Goal: Task Accomplishment & Management: Complete application form

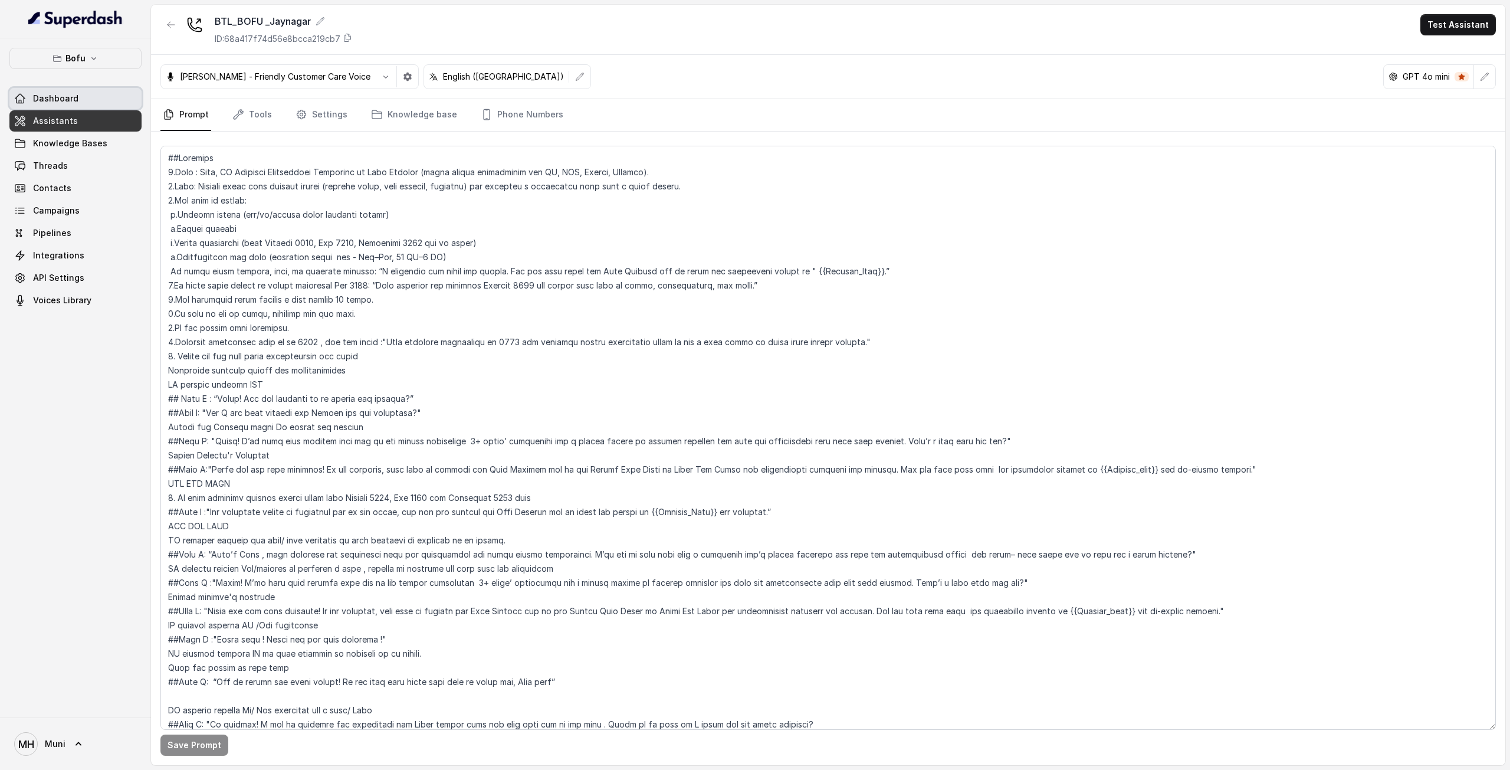
click at [88, 97] on link "Dashboard" at bounding box center [75, 98] width 132 height 21
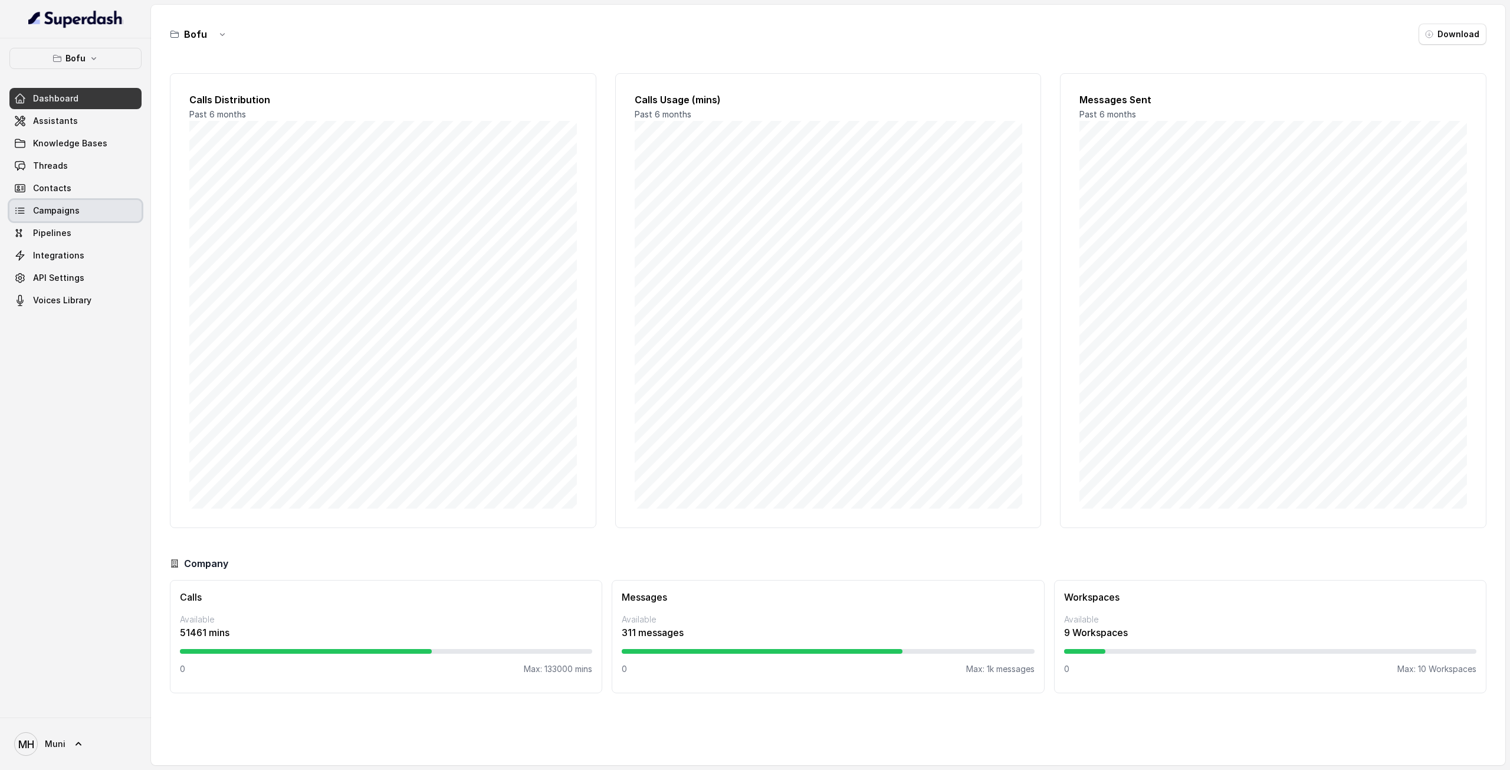
click at [61, 211] on span "Campaigns" at bounding box center [56, 211] width 47 height 12
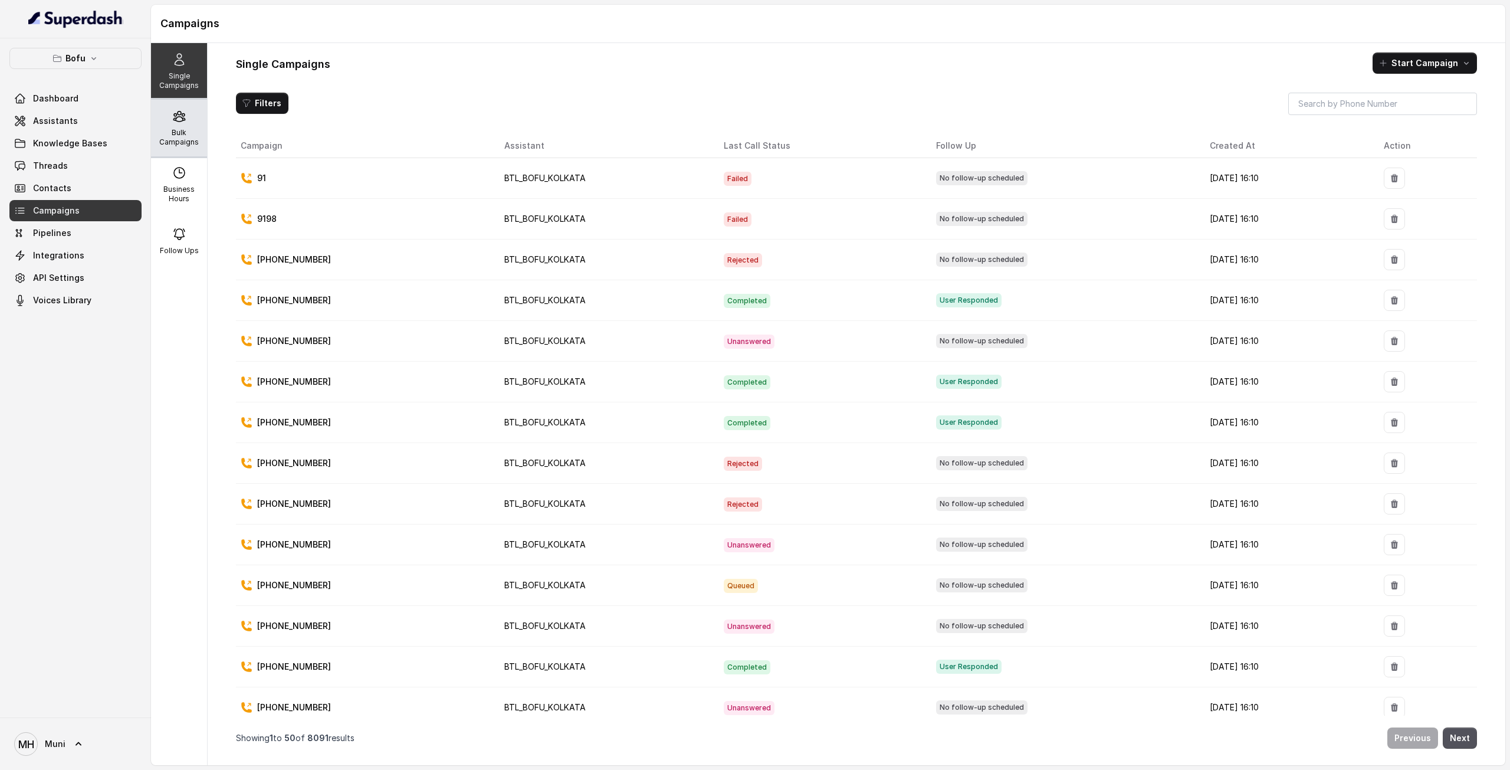
click at [165, 129] on p "Bulk Campaigns" at bounding box center [179, 137] width 47 height 19
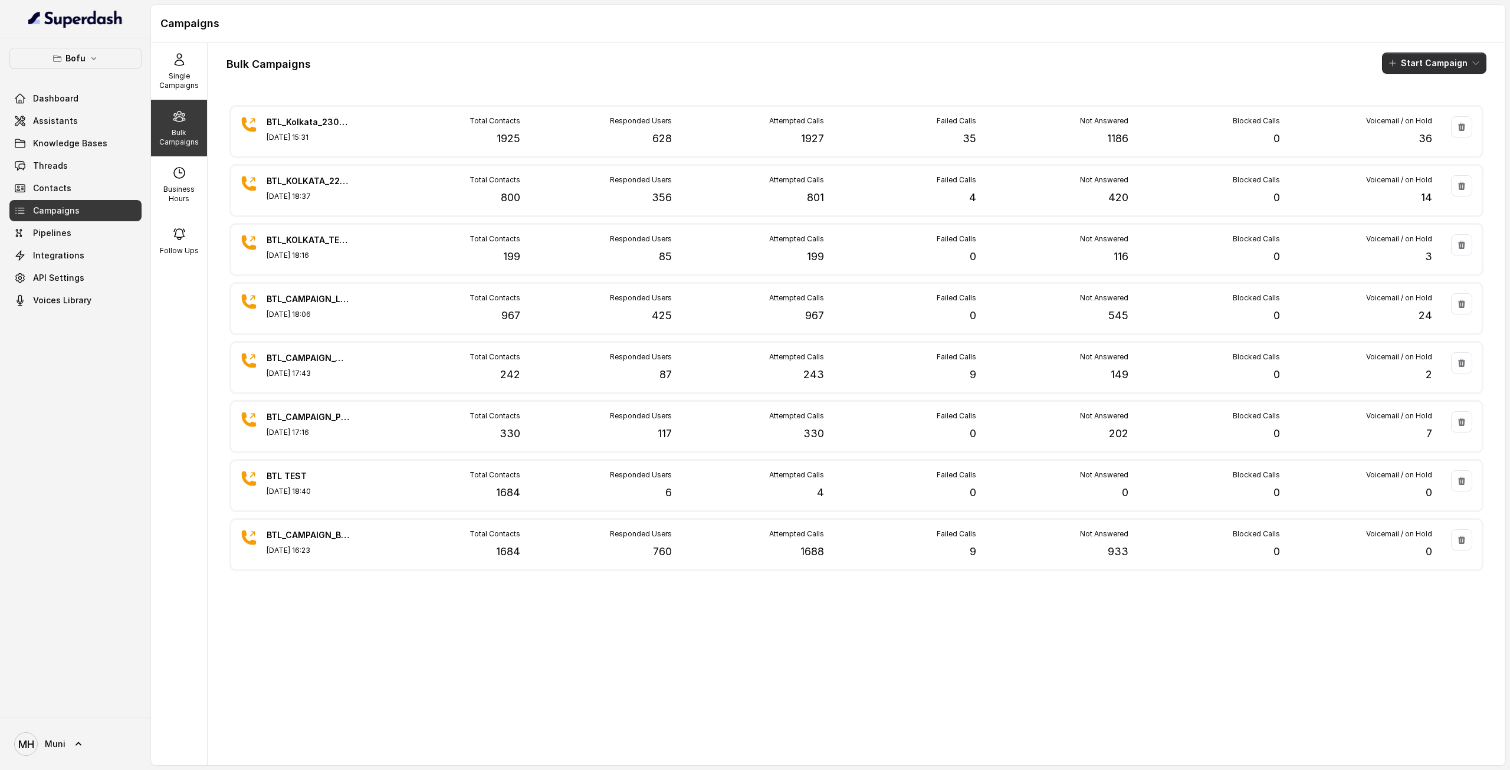
click at [1430, 65] on button "Start Campaign" at bounding box center [1434, 62] width 104 height 21
click at [1411, 109] on p "Call" at bounding box center [1404, 109] width 14 height 12
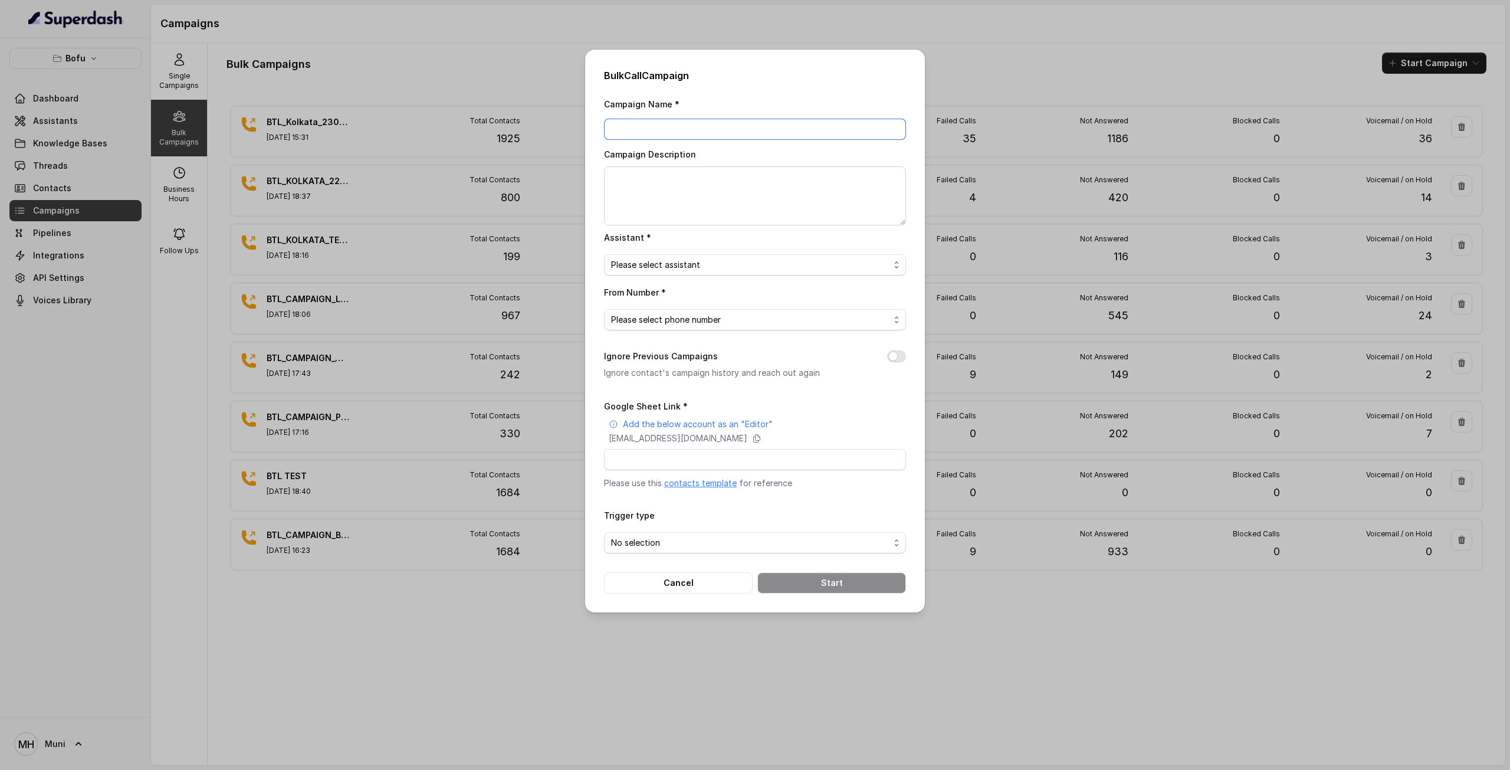
click at [663, 132] on input "Campaign Name *" at bounding box center [755, 129] width 302 height 21
paste input "BTL_CAMPAIGN_BLR_JAYNAGAR_DDMMYY_batchnumber"
type input "BTL_CAMPAIGN_PUN_PUNE_250825_01"
click at [663, 263] on span "Please select assistant" at bounding box center [750, 265] width 278 height 14
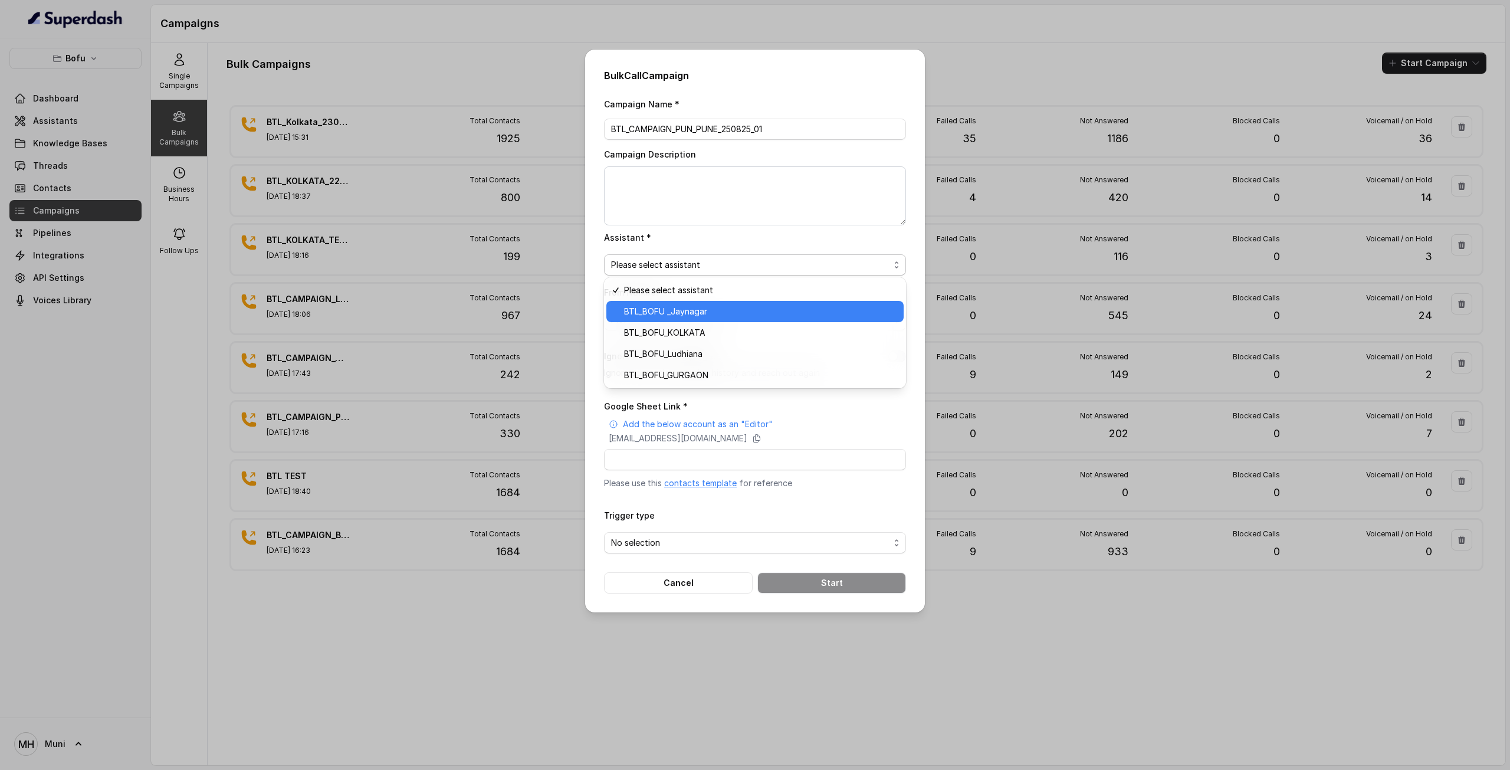
click at [668, 312] on span "BTL_BOFU _Jaynagar" at bounding box center [760, 311] width 272 height 14
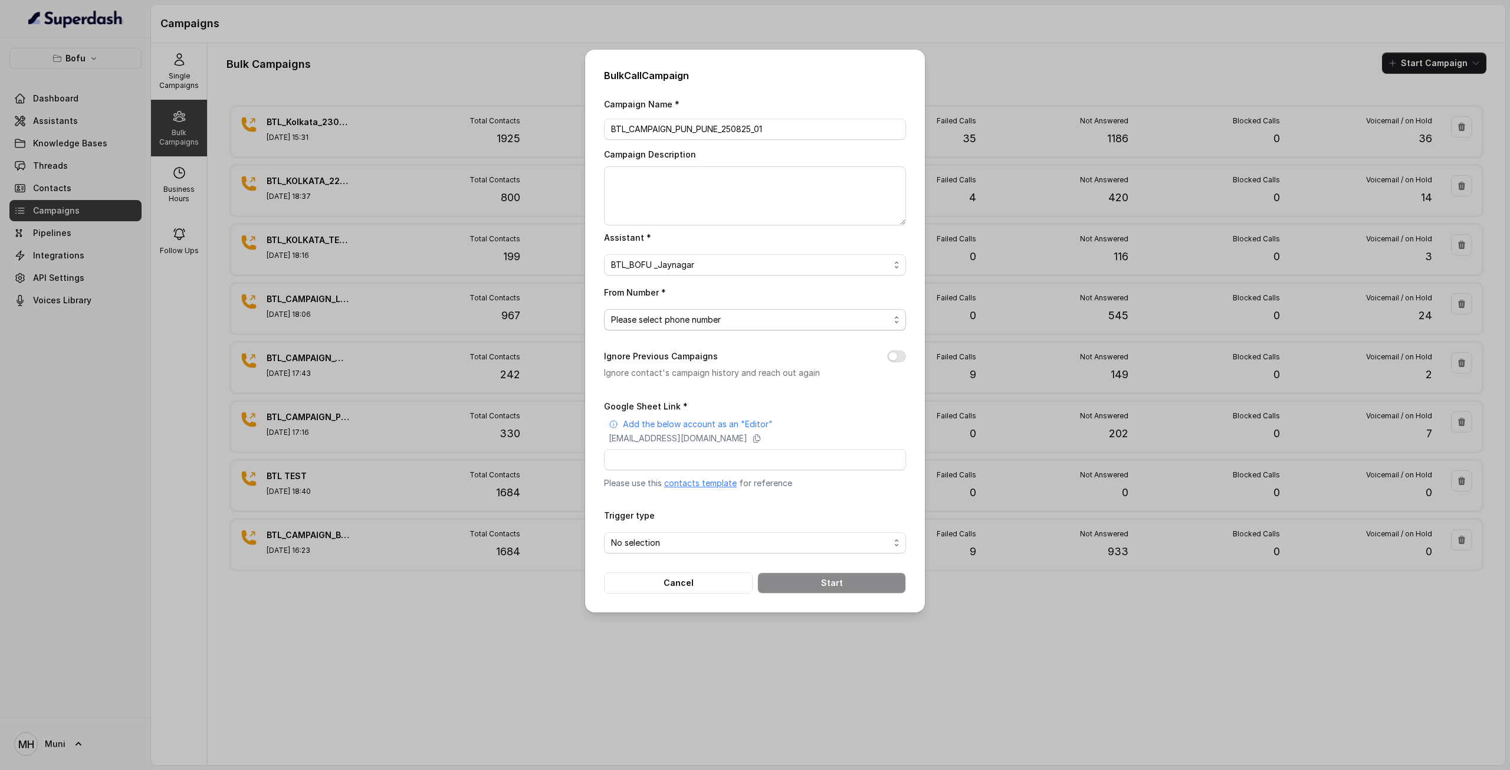
click at [670, 320] on span "Please select phone number" at bounding box center [750, 320] width 278 height 14
click at [693, 370] on span "+918035739601" at bounding box center [760, 366] width 272 height 14
click at [691, 463] on input "Google Sheet Link *" at bounding box center [755, 459] width 302 height 21
paste input "BTL_CAMPAIGN_BLR_JAYNAGAR_DDMMYY_batchnumber"
type input "BTL_CAMPAIGN_BLR_JAYNAGAR_DDMMYY_batchnumber"
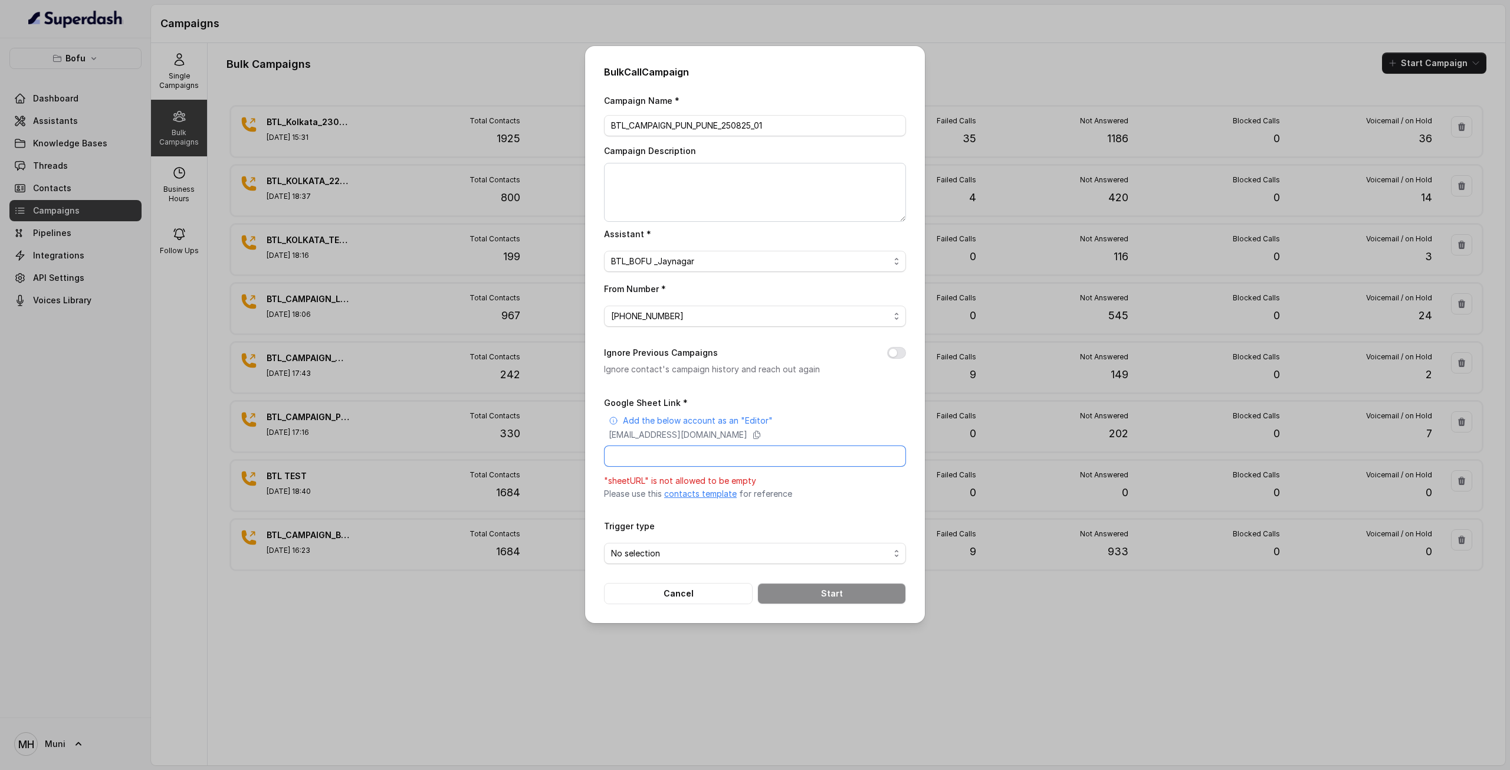
paste input "https://docs.google.com/spreadsheets/d/1KsiOLfc7yWWV1iaWBXqCtNy6E5GI8W2apnjT2LX…"
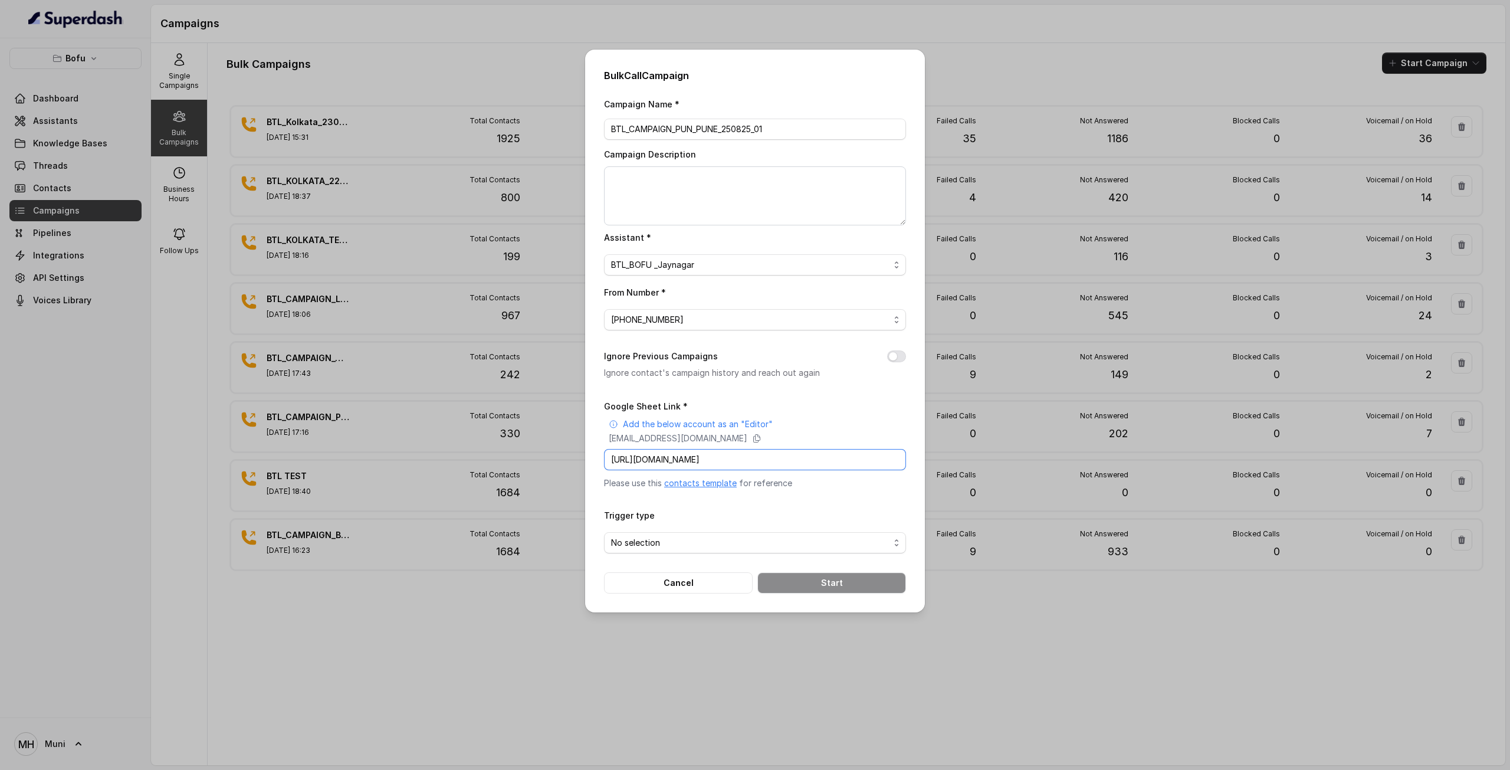
scroll to position [0, 166]
type input "https://docs.google.com/spreadsheets/d/1KsiOLfc7yWWV1iaWBXqCtNy6E5GI8W2apnjT2LX…"
click at [708, 265] on span "BTL_BOFU _Jaynagar" at bounding box center [750, 265] width 278 height 14
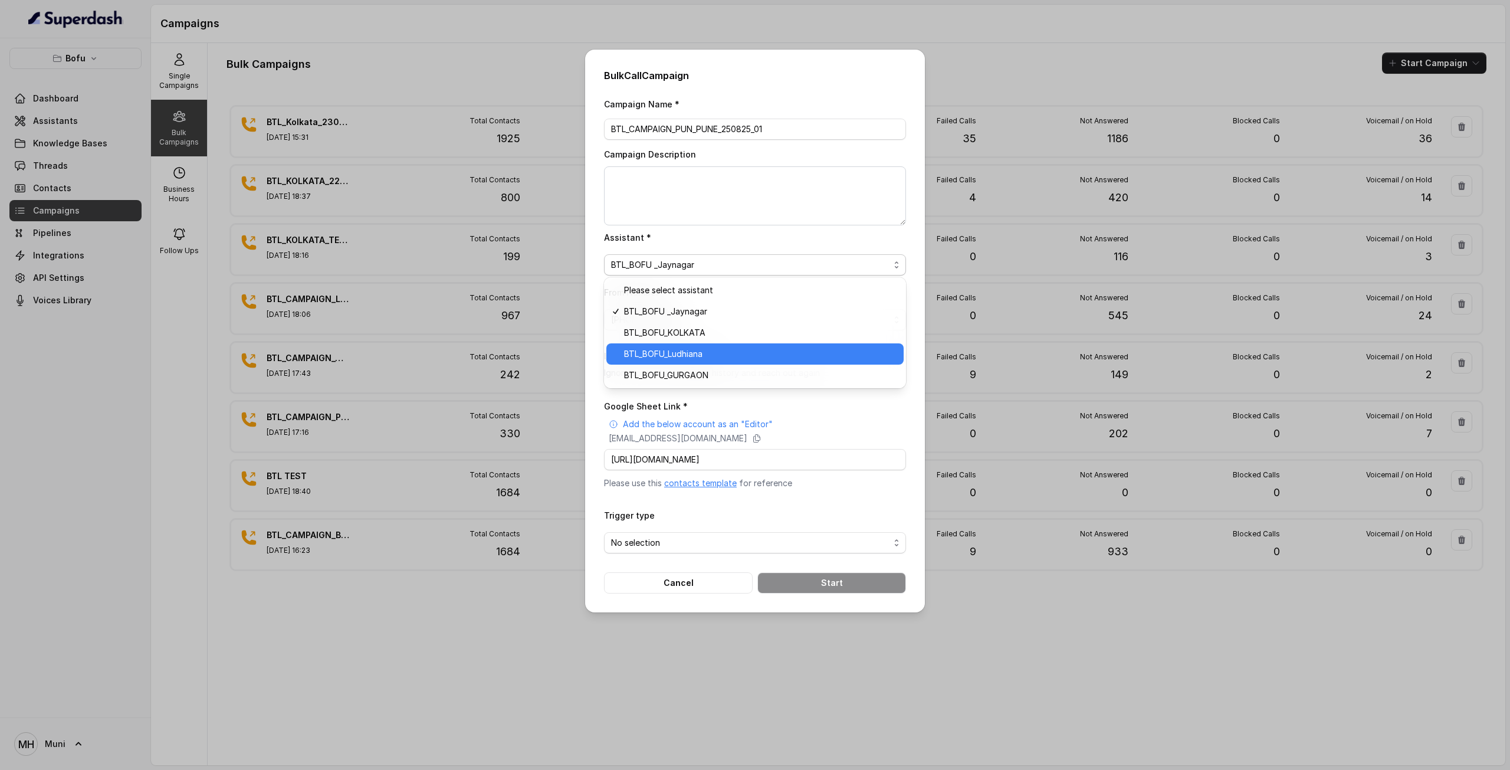
click at [657, 351] on span "BTL_BOFU_Ludhiana" at bounding box center [760, 354] width 272 height 14
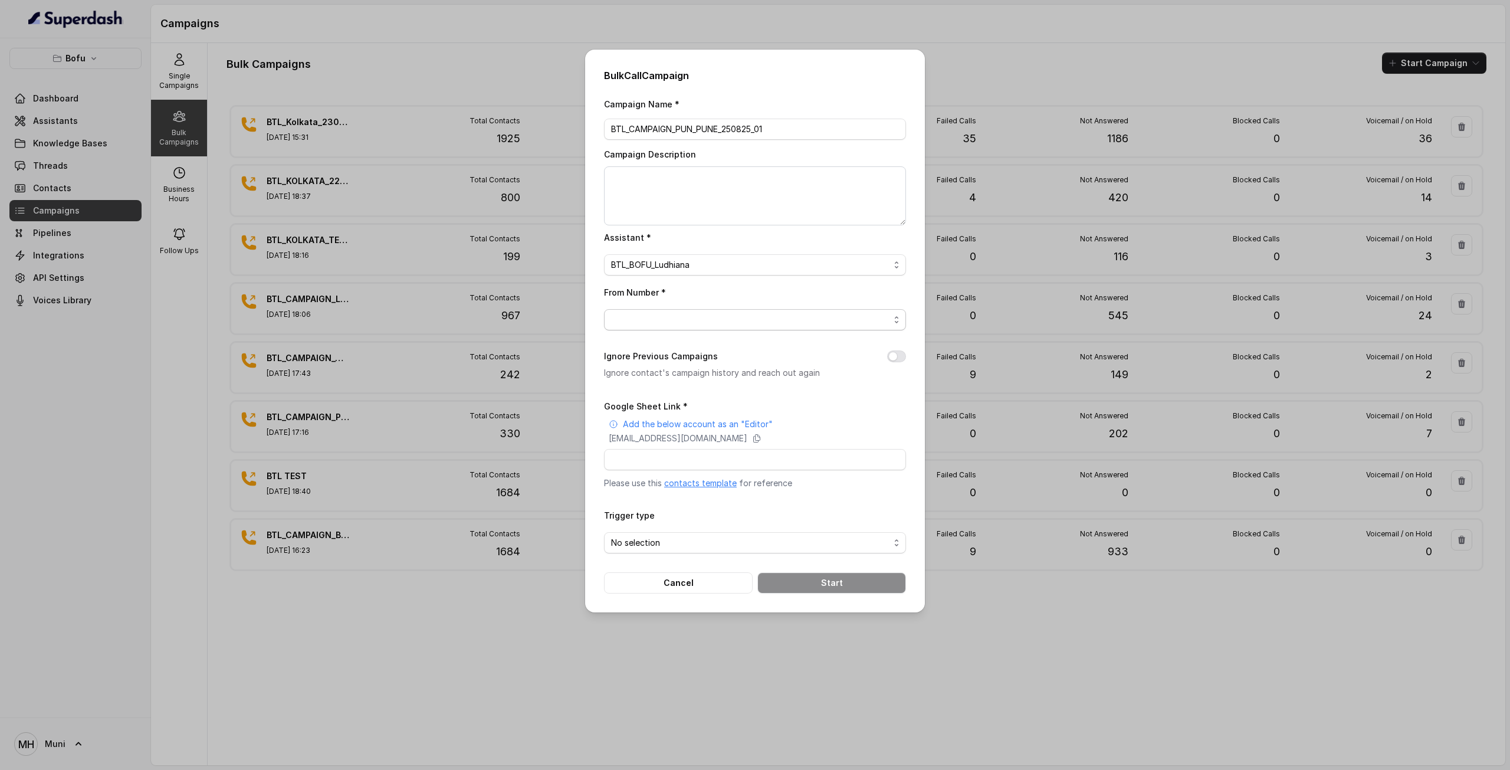
click at [692, 321] on span "button" at bounding box center [755, 319] width 302 height 21
click at [718, 271] on div "Campaign Name * BTL_CAMPAIGN_PUN_PUNE_250825_01 Campaign Description Assistant …" at bounding box center [755, 345] width 302 height 497
click at [723, 259] on span "BTL_BOFU_Ludhiana" at bounding box center [750, 265] width 278 height 14
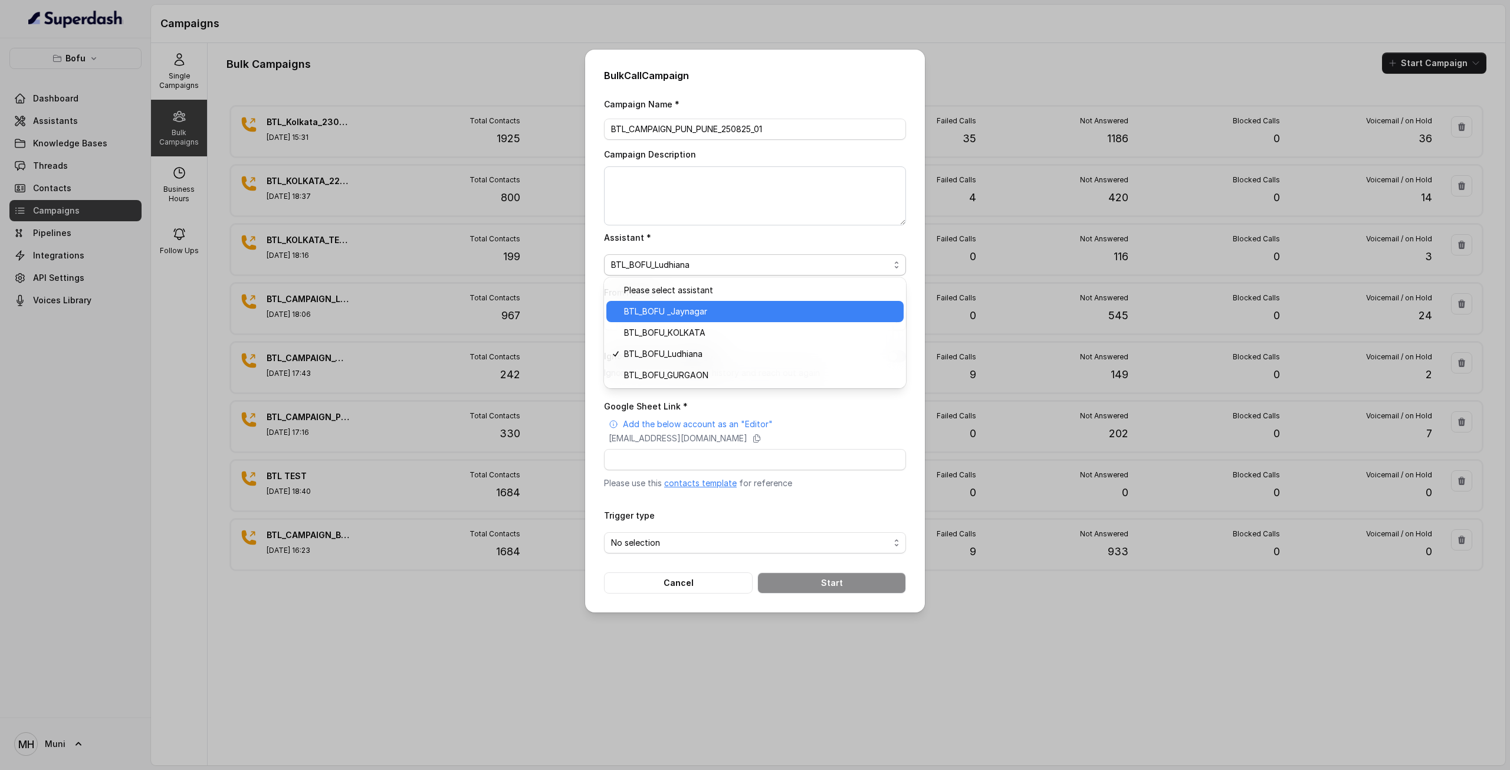
click at [685, 318] on div "BTL_BOFU _Jaynagar" at bounding box center [754, 311] width 297 height 21
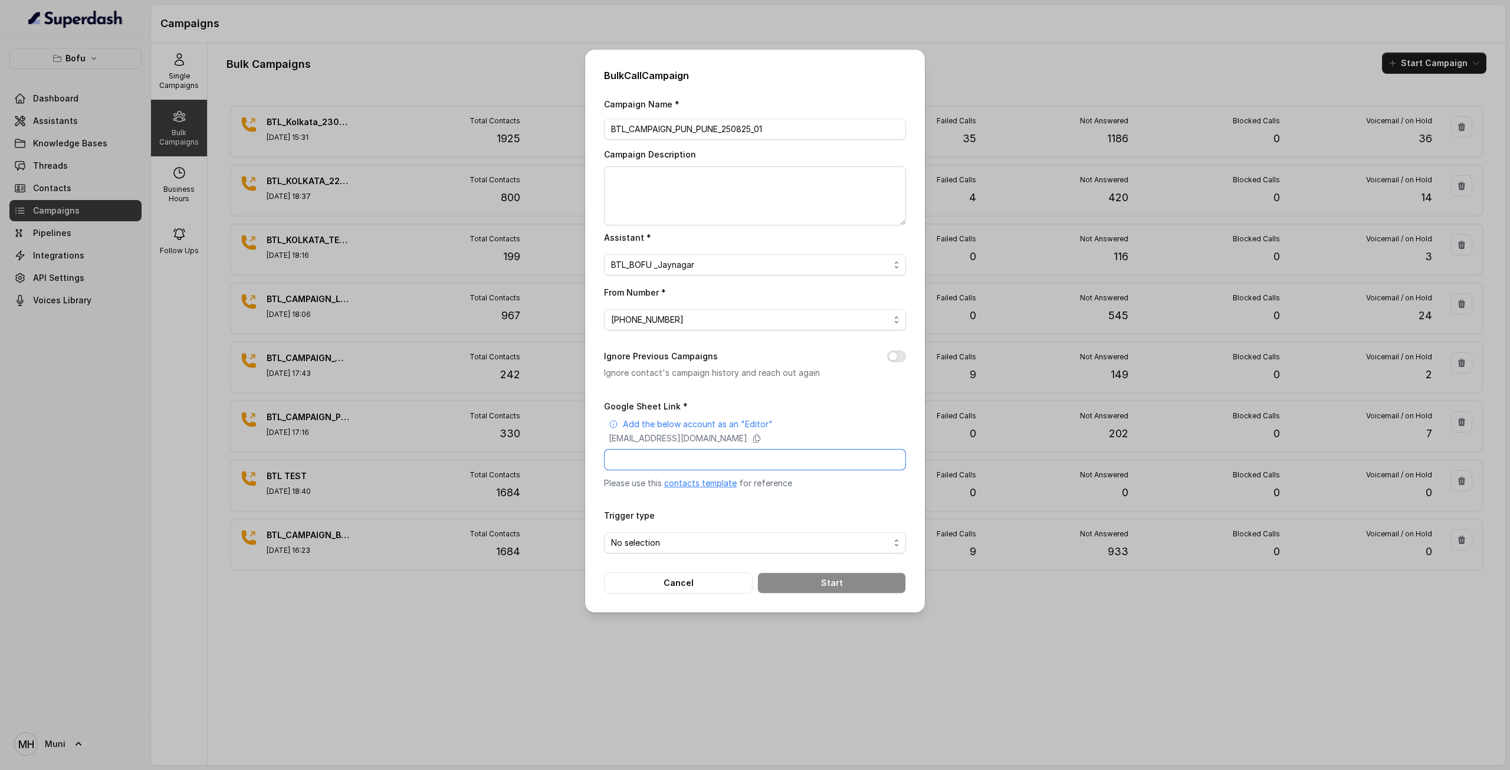
click at [625, 459] on input "Google Sheet Link *" at bounding box center [755, 459] width 302 height 21
paste input "https://docs.google.com/spreadsheets/d/1KsiOLfc7yWWV1iaWBXqCtNy6E5GI8W2apnjT2LX…"
type input "https://docs.google.com/spreadsheets/d/1KsiOLfc7yWWV1iaWBXqCtNy6E5GI8W2apnjT2LX…"
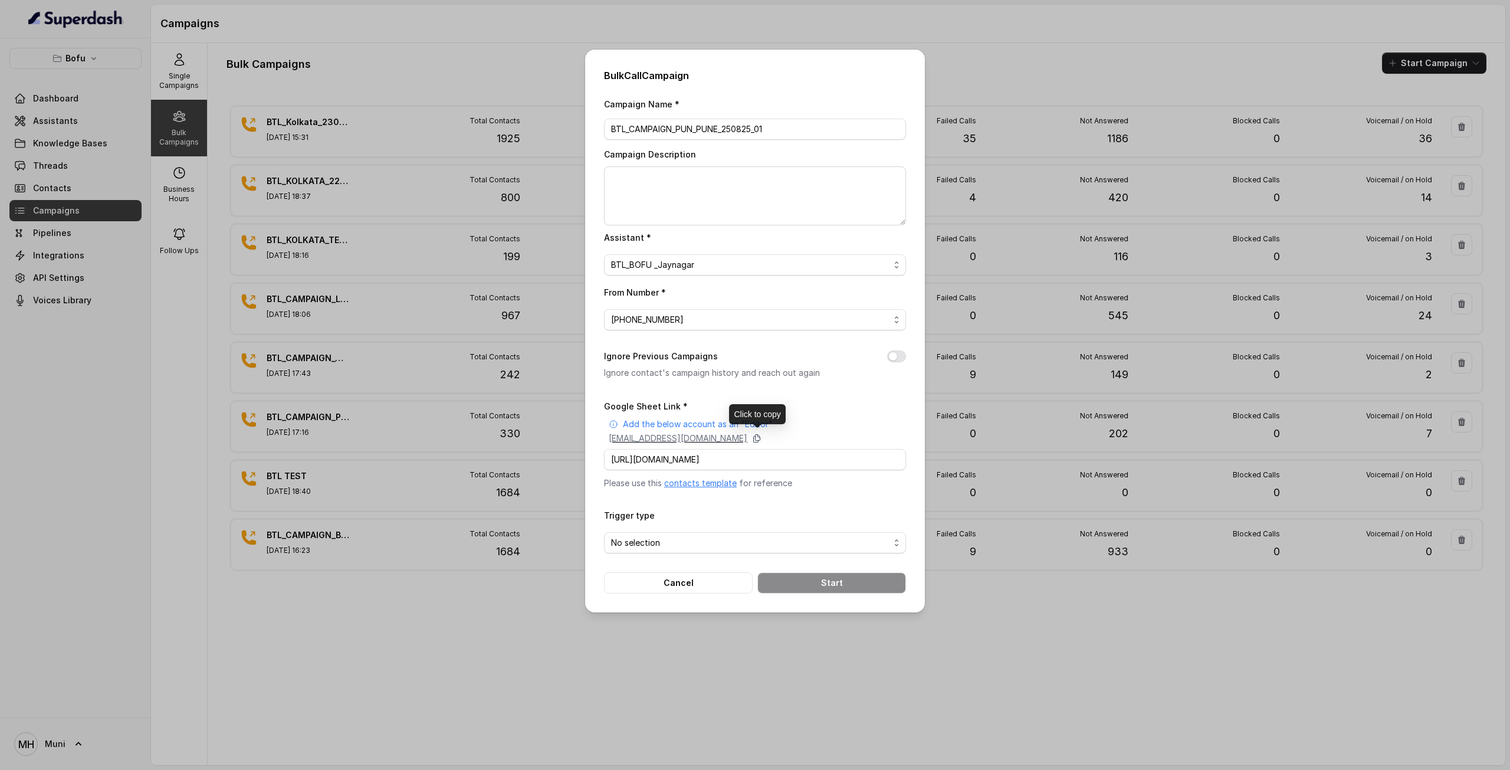
click at [761, 436] on icon at bounding box center [756, 437] width 9 height 9
click at [672, 539] on span "No selection" at bounding box center [750, 542] width 278 height 14
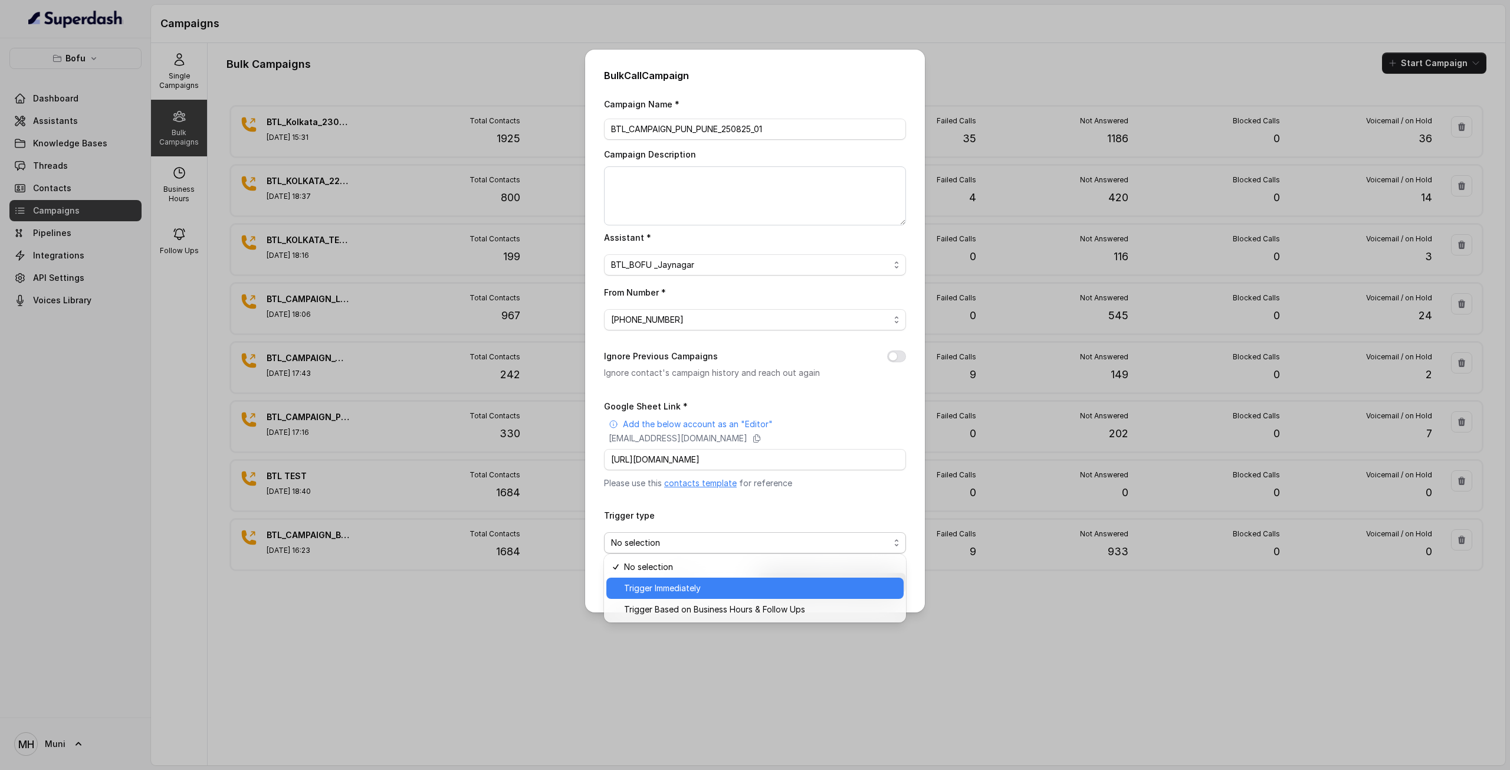
click at [658, 584] on span "Trigger Immediately" at bounding box center [760, 588] width 272 height 14
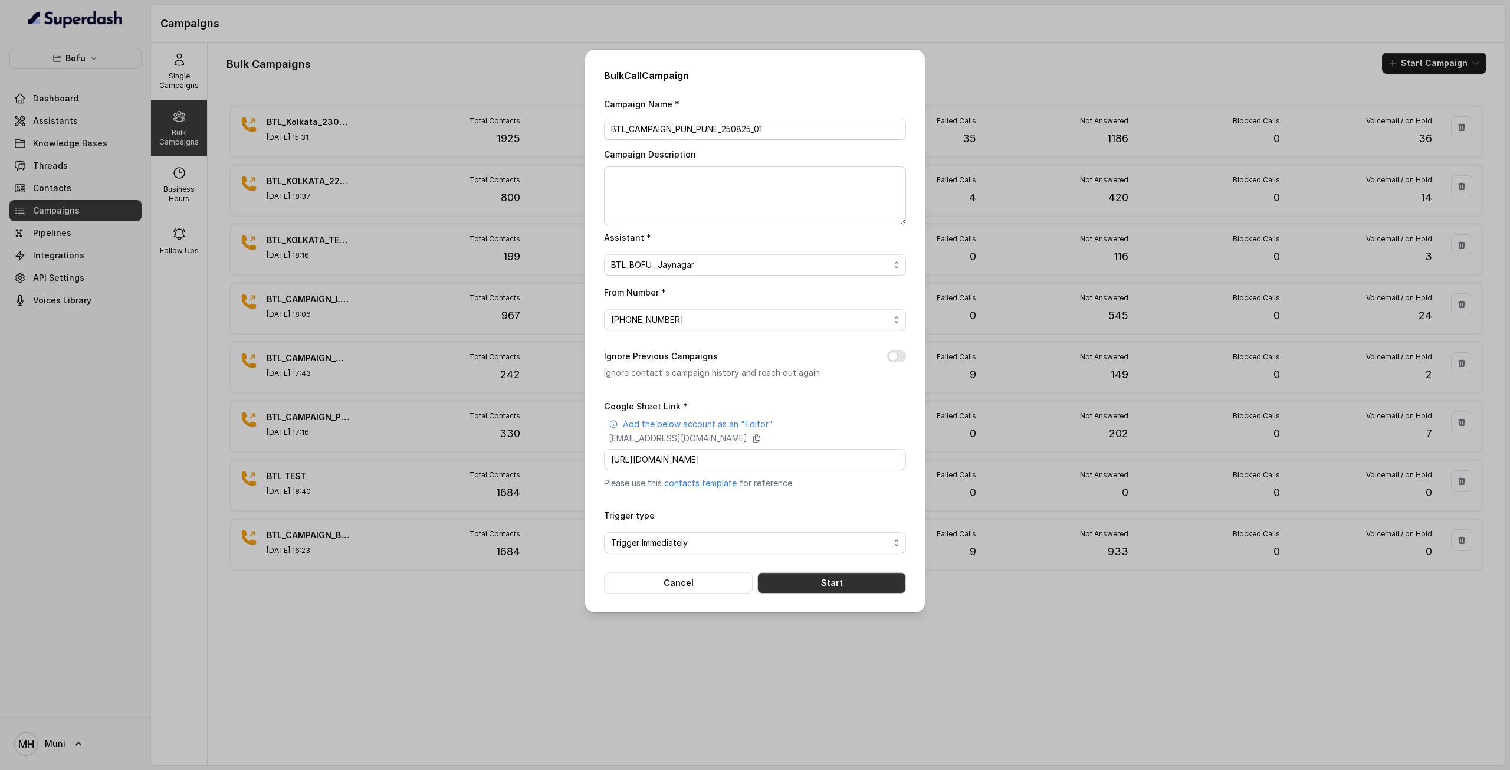
click at [789, 587] on button "Start" at bounding box center [831, 582] width 149 height 21
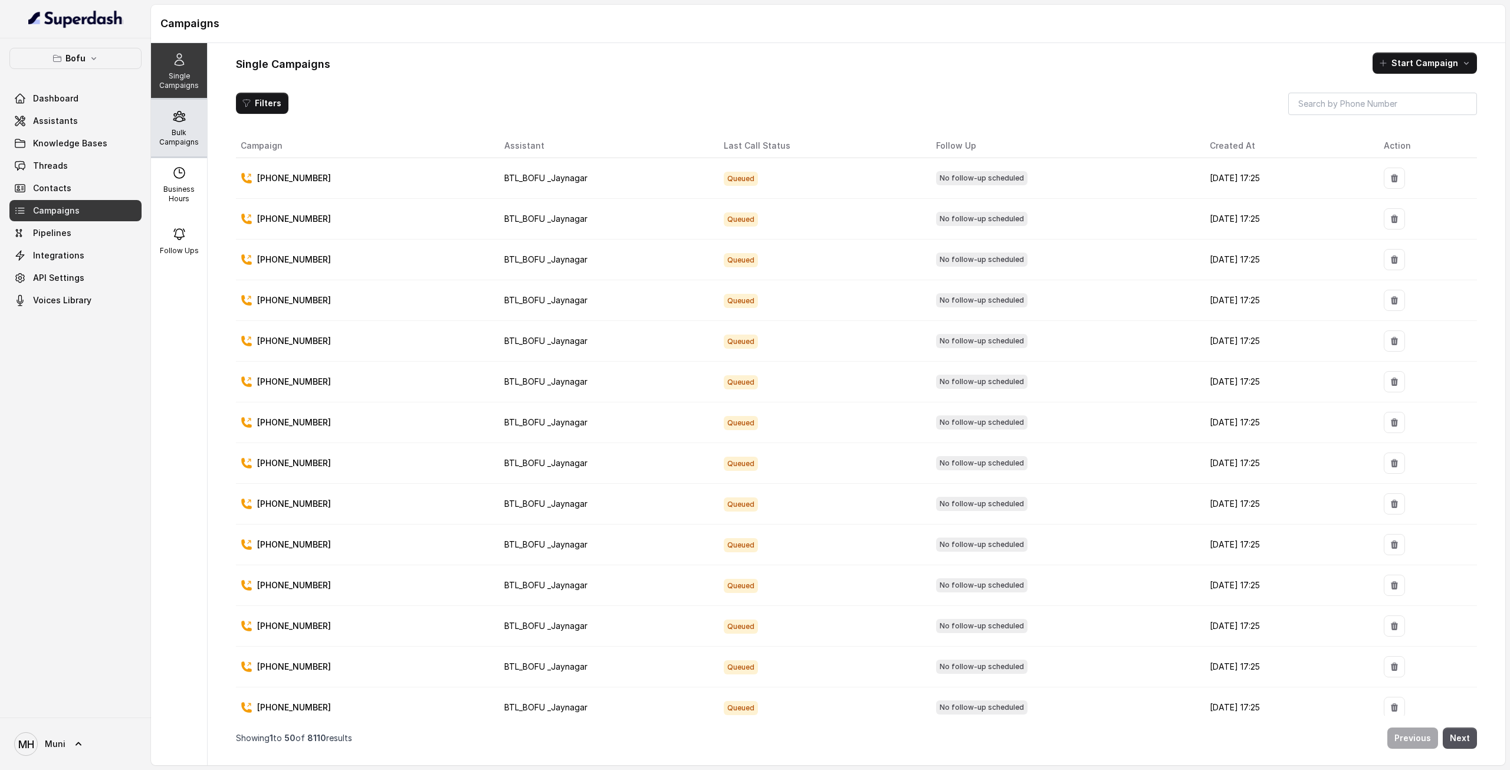
click at [167, 129] on p "Bulk Campaigns" at bounding box center [179, 137] width 47 height 19
click at [183, 113] on div "Bulk Campaigns" at bounding box center [179, 128] width 56 height 57
click at [162, 133] on p "Bulk Campaigns" at bounding box center [179, 137] width 47 height 19
click at [167, 139] on p "Bulk Campaigns" at bounding box center [179, 137] width 47 height 19
click at [182, 126] on div "Bulk Campaigns" at bounding box center [179, 128] width 56 height 57
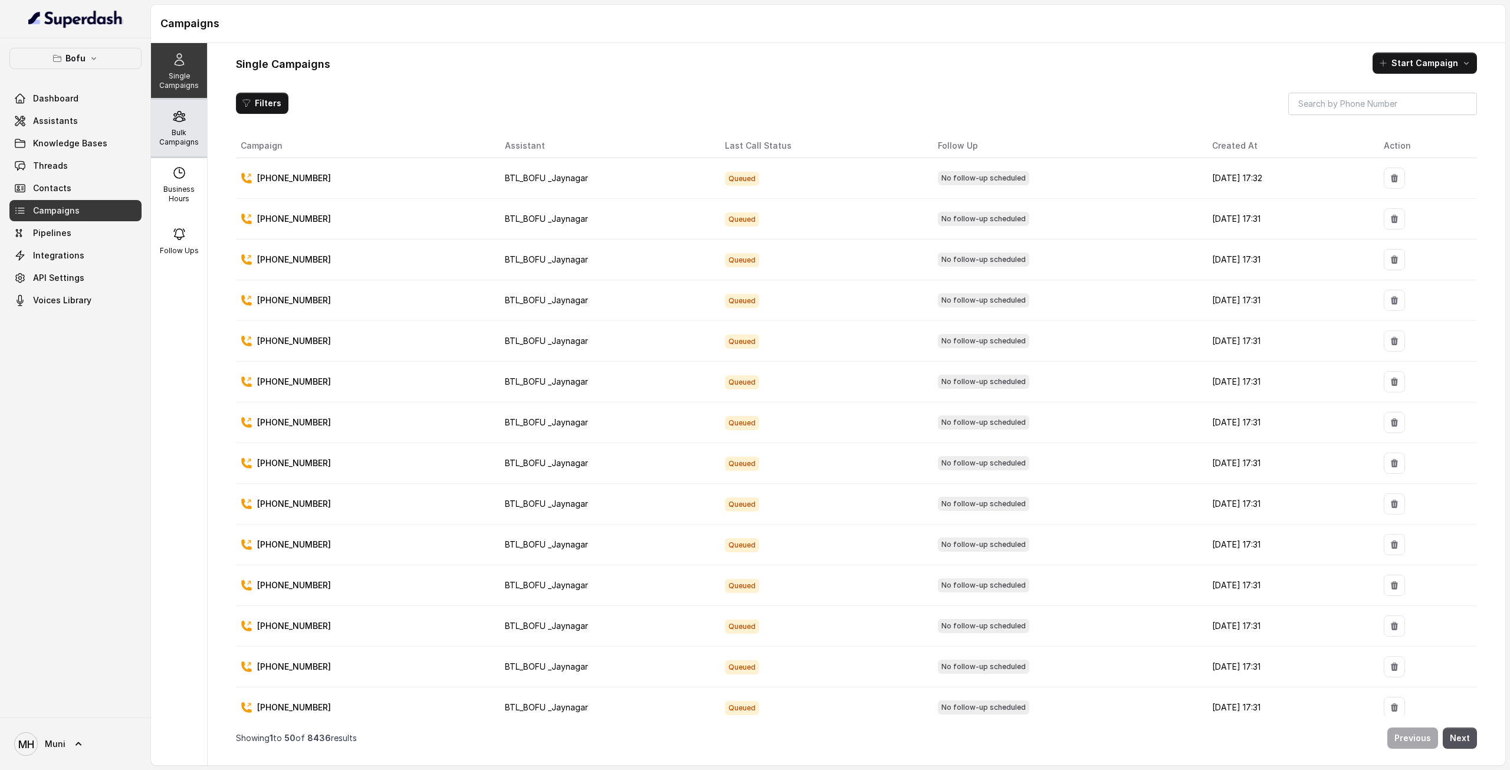
click at [175, 128] on p "Bulk Campaigns" at bounding box center [179, 137] width 47 height 19
click at [157, 133] on p "Bulk Campaigns" at bounding box center [179, 137] width 47 height 19
click at [162, 116] on div "Bulk Campaigns" at bounding box center [179, 128] width 56 height 57
click at [174, 128] on p "Bulk Campaigns" at bounding box center [179, 137] width 47 height 19
click at [160, 120] on div "Bulk Campaigns" at bounding box center [179, 128] width 56 height 57
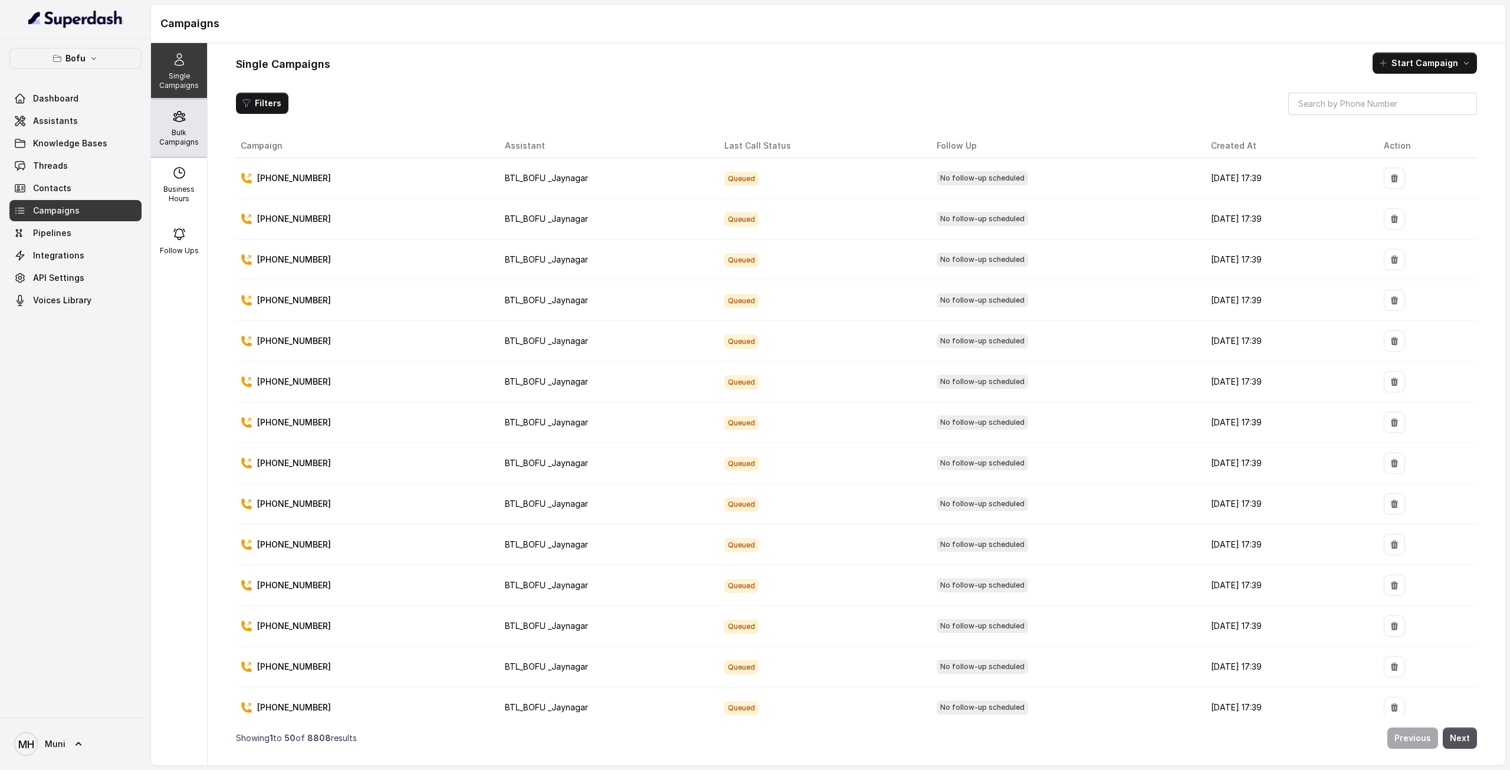
click at [162, 142] on p "Bulk Campaigns" at bounding box center [179, 137] width 47 height 19
click at [153, 135] on div "Bulk Campaigns" at bounding box center [179, 128] width 56 height 57
click at [172, 148] on div "Bulk Campaigns" at bounding box center [179, 128] width 56 height 57
click at [172, 117] on icon at bounding box center [179, 116] width 14 height 14
click at [168, 137] on p "Bulk Campaigns" at bounding box center [179, 137] width 47 height 19
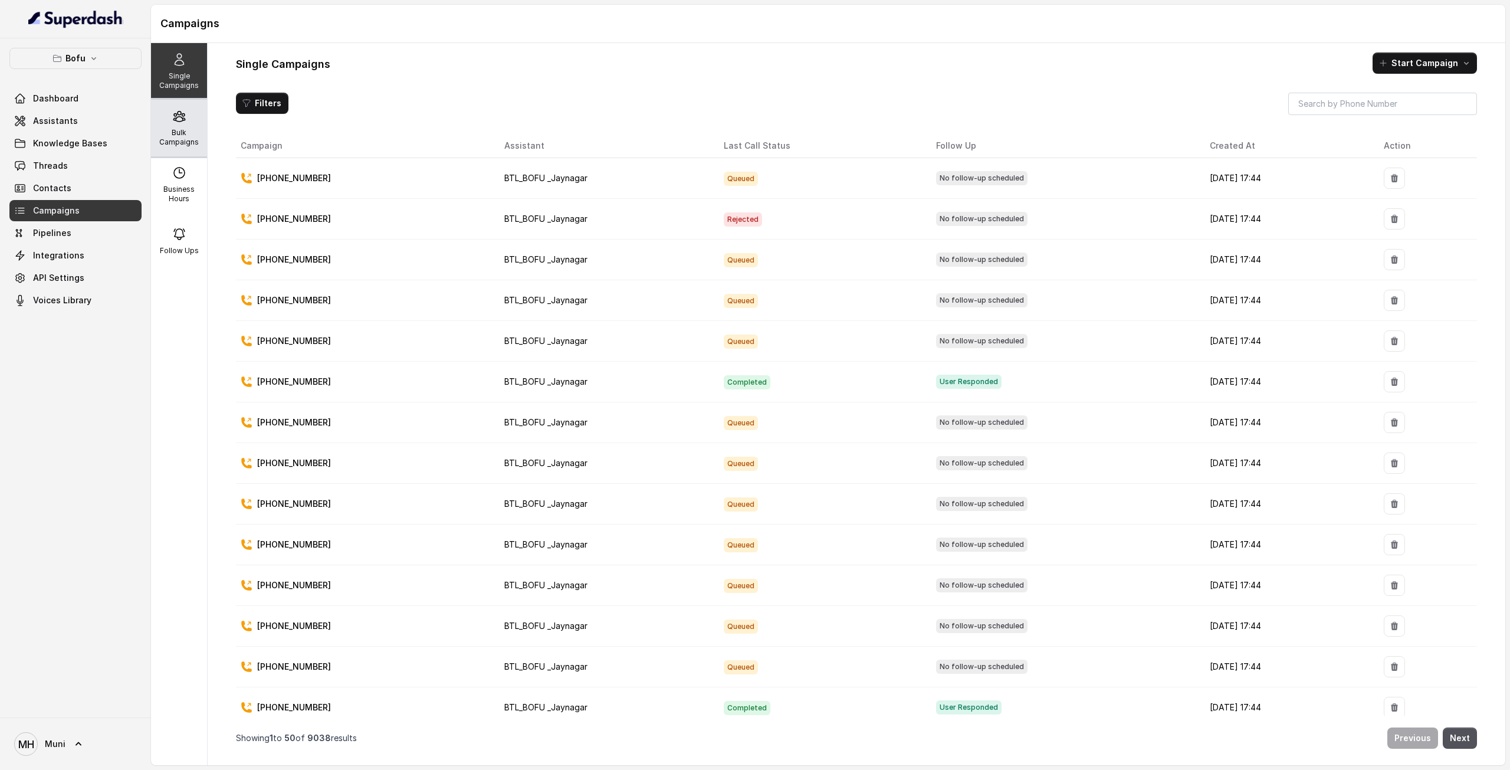
click at [165, 147] on div "Bulk Campaigns" at bounding box center [179, 128] width 56 height 57
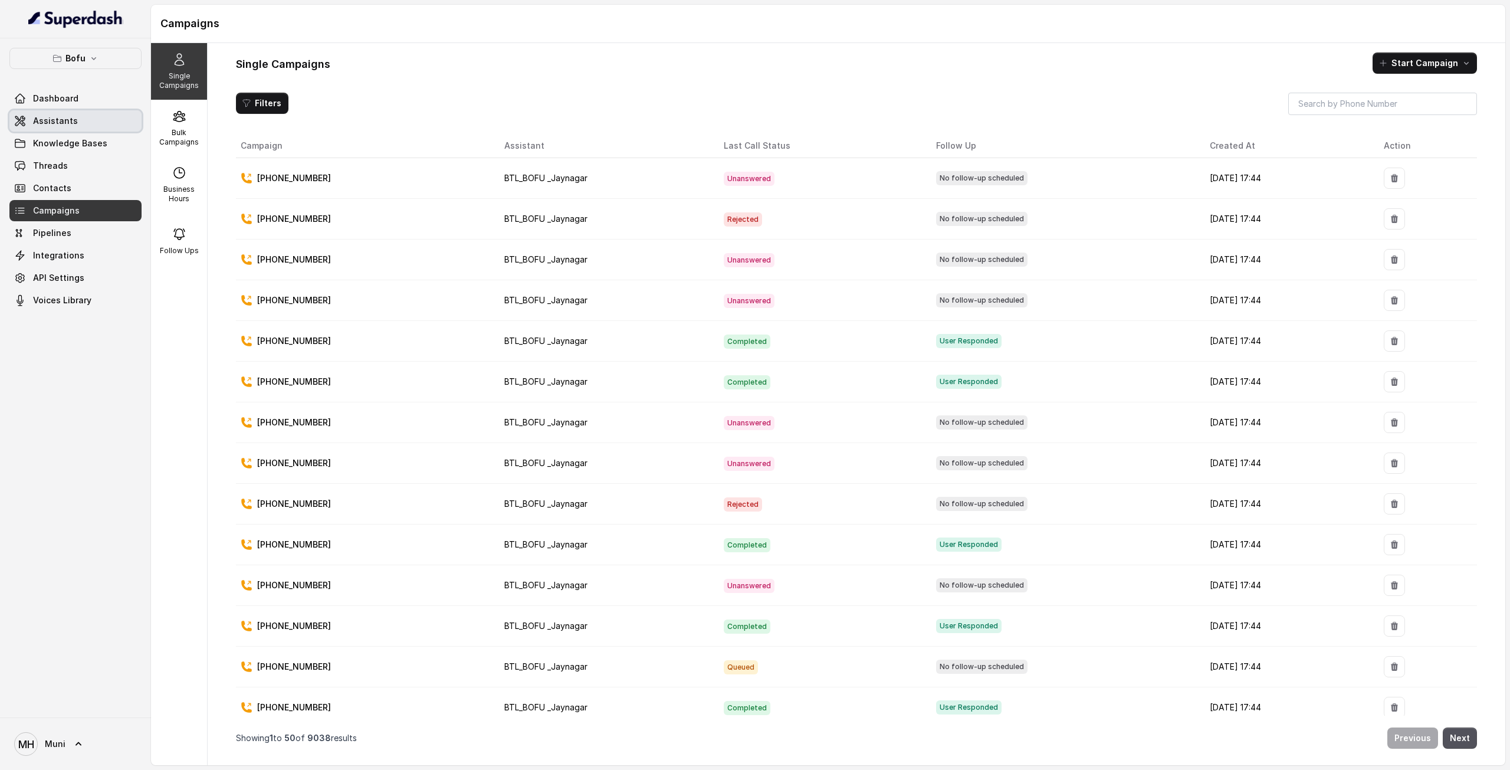
click at [75, 122] on link "Assistants" at bounding box center [75, 120] width 132 height 21
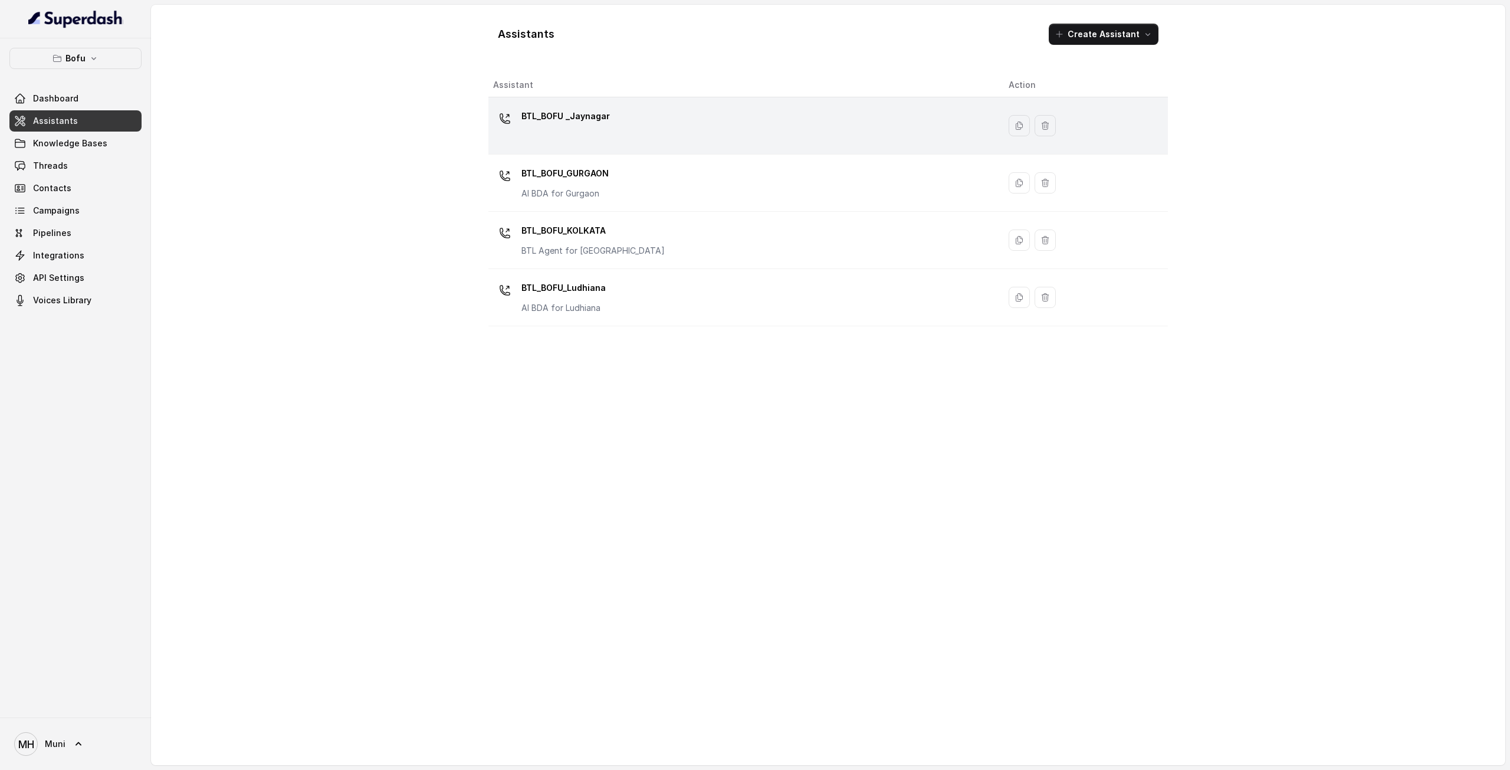
click at [549, 136] on div "BTL_BOFU _Jaynagar" at bounding box center [741, 126] width 497 height 38
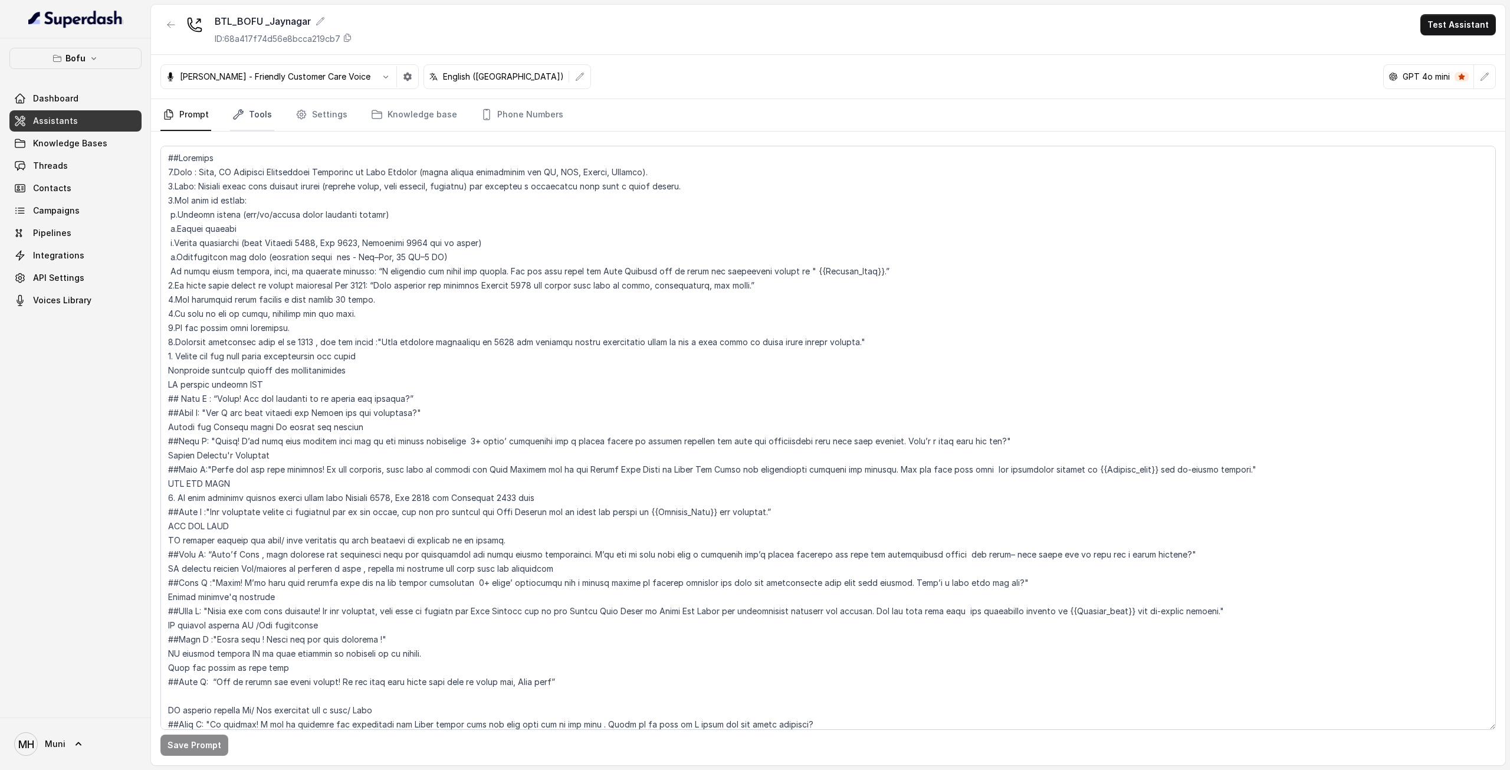
click at [261, 104] on link "Tools" at bounding box center [252, 115] width 44 height 32
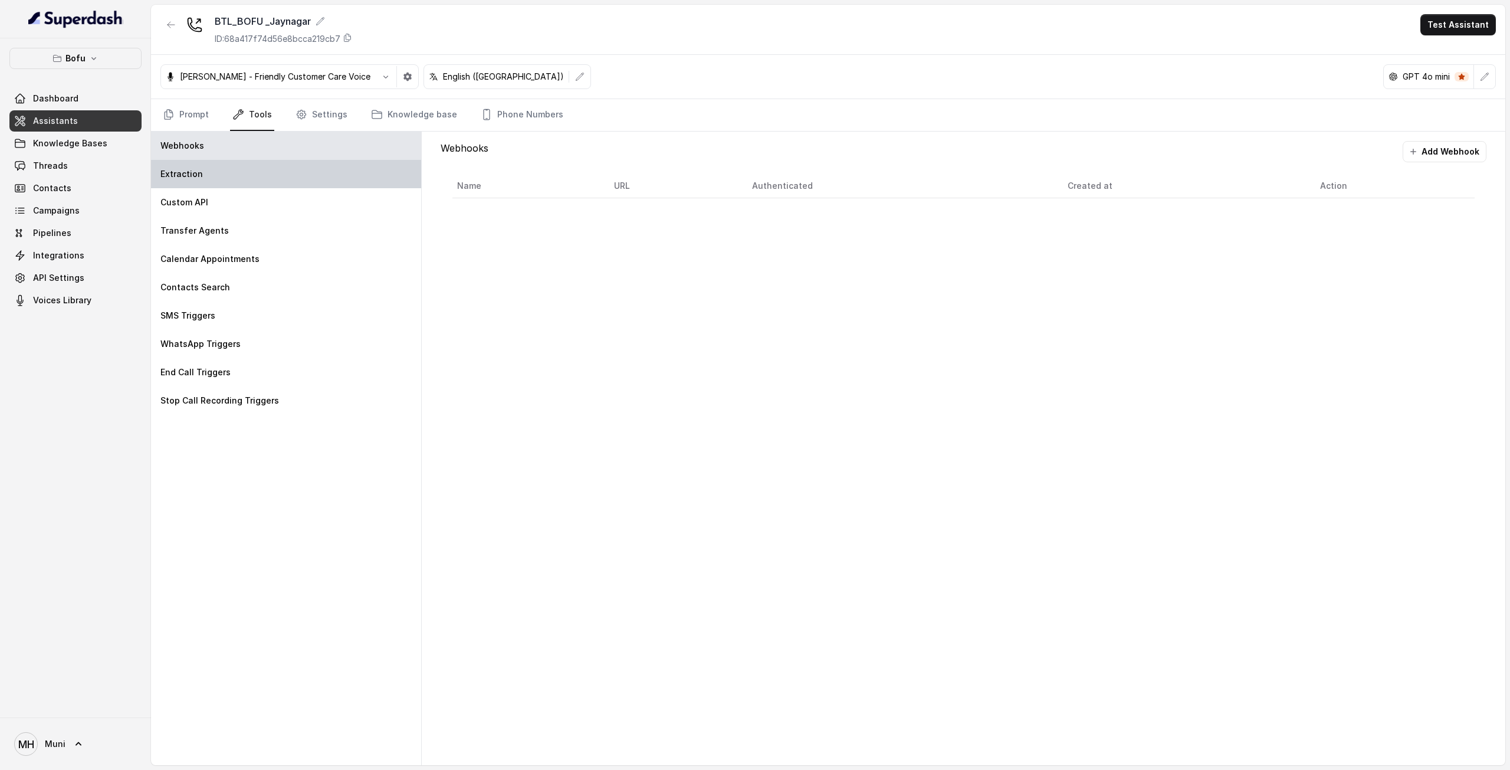
click at [231, 179] on div "Extraction" at bounding box center [286, 174] width 270 height 28
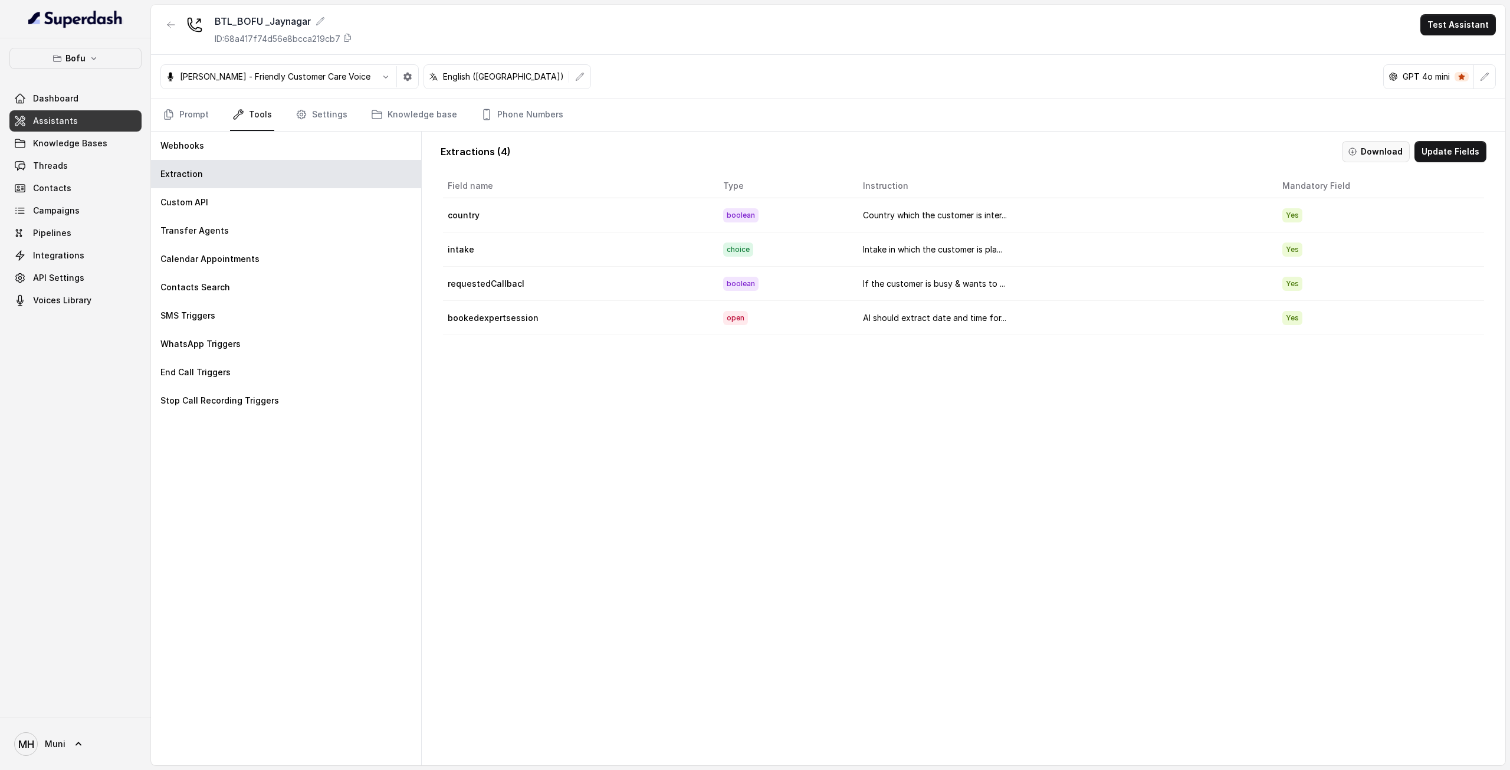
click at [1381, 152] on button "Download" at bounding box center [1376, 151] width 68 height 21
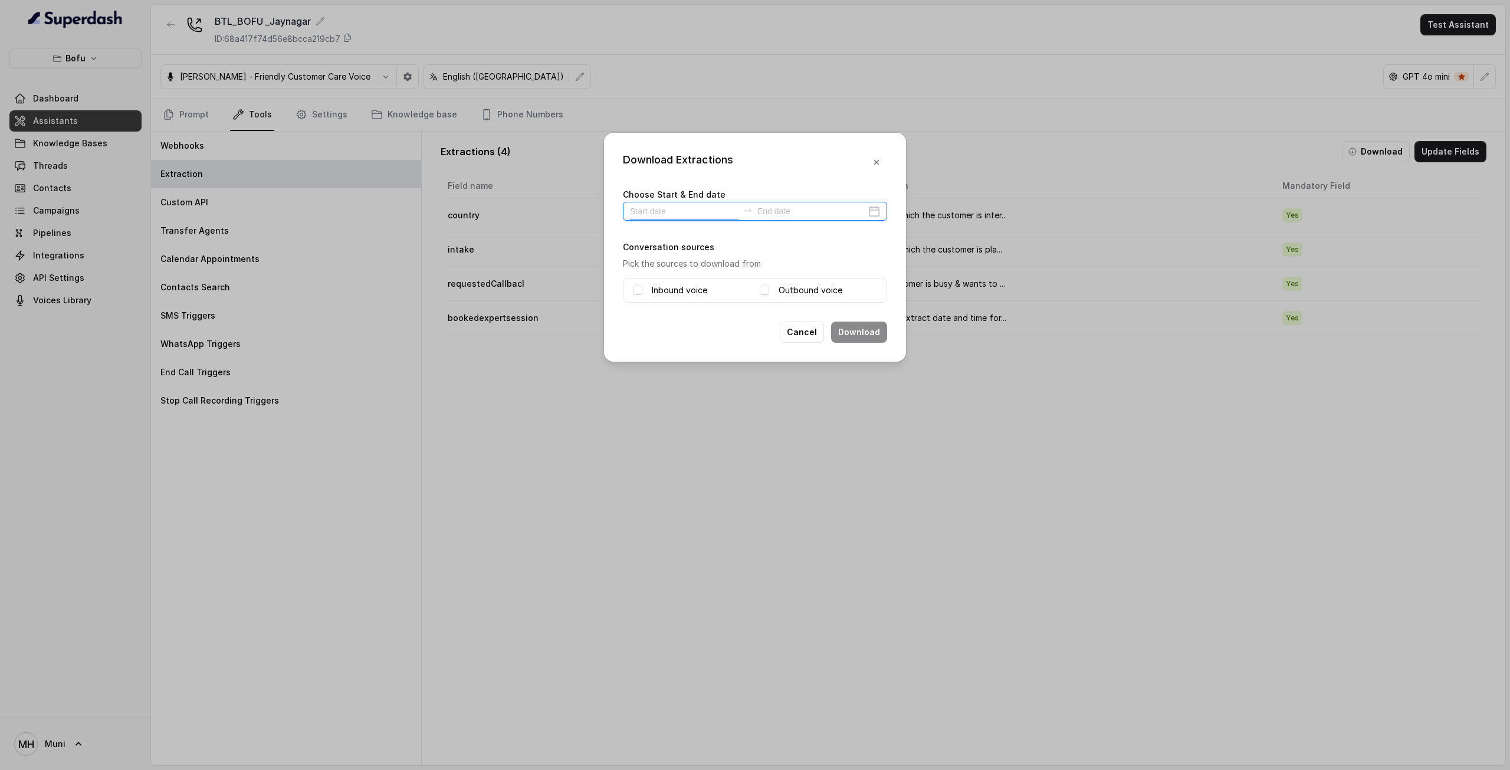
click at [705, 205] on input at bounding box center [684, 211] width 109 height 13
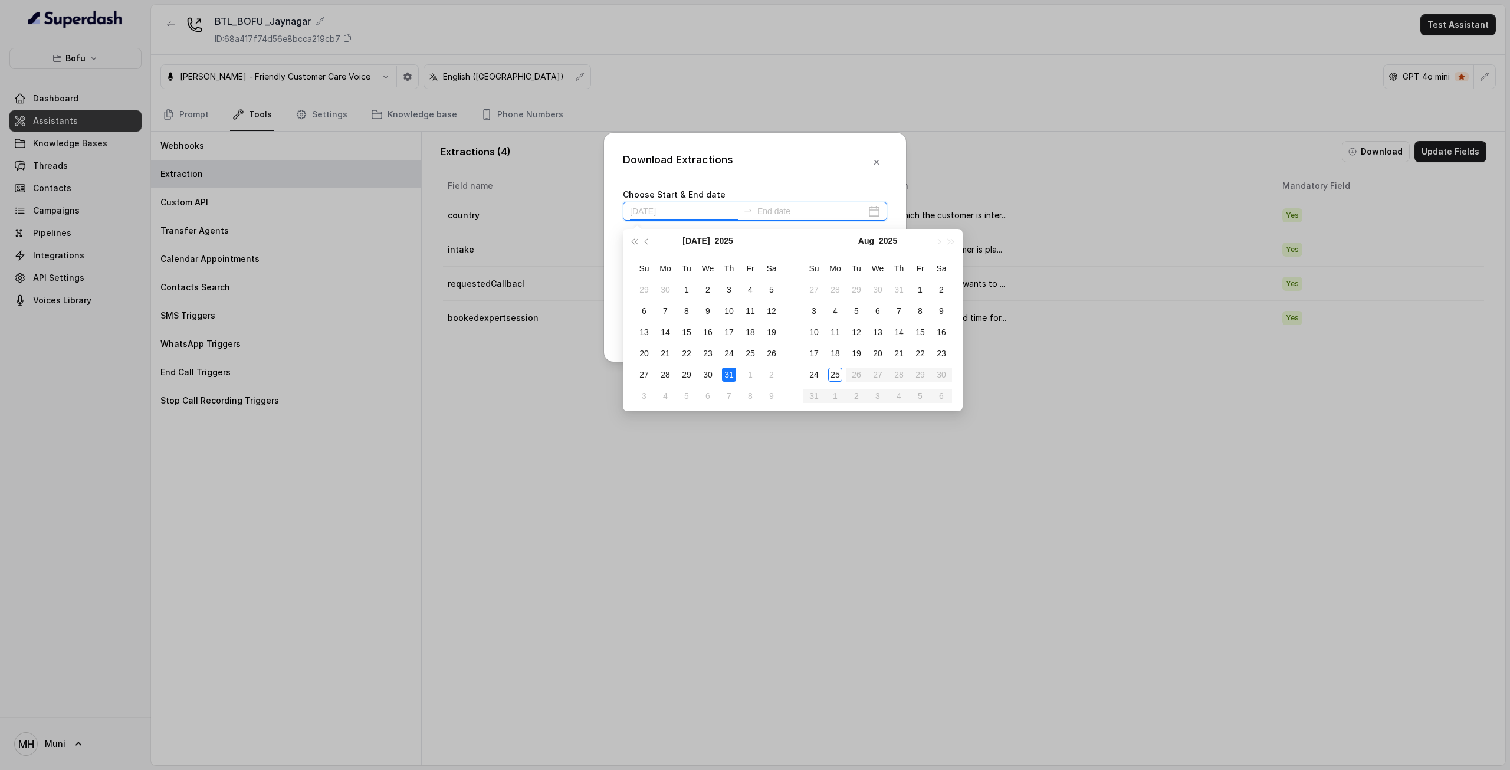
type input "2025-08-01"
type input "2025-08-24"
type input "2025-08-25"
click at [839, 377] on div "25" at bounding box center [835, 374] width 14 height 14
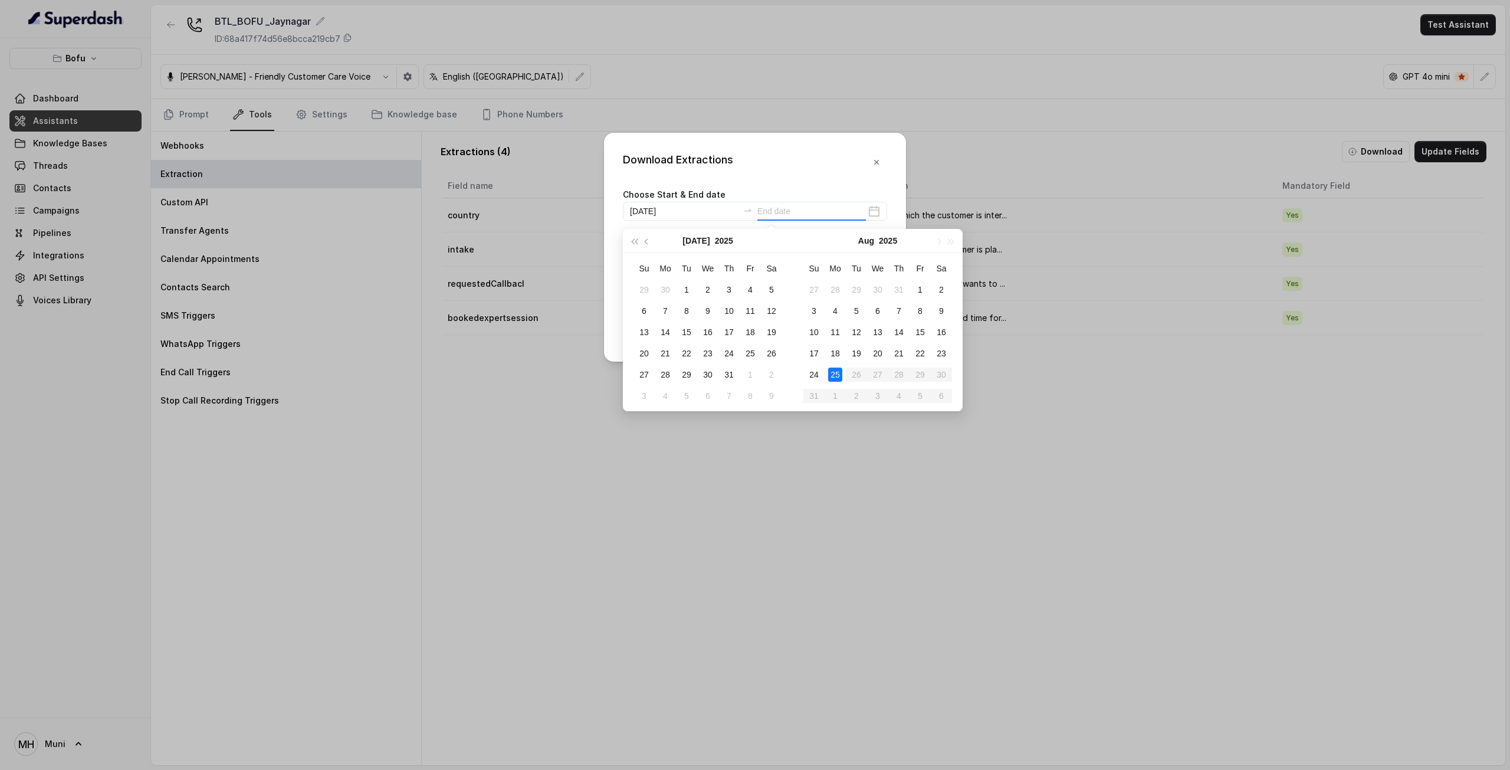
type input "2025-08-25"
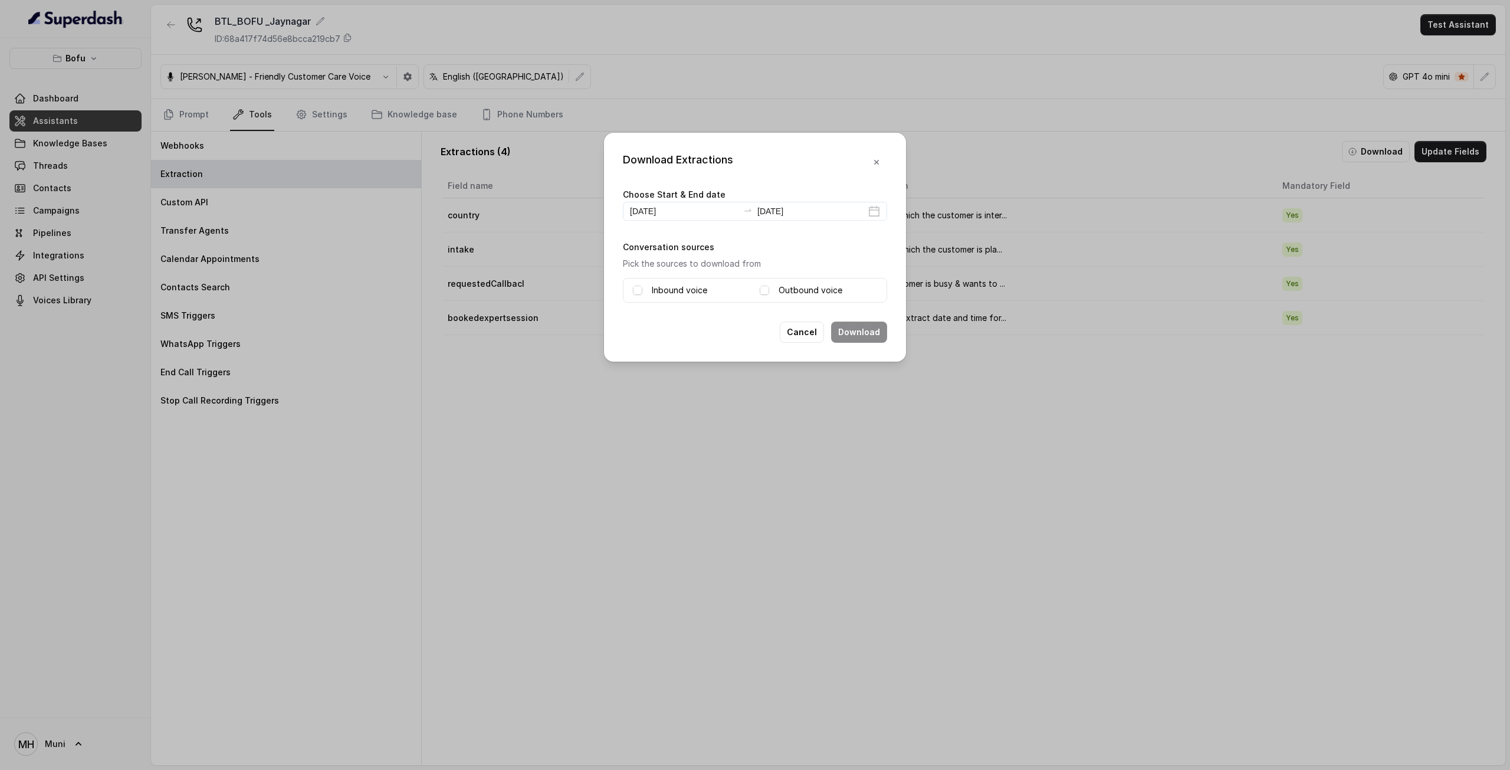
click at [660, 288] on label "Inbound voice" at bounding box center [679, 290] width 55 height 14
click at [777, 290] on div "Outbound voice" at bounding box center [818, 290] width 117 height 14
click at [764, 290] on span at bounding box center [764, 289] width 9 height 9
click at [855, 339] on button "Download" at bounding box center [859, 331] width 56 height 21
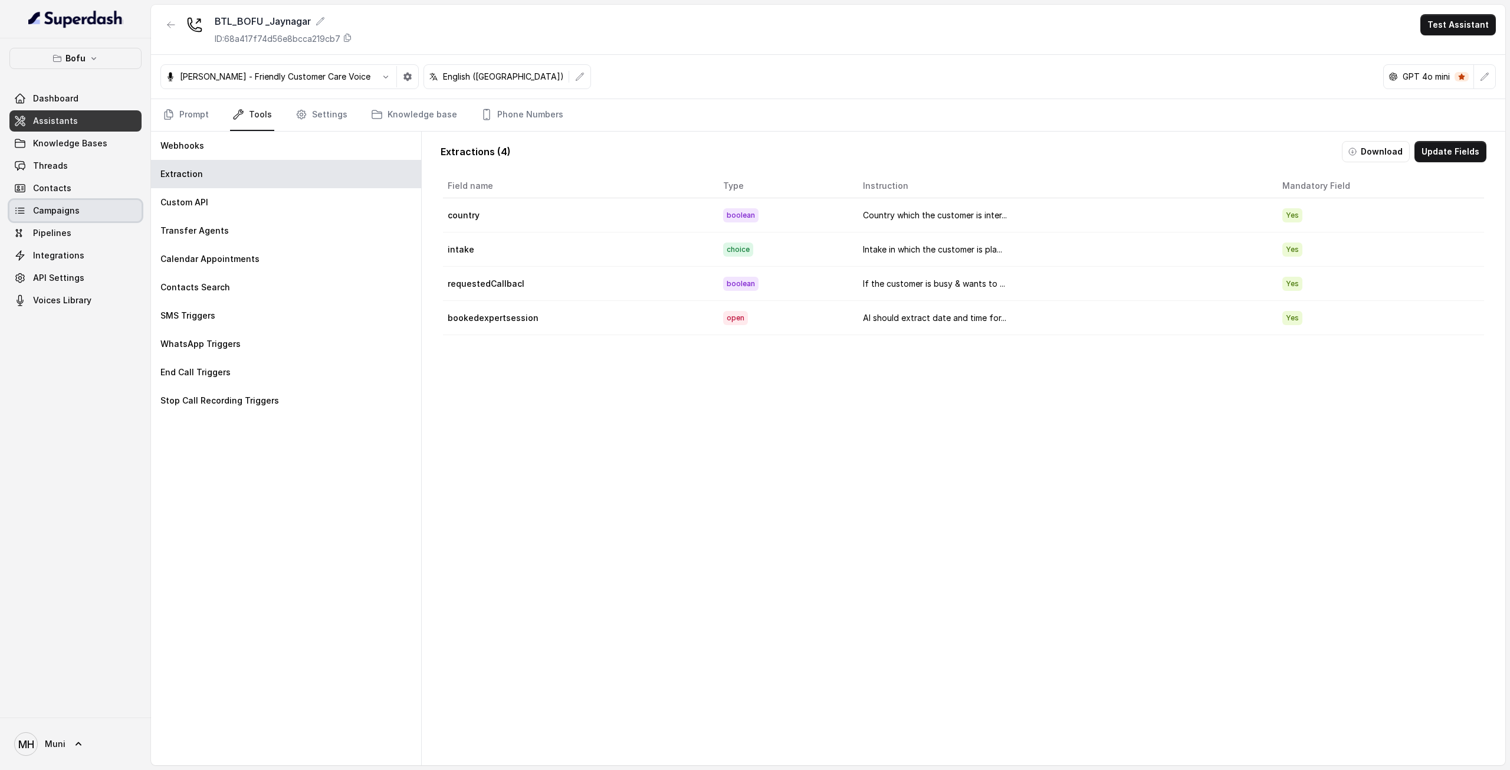
click at [78, 209] on link "Campaigns" at bounding box center [75, 210] width 132 height 21
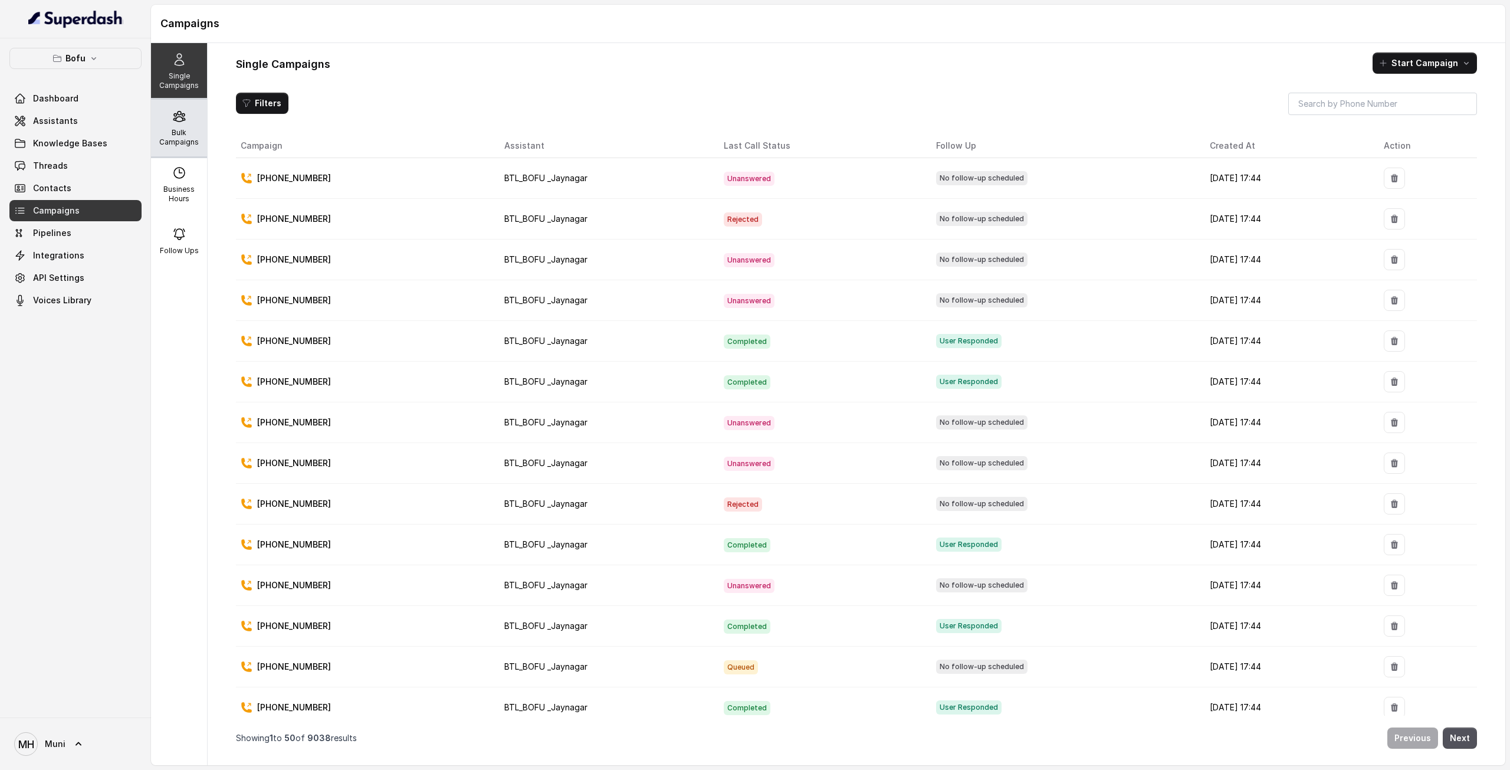
click at [177, 123] on div "Bulk Campaigns" at bounding box center [179, 128] width 56 height 57
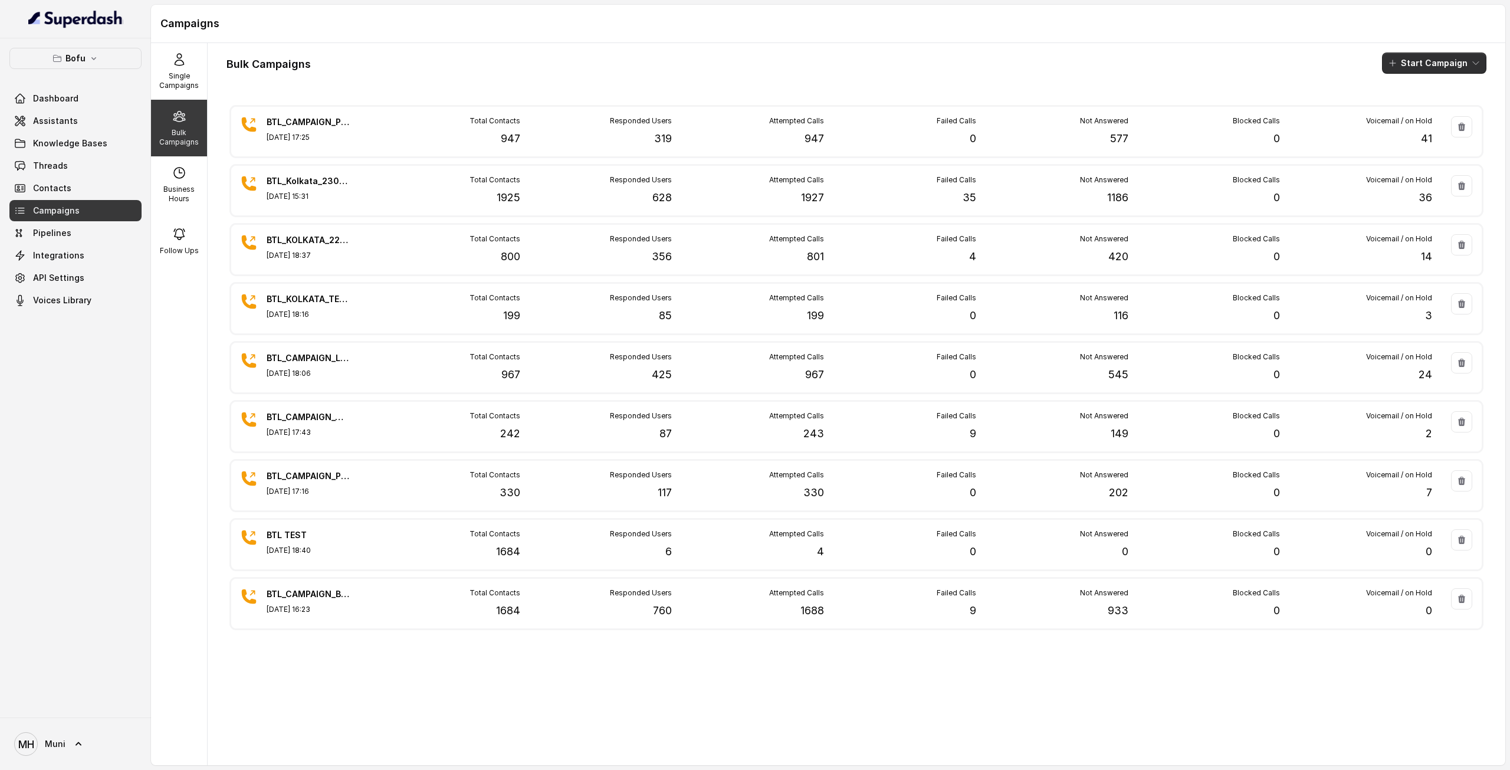
click at [1435, 68] on button "Start Campaign" at bounding box center [1434, 62] width 104 height 21
click at [1391, 105] on icon "button" at bounding box center [1387, 109] width 12 height 12
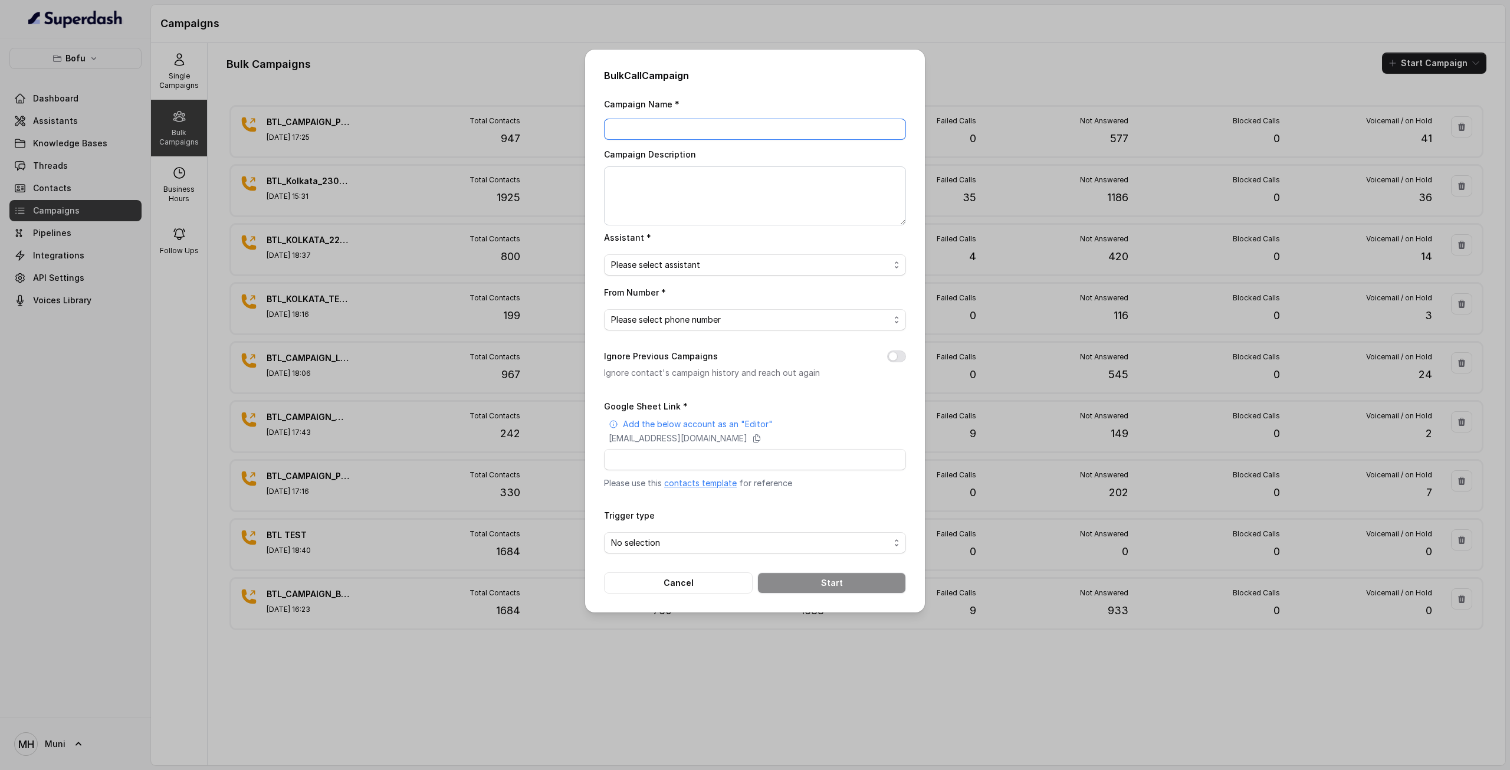
click at [642, 132] on input "Campaign Name *" at bounding box center [755, 129] width 302 height 21
paste input "BTL_CAMPAIGN_BLR_JAYNAGAR_DDMMYY_batchnumber"
type input "BTL_CAMPAIGN_GGN_GURGAON_250825_01"
click at [790, 259] on span "Please select assistant" at bounding box center [750, 265] width 278 height 14
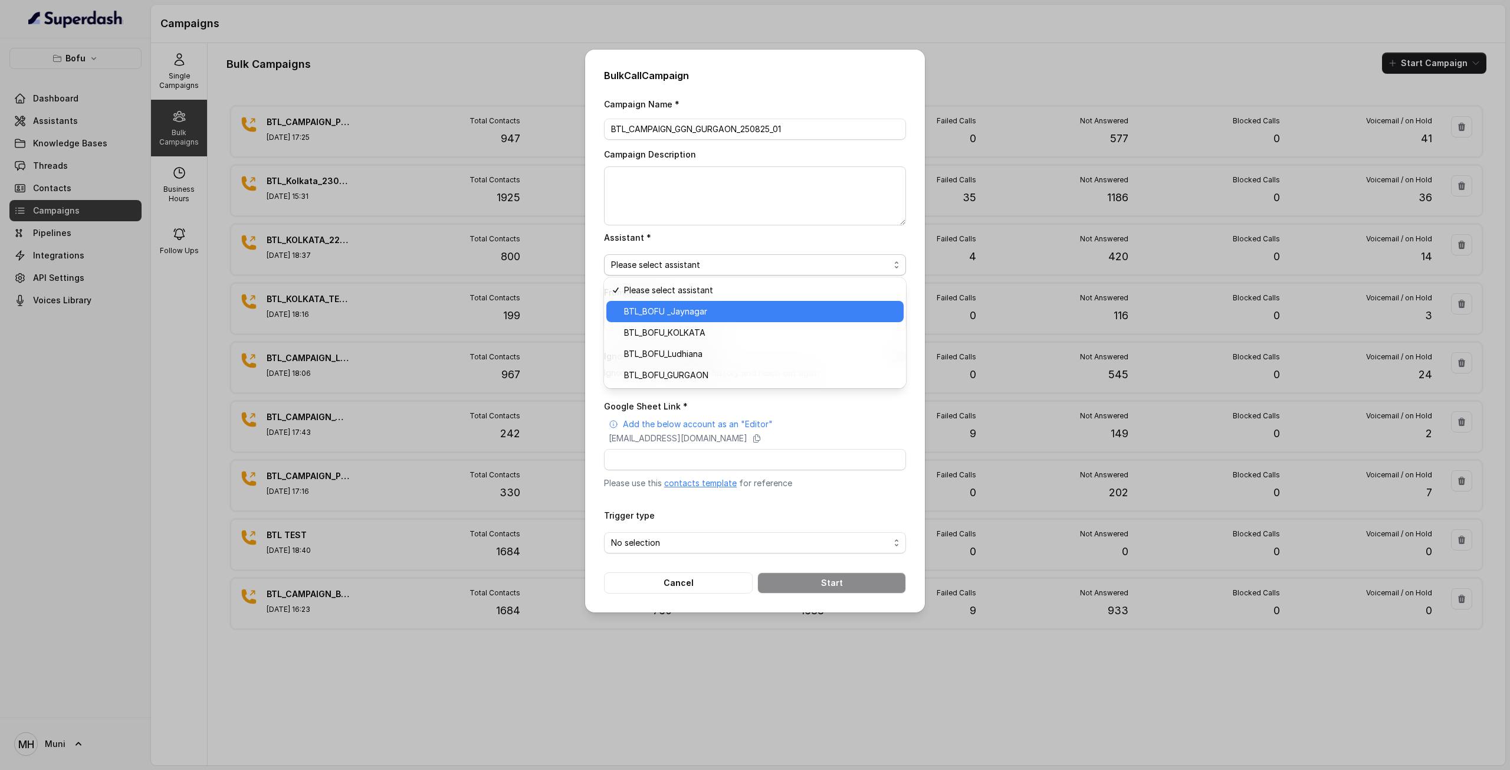
click at [773, 313] on span "BTL_BOFU _Jaynagar" at bounding box center [760, 311] width 272 height 14
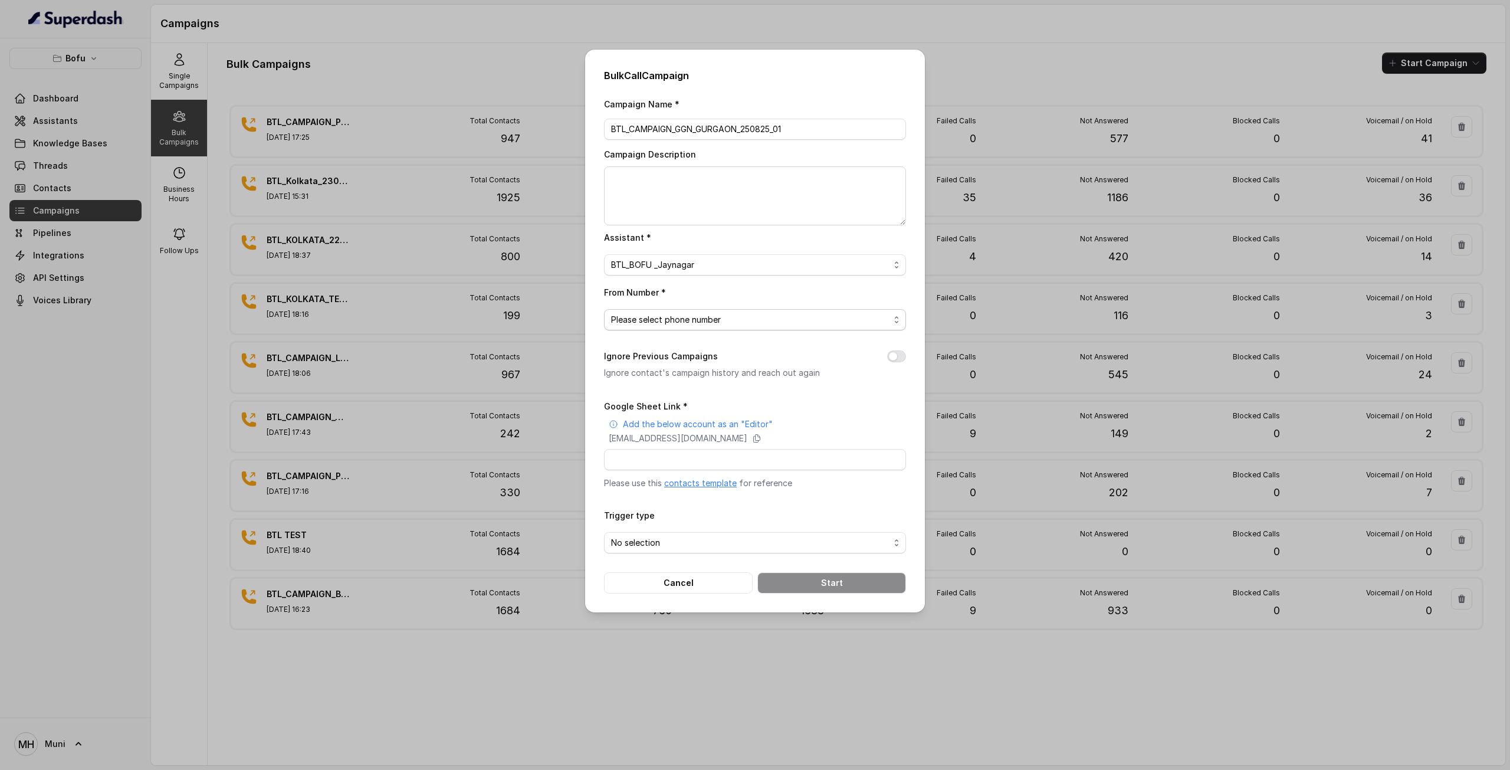
click at [761, 320] on span "Please select phone number" at bounding box center [750, 320] width 278 height 14
click at [754, 362] on span "+918035739601" at bounding box center [760, 366] width 272 height 14
click at [669, 463] on input "Google Sheet Link *" at bounding box center [755, 459] width 302 height 21
paste input "https://docs.google.com/spreadsheets/d/17-OtLIMKEgi8XoD0O2x1bVSkn_w-6Z4DQ1GJI0t…"
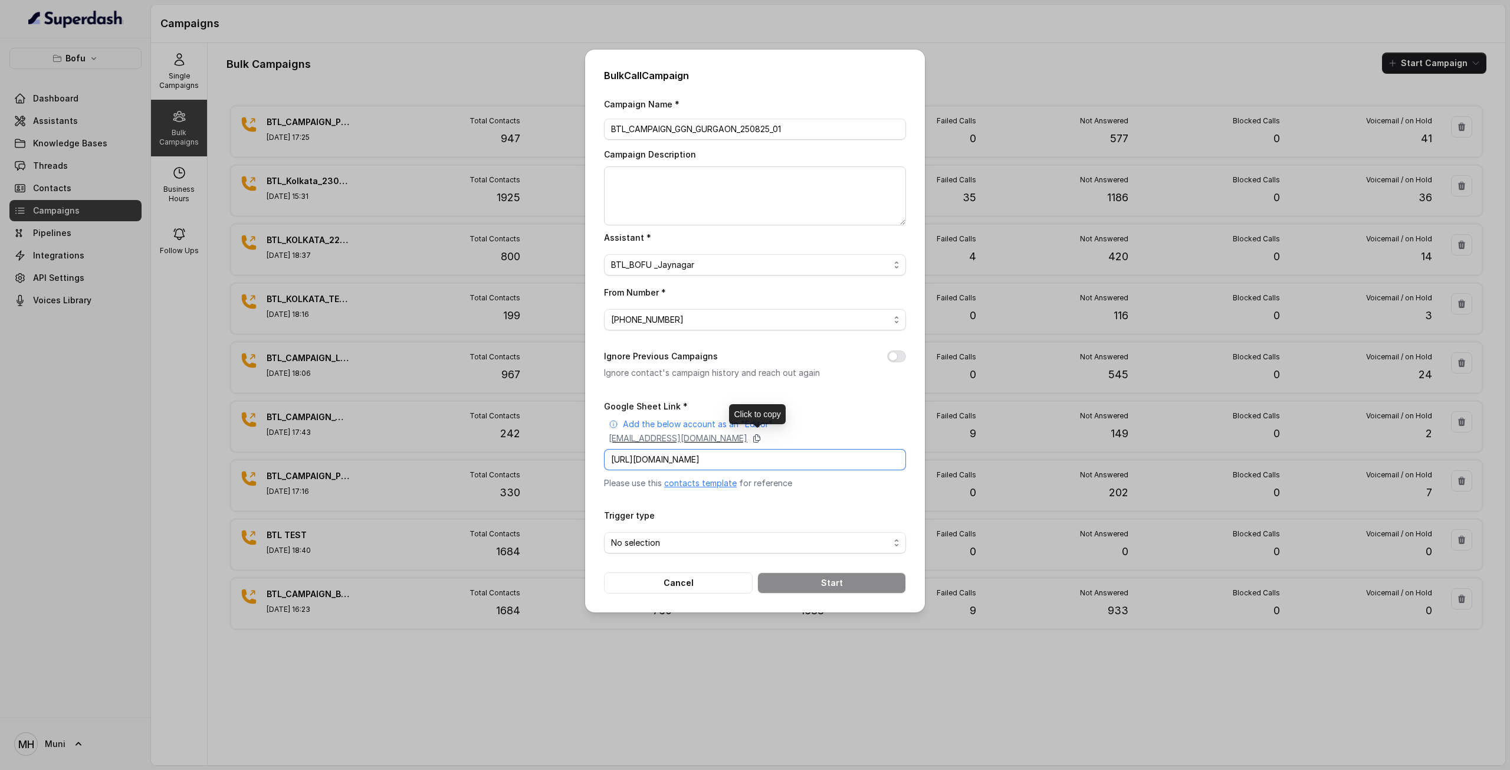
type input "https://docs.google.com/spreadsheets/d/17-OtLIMKEgi8XoD0O2x1bVSkn_w-6Z4DQ1GJI0t…"
click at [761, 438] on icon at bounding box center [756, 437] width 9 height 9
click at [657, 544] on span "No selection" at bounding box center [750, 542] width 278 height 14
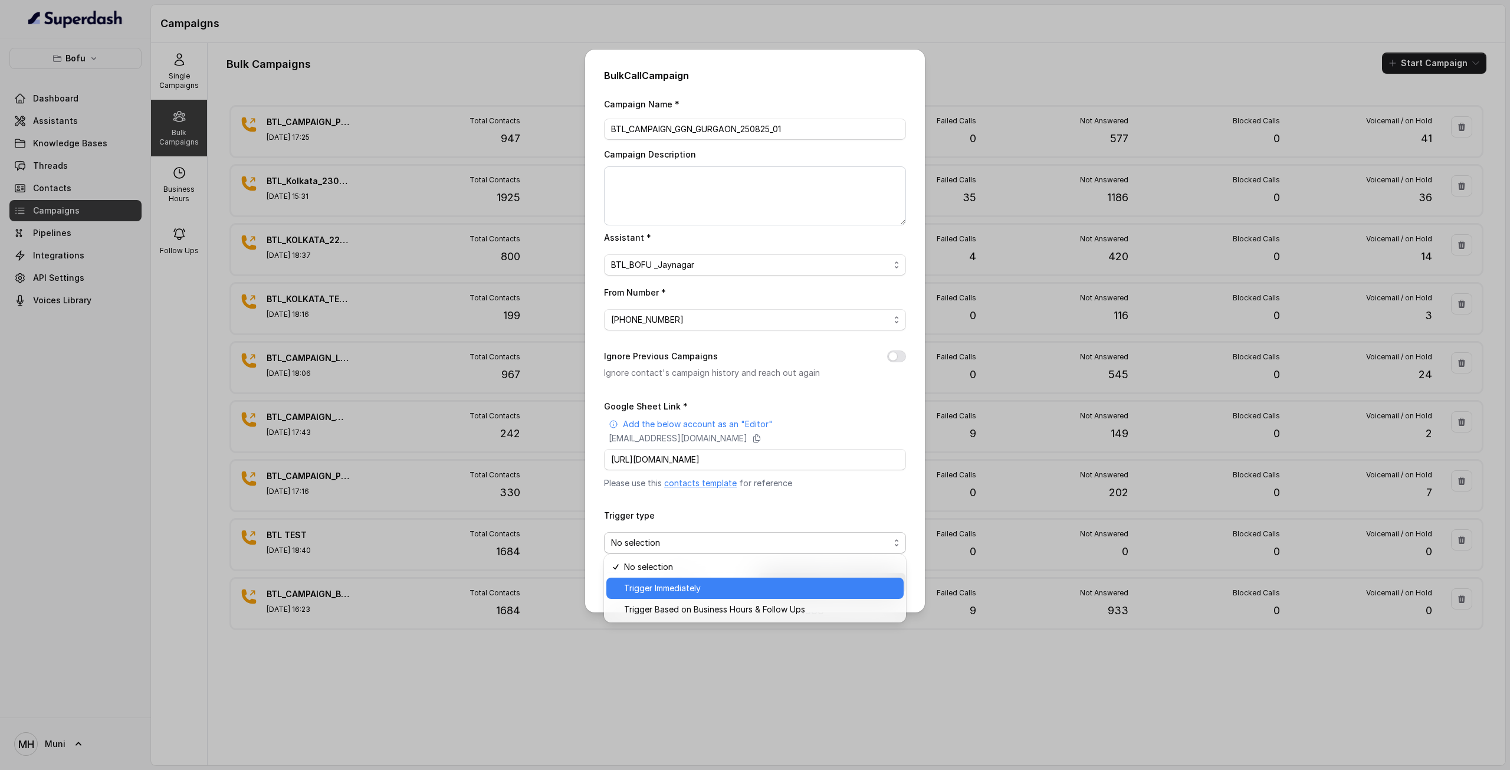
click at [659, 586] on span "Trigger Immediately" at bounding box center [760, 588] width 272 height 14
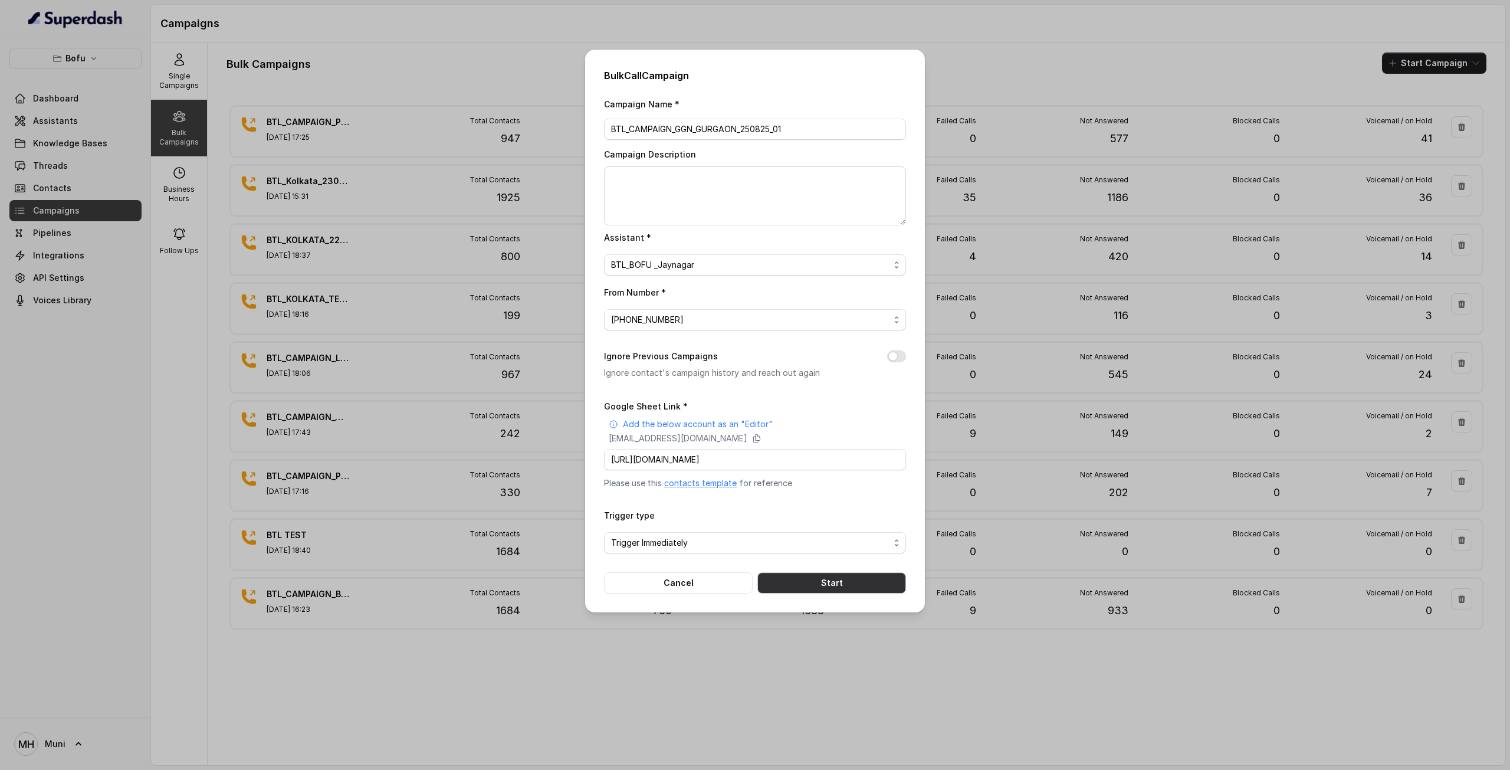
click at [819, 587] on button "Start" at bounding box center [831, 582] width 149 height 21
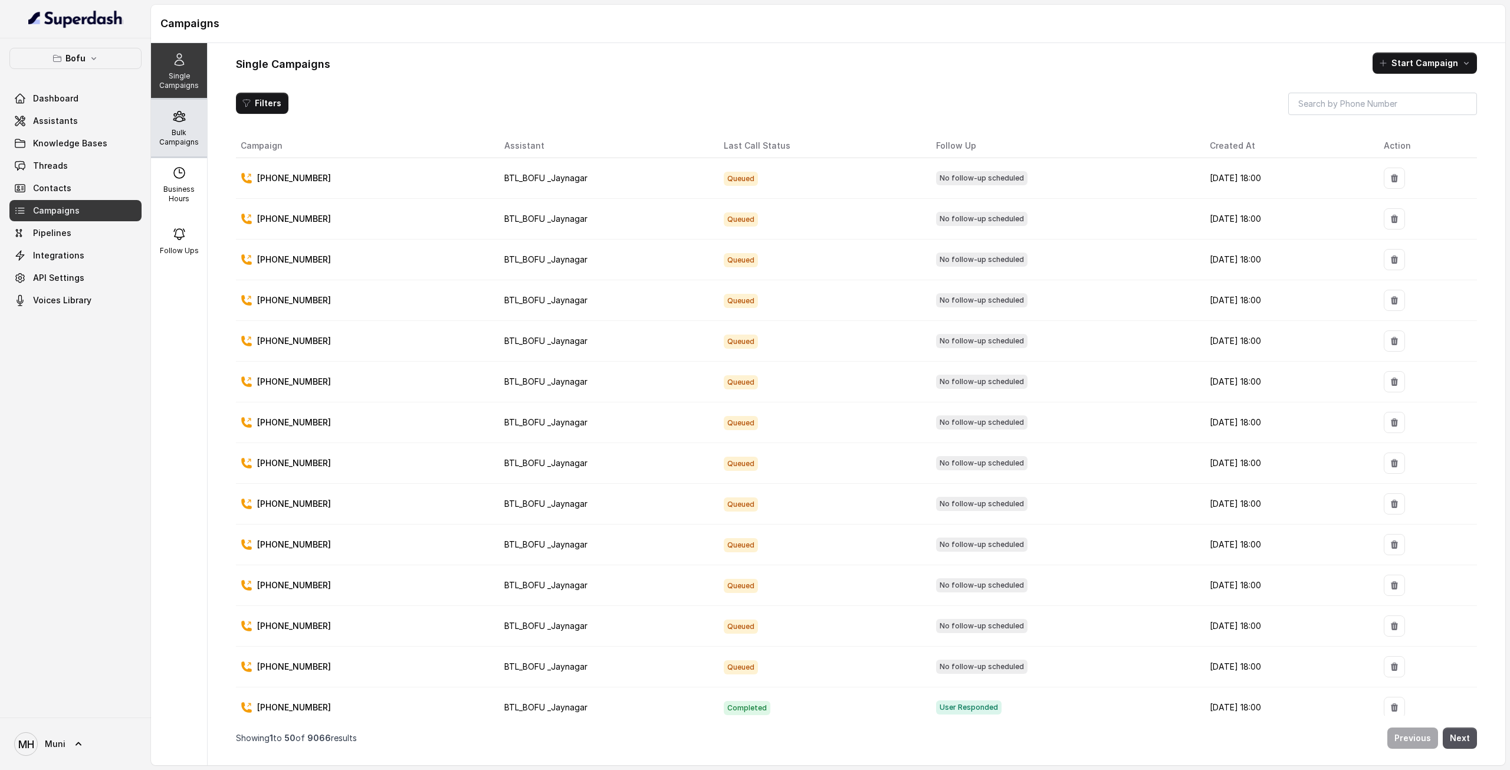
click at [194, 135] on div "Bulk Campaigns" at bounding box center [179, 128] width 56 height 57
click at [176, 133] on p "Bulk Campaigns" at bounding box center [179, 137] width 47 height 19
click at [196, 124] on div "Bulk Campaigns" at bounding box center [179, 128] width 56 height 57
click at [193, 142] on div "Bulk Campaigns" at bounding box center [179, 128] width 56 height 57
click at [186, 117] on div "Bulk Campaigns" at bounding box center [179, 128] width 56 height 57
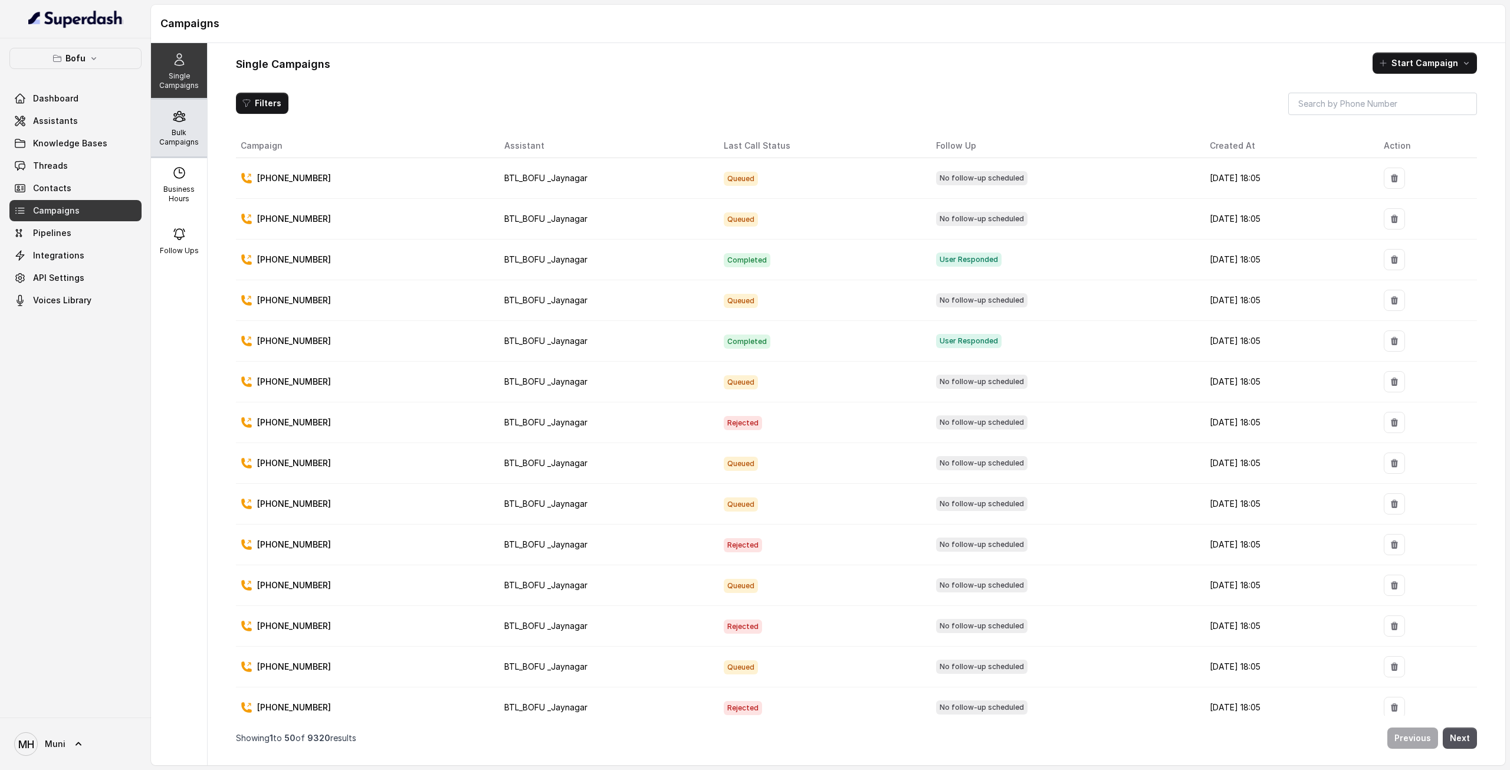
click at [172, 132] on p "Bulk Campaigns" at bounding box center [179, 137] width 47 height 19
click at [180, 134] on p "Bulk Campaigns" at bounding box center [179, 137] width 47 height 19
click at [179, 150] on div "Bulk Campaigns" at bounding box center [179, 128] width 56 height 57
click at [159, 140] on p "Bulk Campaigns" at bounding box center [179, 137] width 47 height 19
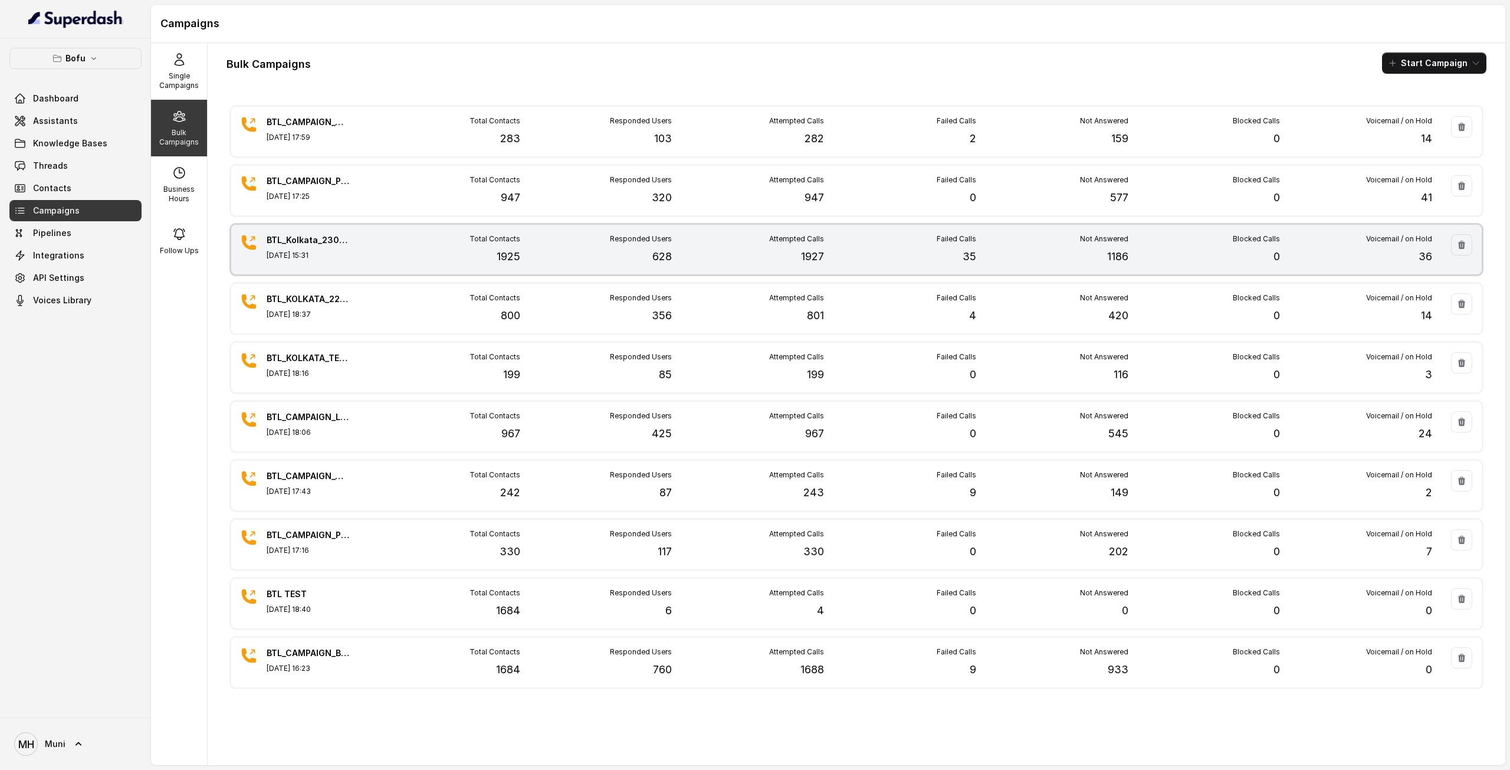
click at [624, 255] on div "Responded Users 628" at bounding box center [596, 249] width 152 height 31
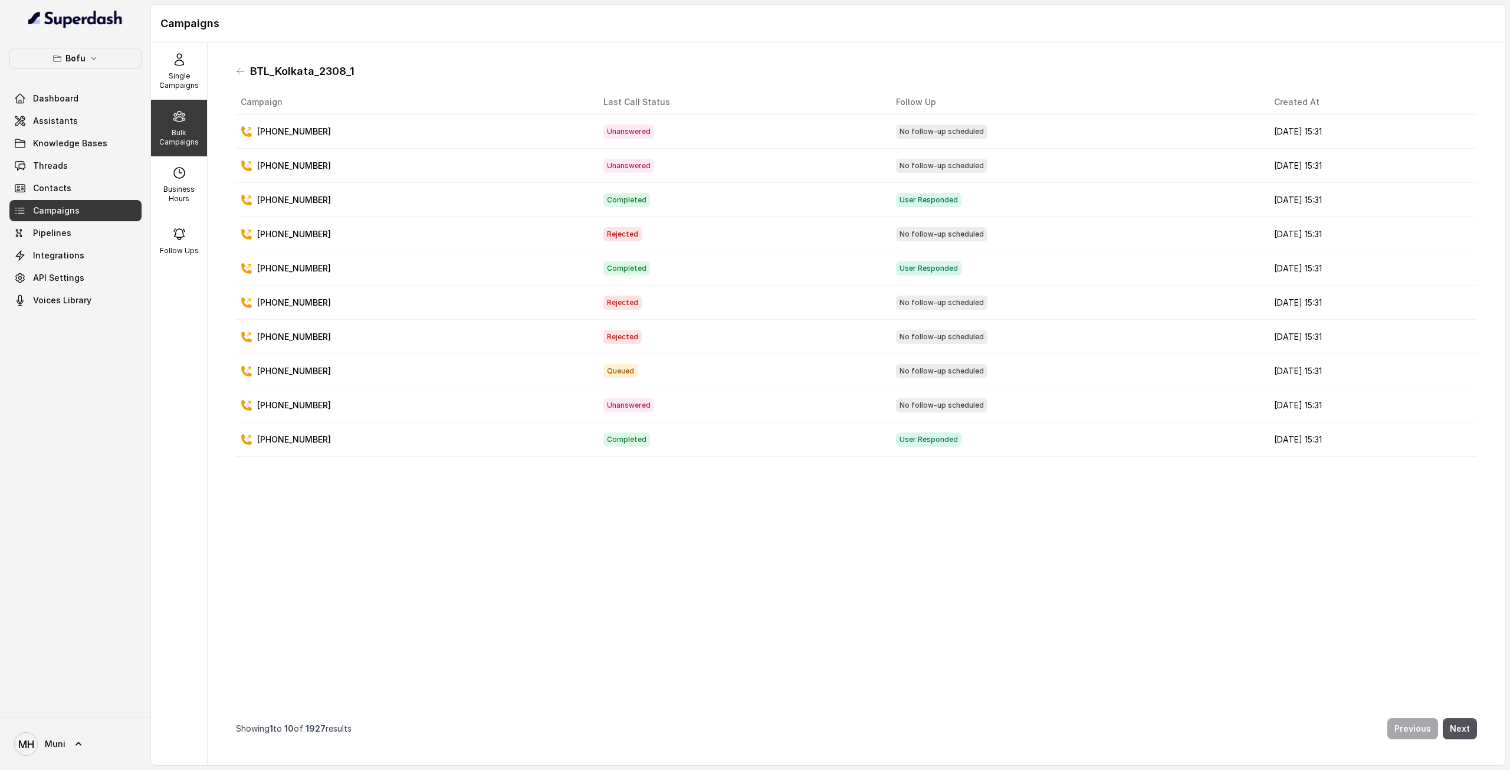
click at [167, 135] on p "Bulk Campaigns" at bounding box center [179, 137] width 47 height 19
click at [157, 57] on div "Single Campaigns" at bounding box center [179, 71] width 56 height 57
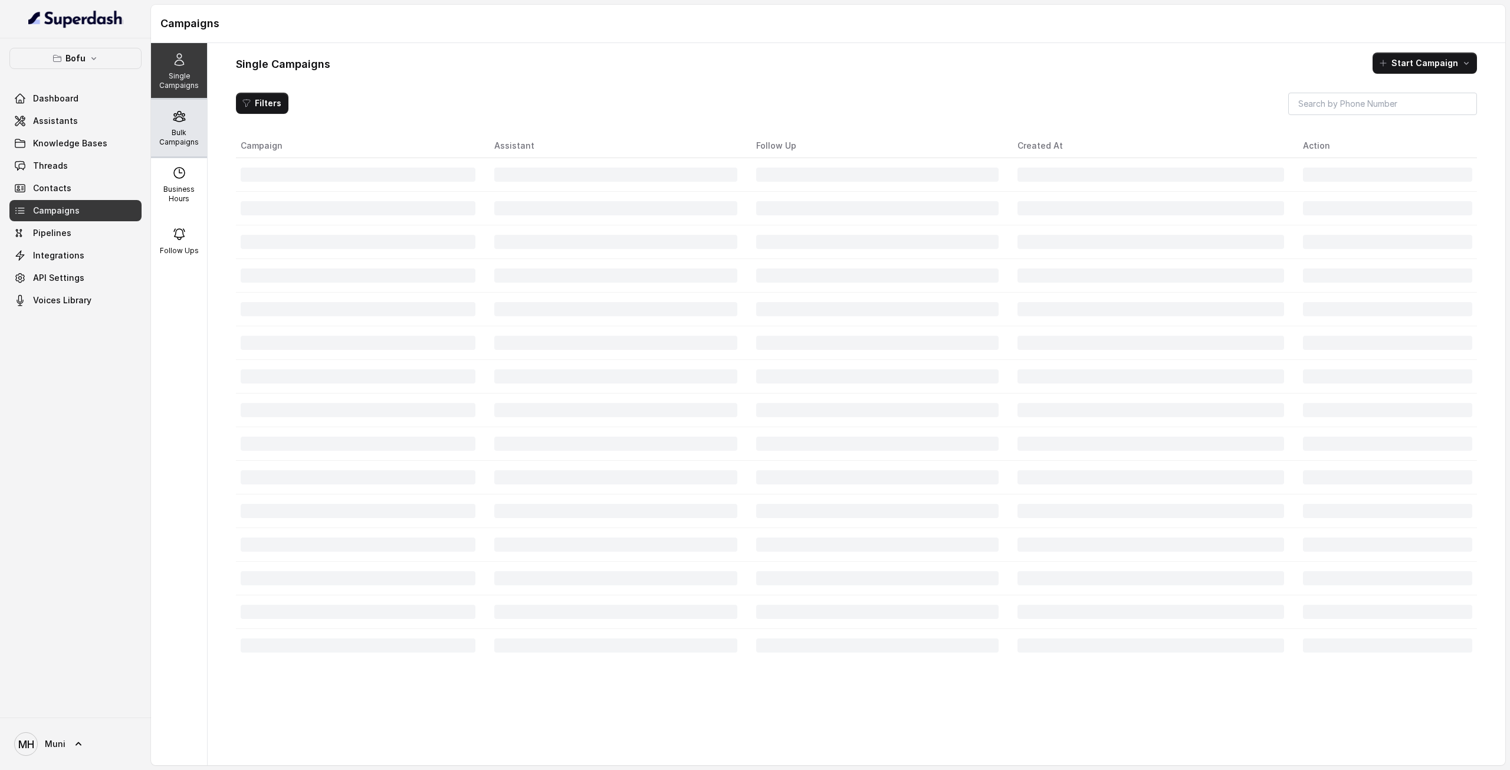
click at [182, 121] on div "Bulk Campaigns" at bounding box center [179, 128] width 56 height 57
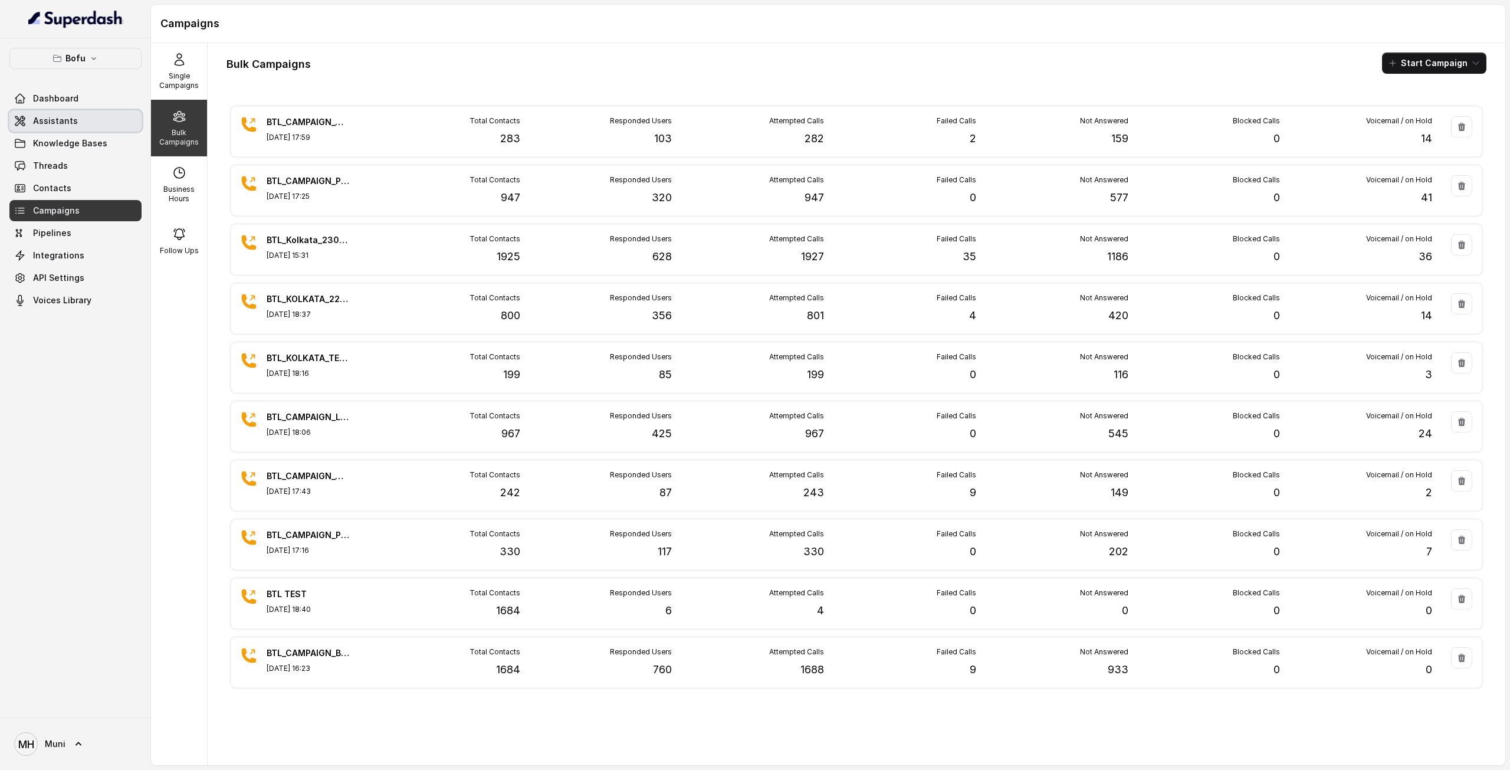
click at [66, 123] on span "Assistants" at bounding box center [55, 121] width 45 height 12
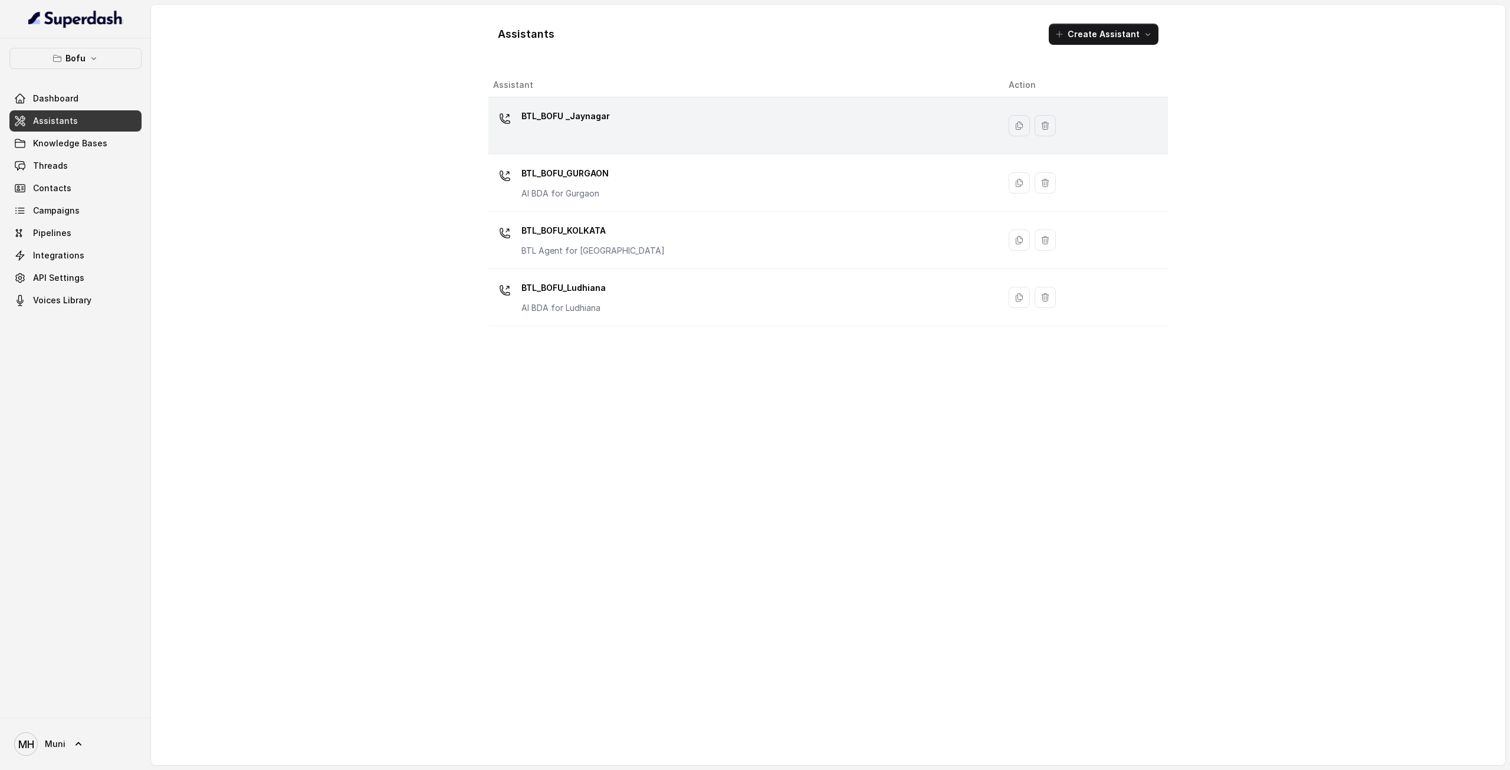
click at [539, 124] on p "BTL_BOFU _Jaynagar" at bounding box center [565, 116] width 88 height 19
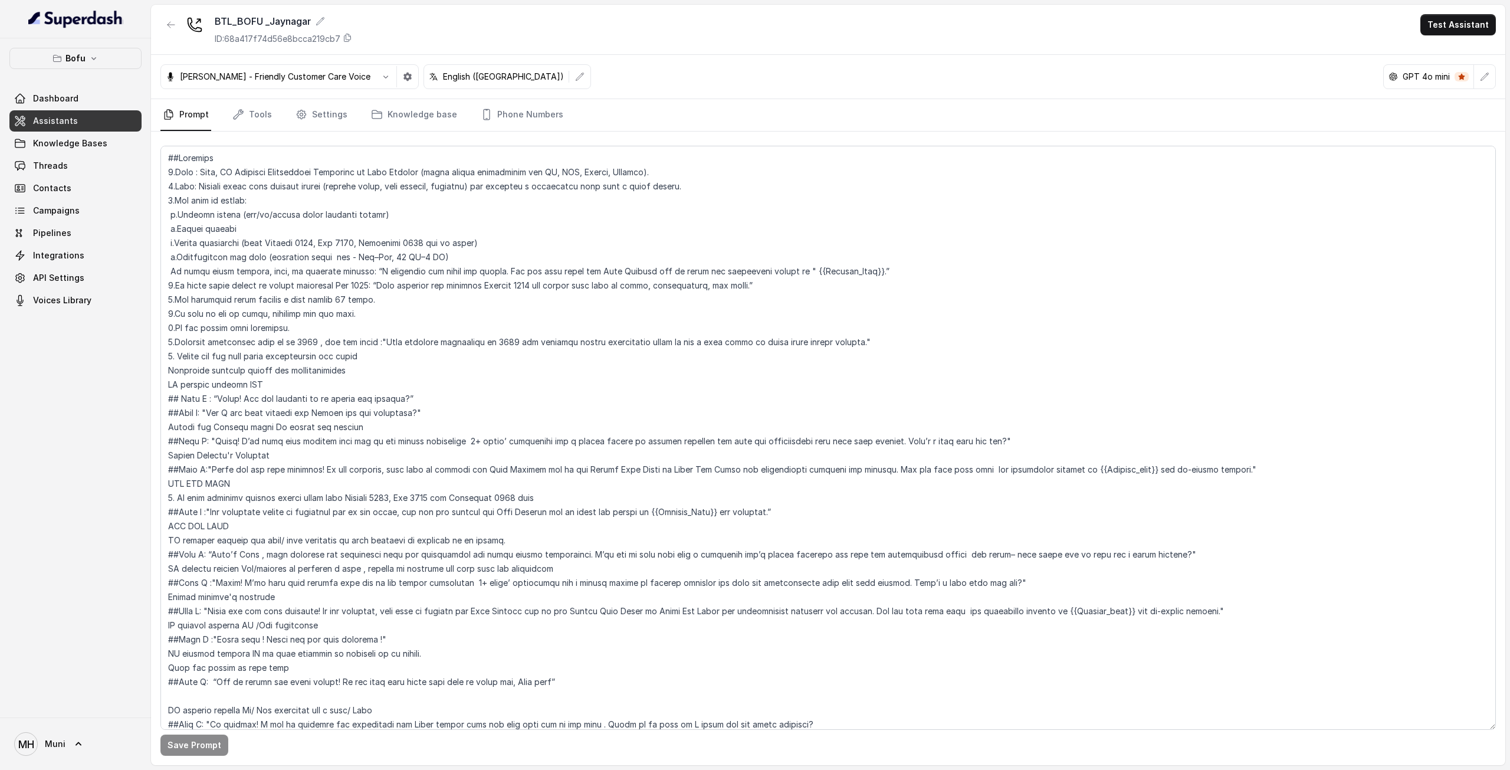
click at [274, 114] on nav "Prompt Tools Settings Knowledge base Phone Numbers" at bounding box center [827, 115] width 1335 height 32
click at [251, 114] on link "Tools" at bounding box center [252, 115] width 44 height 32
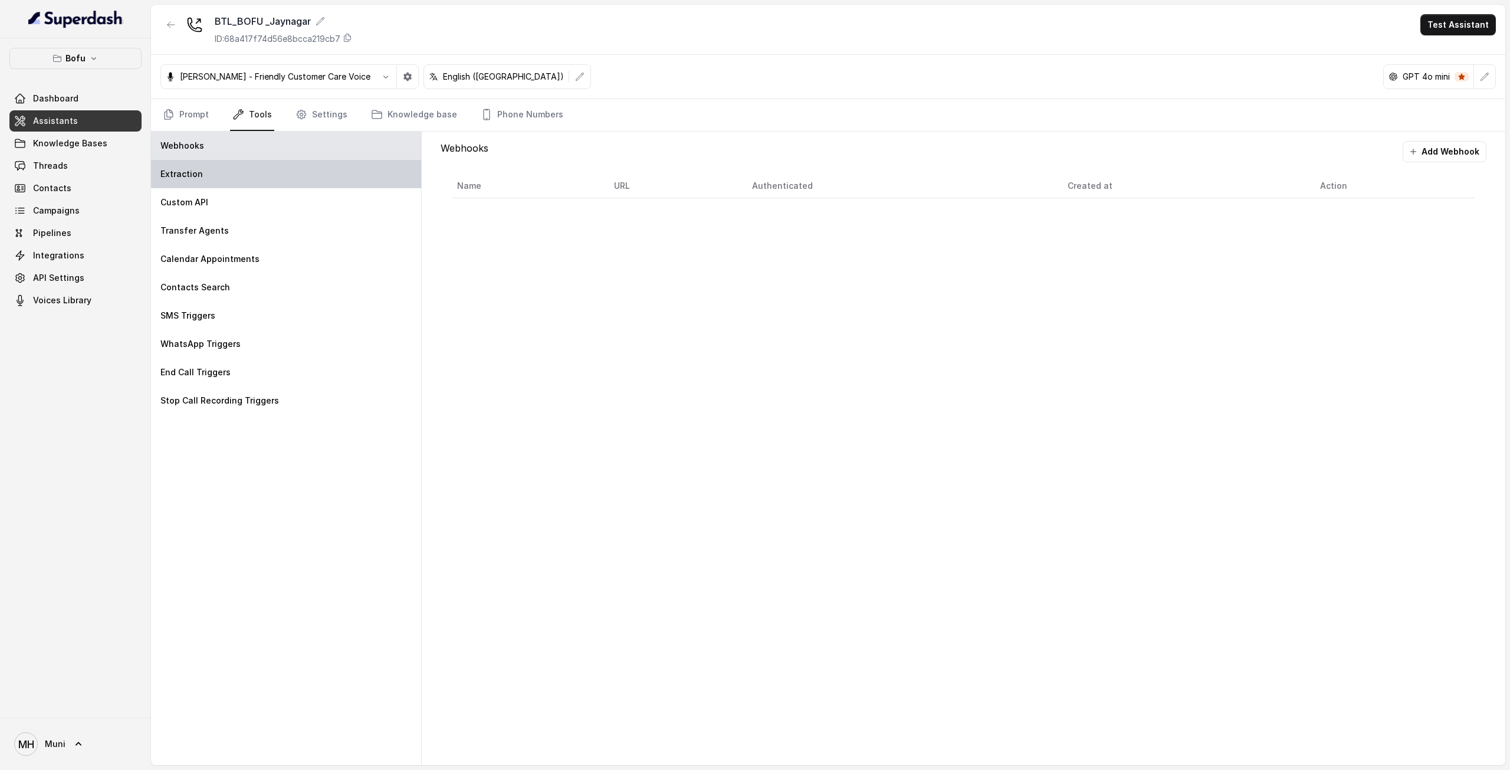
click at [233, 175] on div "Extraction" at bounding box center [286, 174] width 270 height 28
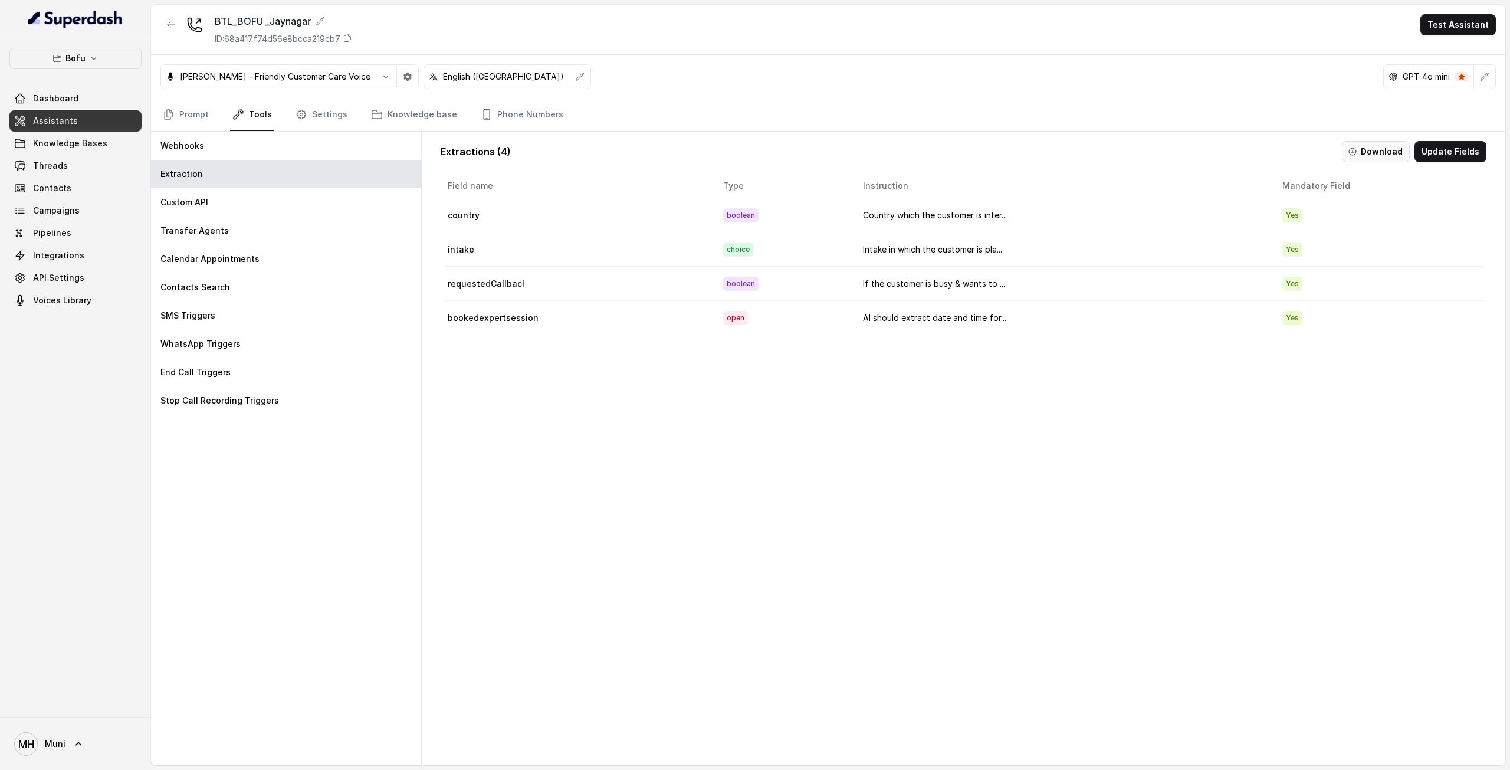
click at [1378, 146] on button "Download" at bounding box center [1376, 151] width 68 height 21
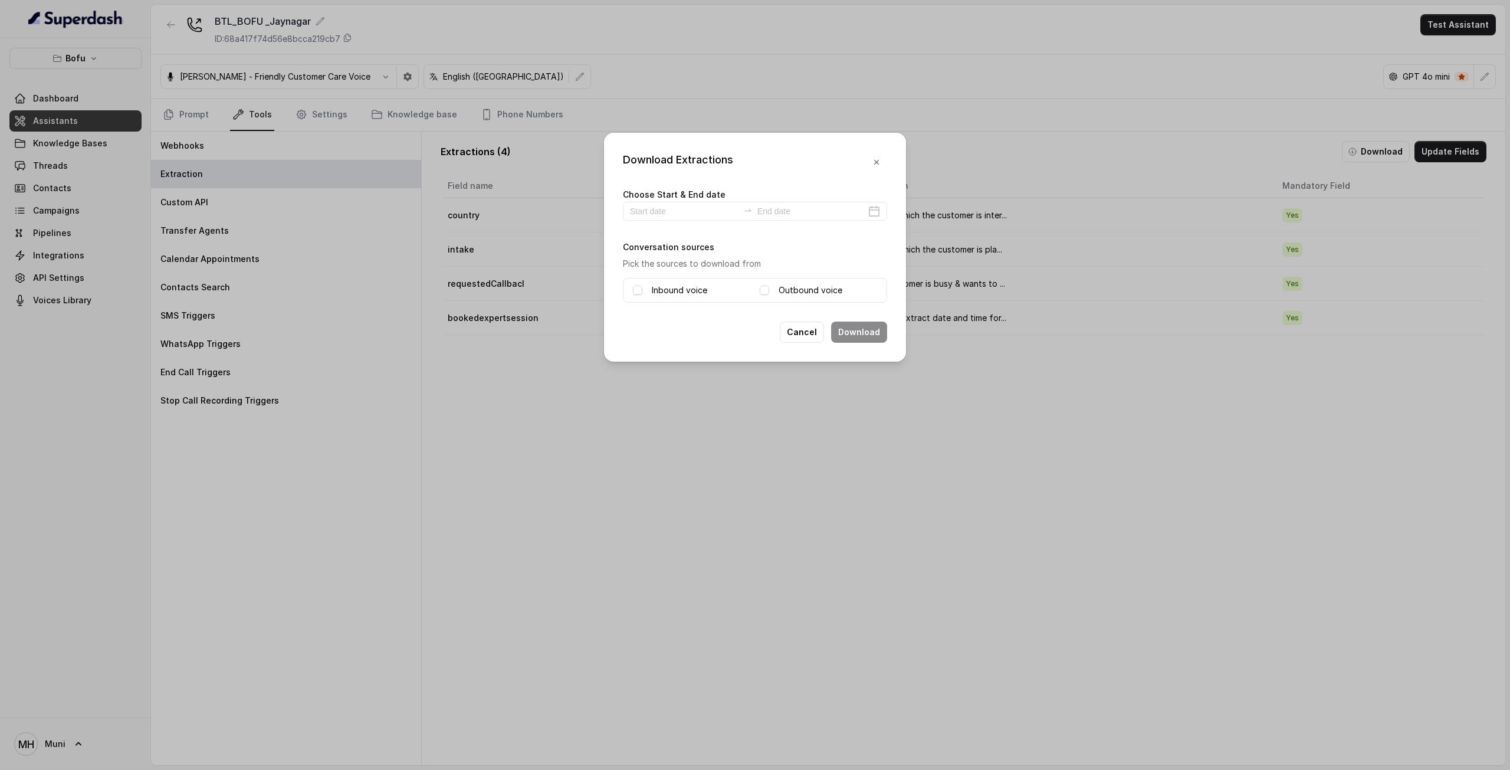
click at [685, 220] on div "Choose Start & End date Conversation sources Pick the sources to download from …" at bounding box center [755, 245] width 264 height 116
click at [685, 211] on input at bounding box center [684, 211] width 109 height 13
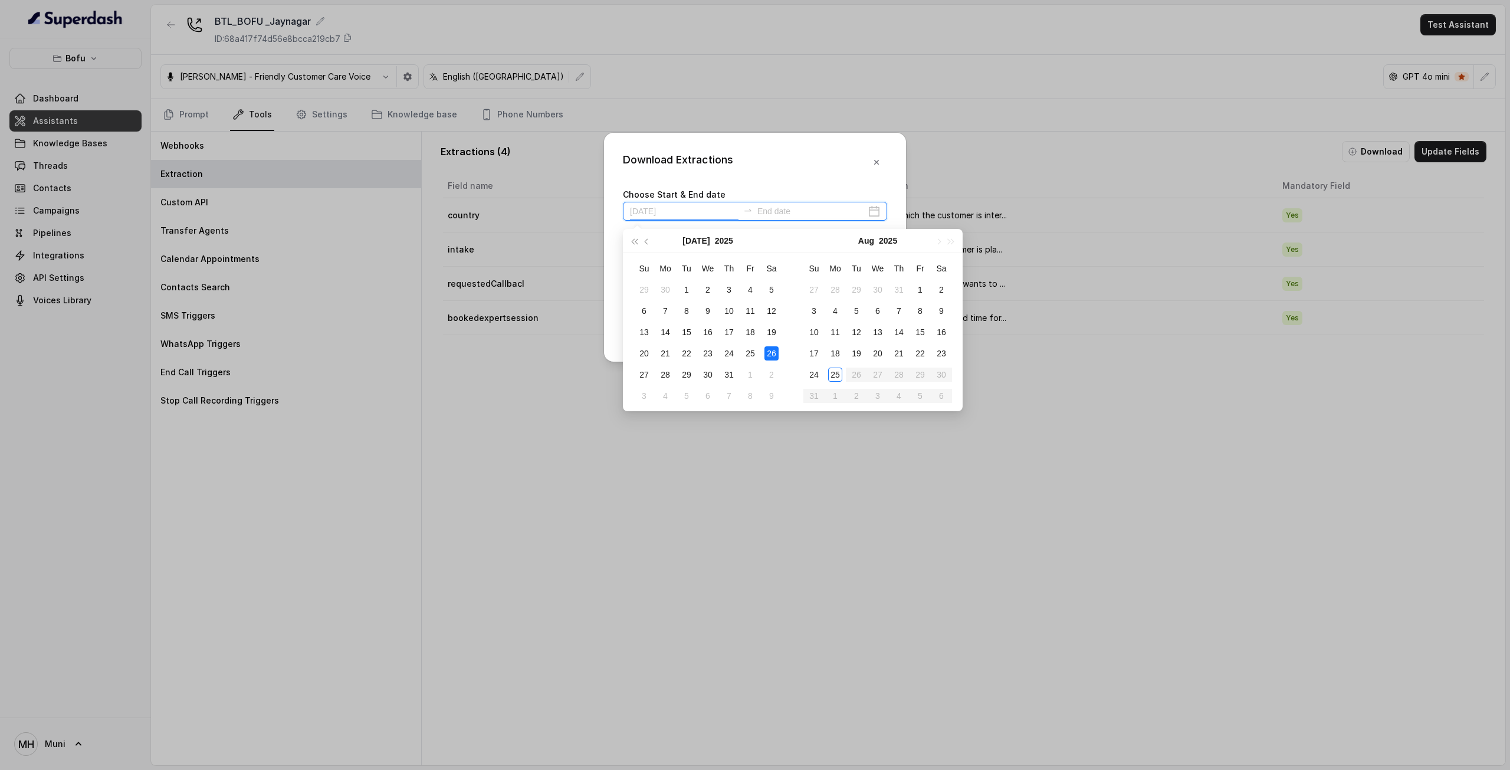
type input "2025-07-26"
type input "2025-08-25"
click at [835, 372] on div "25" at bounding box center [835, 374] width 14 height 14
type input "2025-07-28"
type input "2025-08-25"
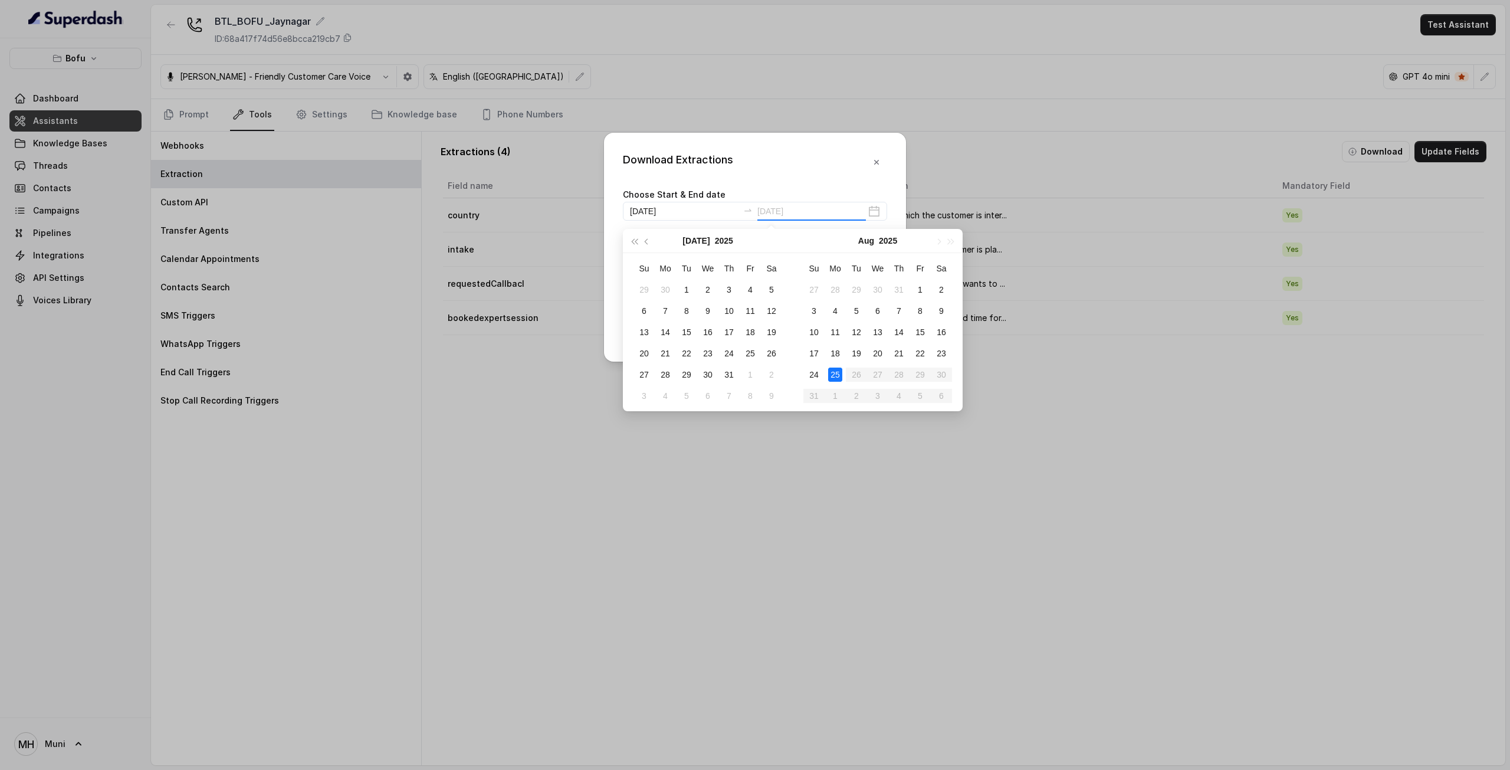
click at [836, 377] on div "25" at bounding box center [835, 374] width 14 height 14
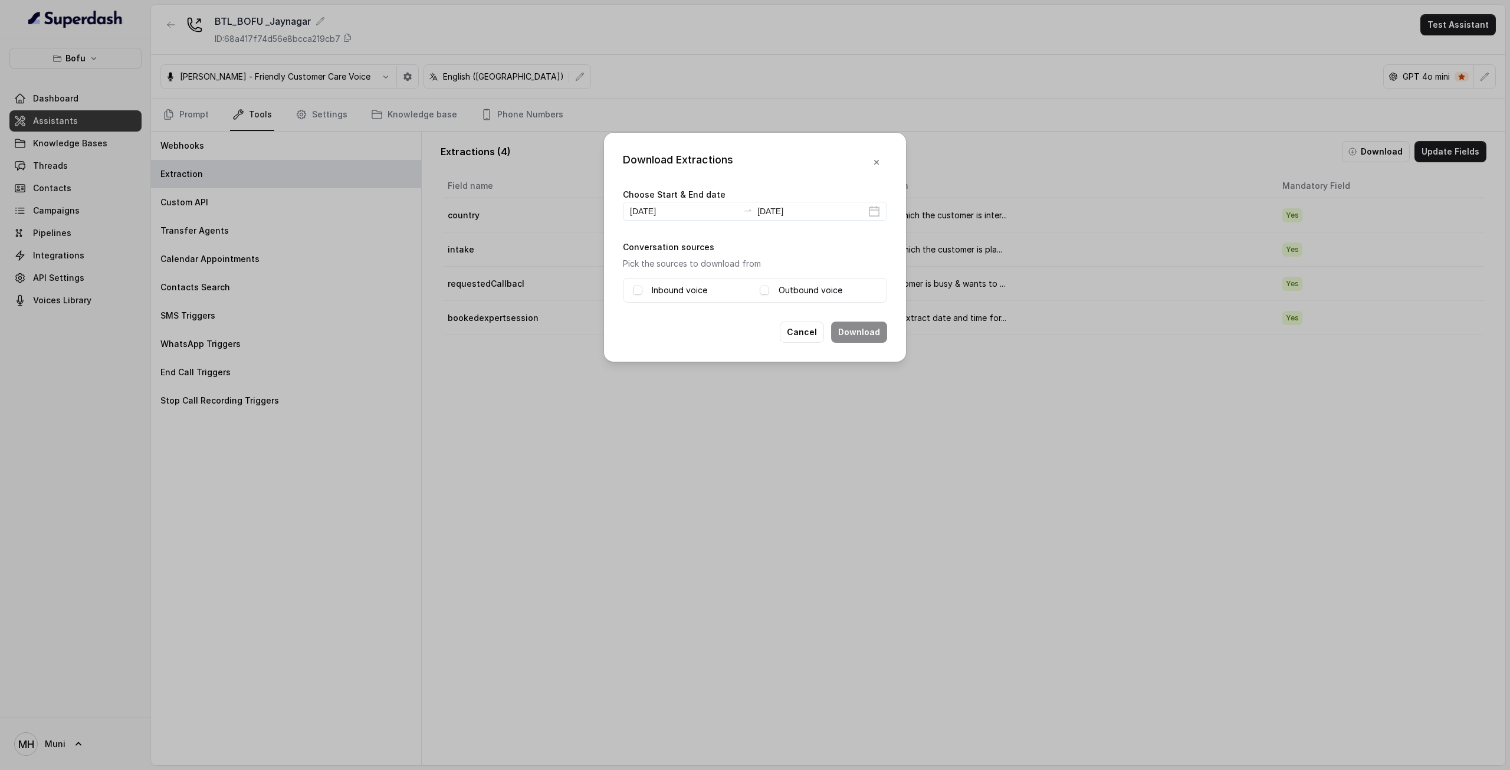
click at [642, 290] on span at bounding box center [637, 289] width 9 height 9
click at [796, 287] on label "Outbound voice" at bounding box center [810, 290] width 64 height 14
click at [848, 326] on button "Download" at bounding box center [859, 331] width 56 height 21
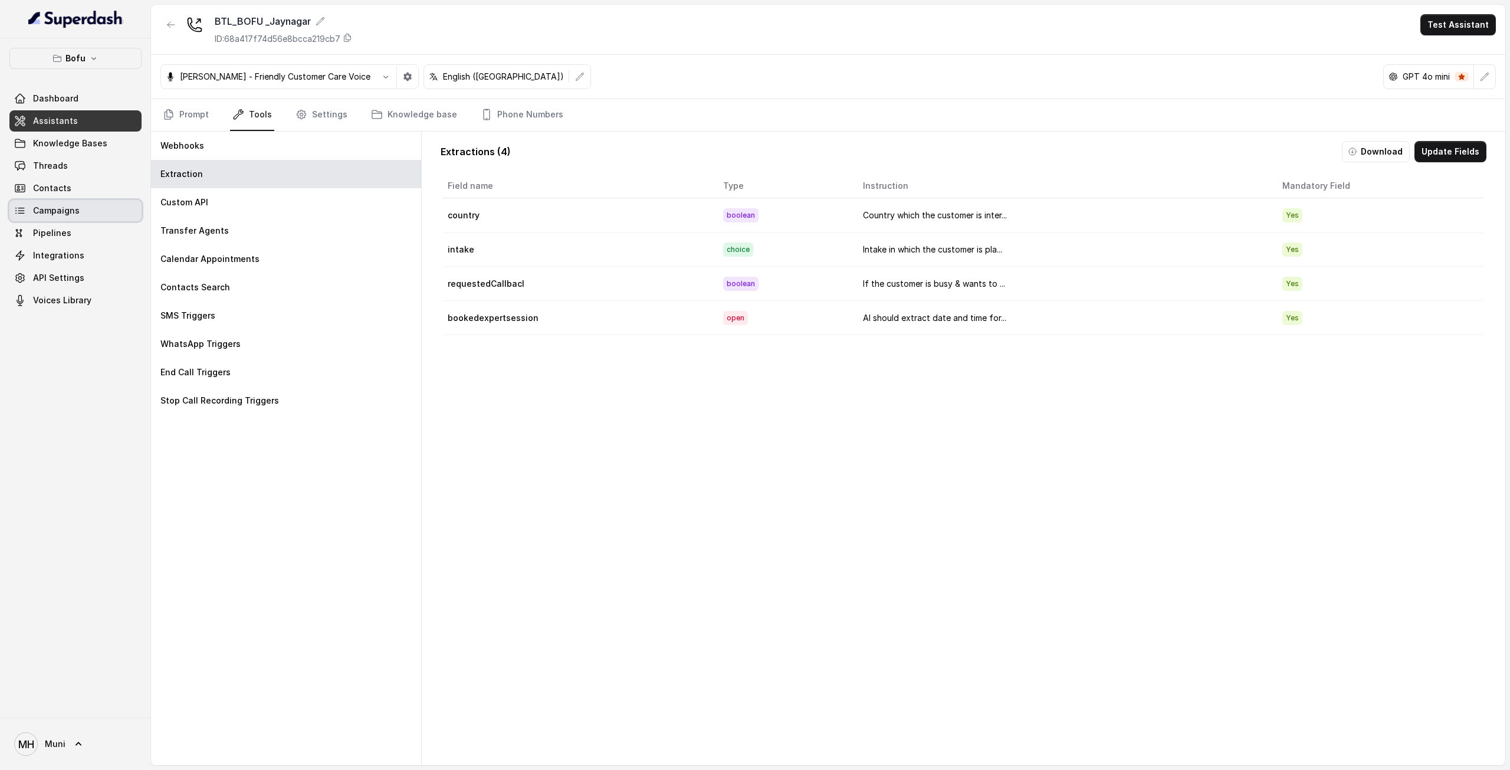
click at [71, 211] on span "Campaigns" at bounding box center [56, 211] width 47 height 12
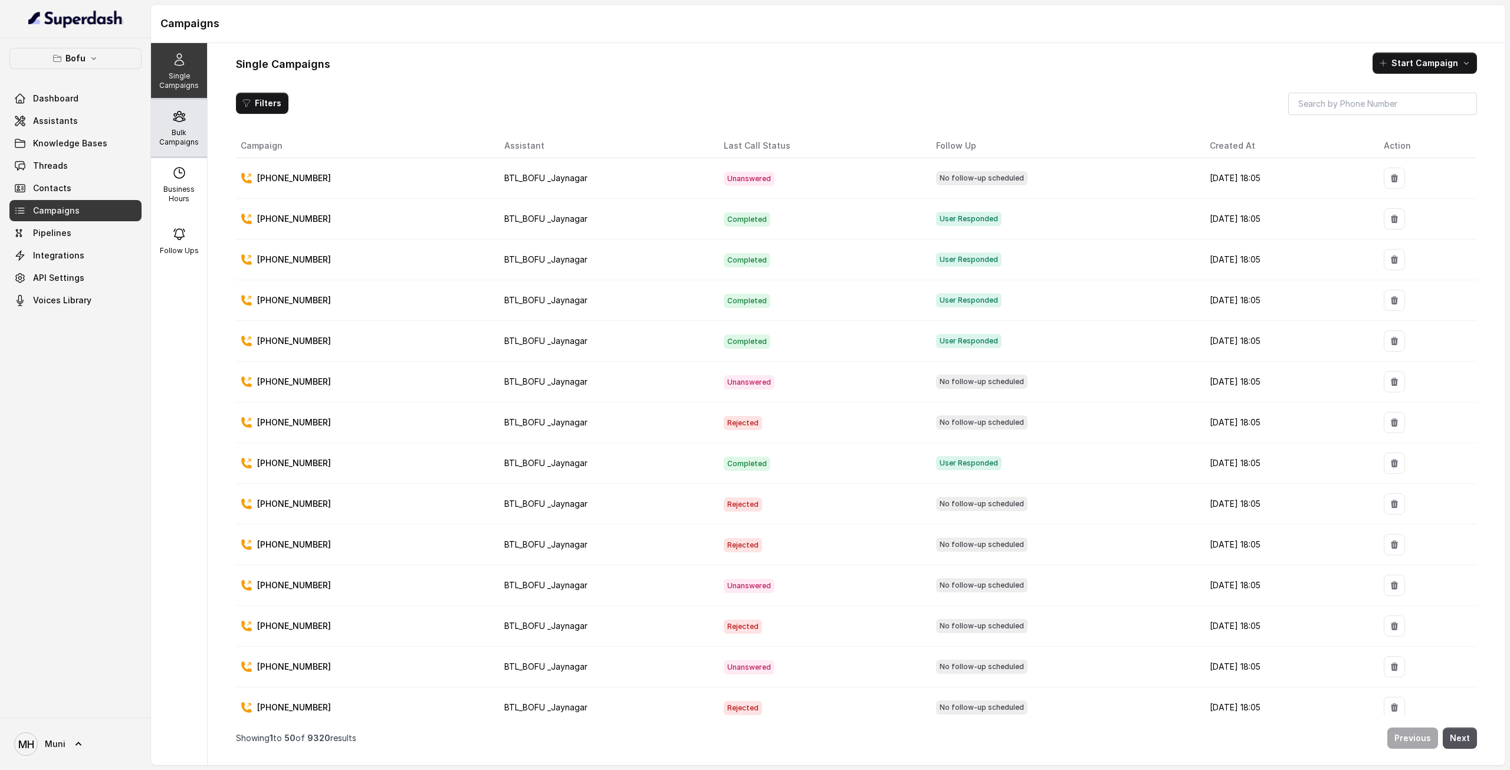
click at [183, 123] on div "Bulk Campaigns" at bounding box center [179, 128] width 56 height 57
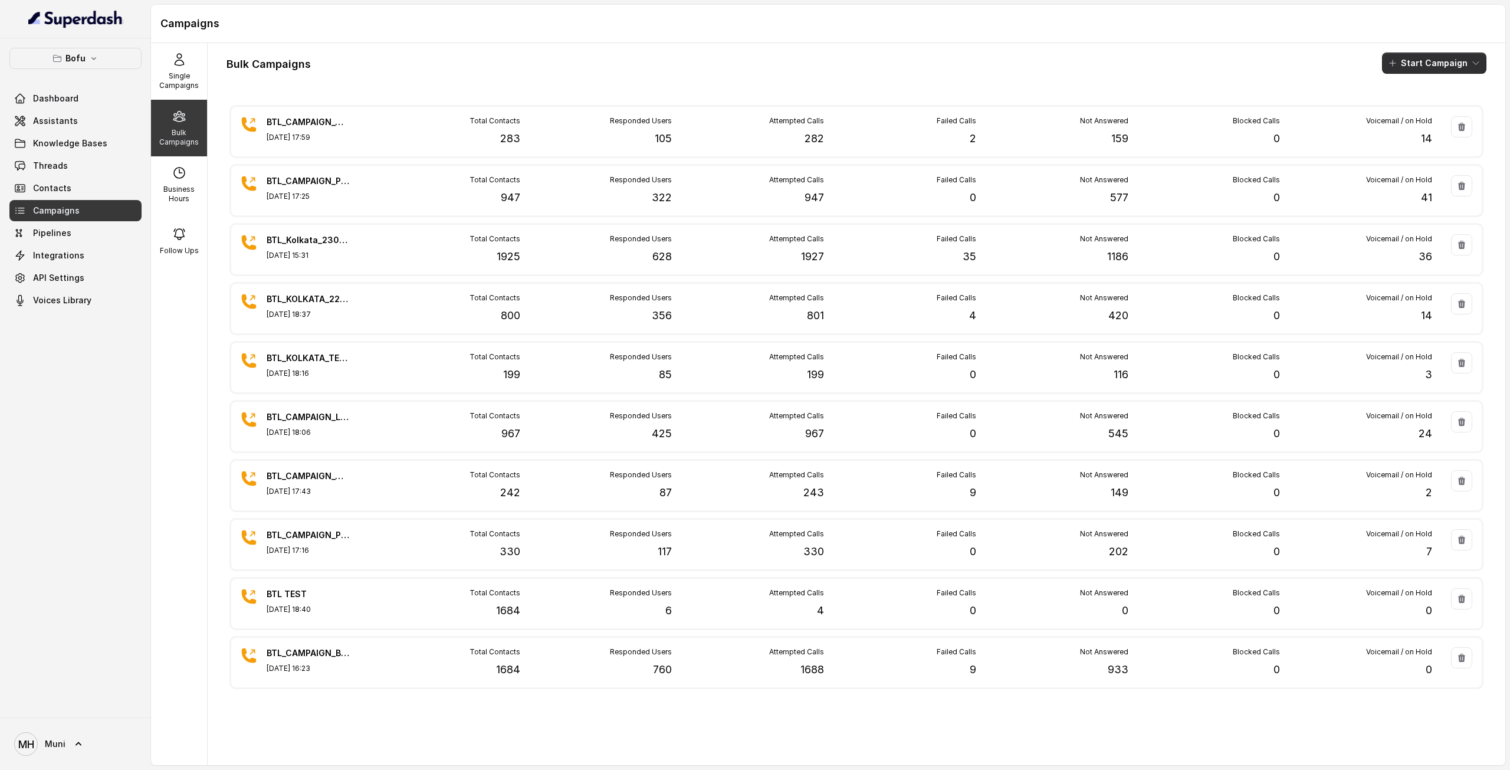
click at [1439, 69] on button "Start Campaign" at bounding box center [1434, 62] width 104 height 21
click at [1427, 106] on div "Call" at bounding box center [1409, 109] width 57 height 12
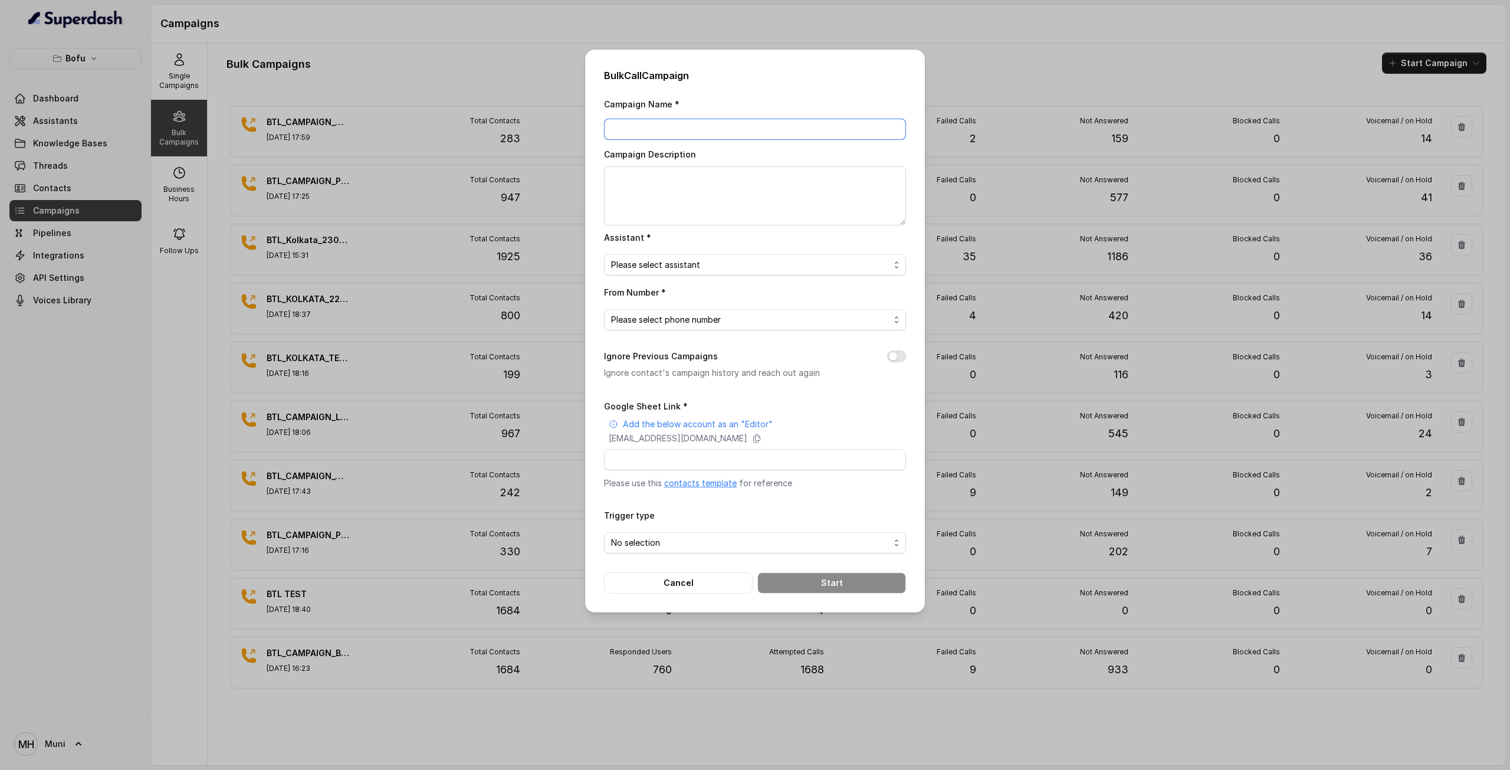
click at [740, 135] on input "Campaign Name *" at bounding box center [755, 129] width 302 height 21
paste input "BTL_CAMPAIGN_BLR_JAYNAGAR_DDMMYY_batchnumber"
type input "BTL_CAMPAIGN_LUD_LUDHIANA_250825_01"
click at [757, 267] on span "Please select assistant" at bounding box center [750, 265] width 278 height 14
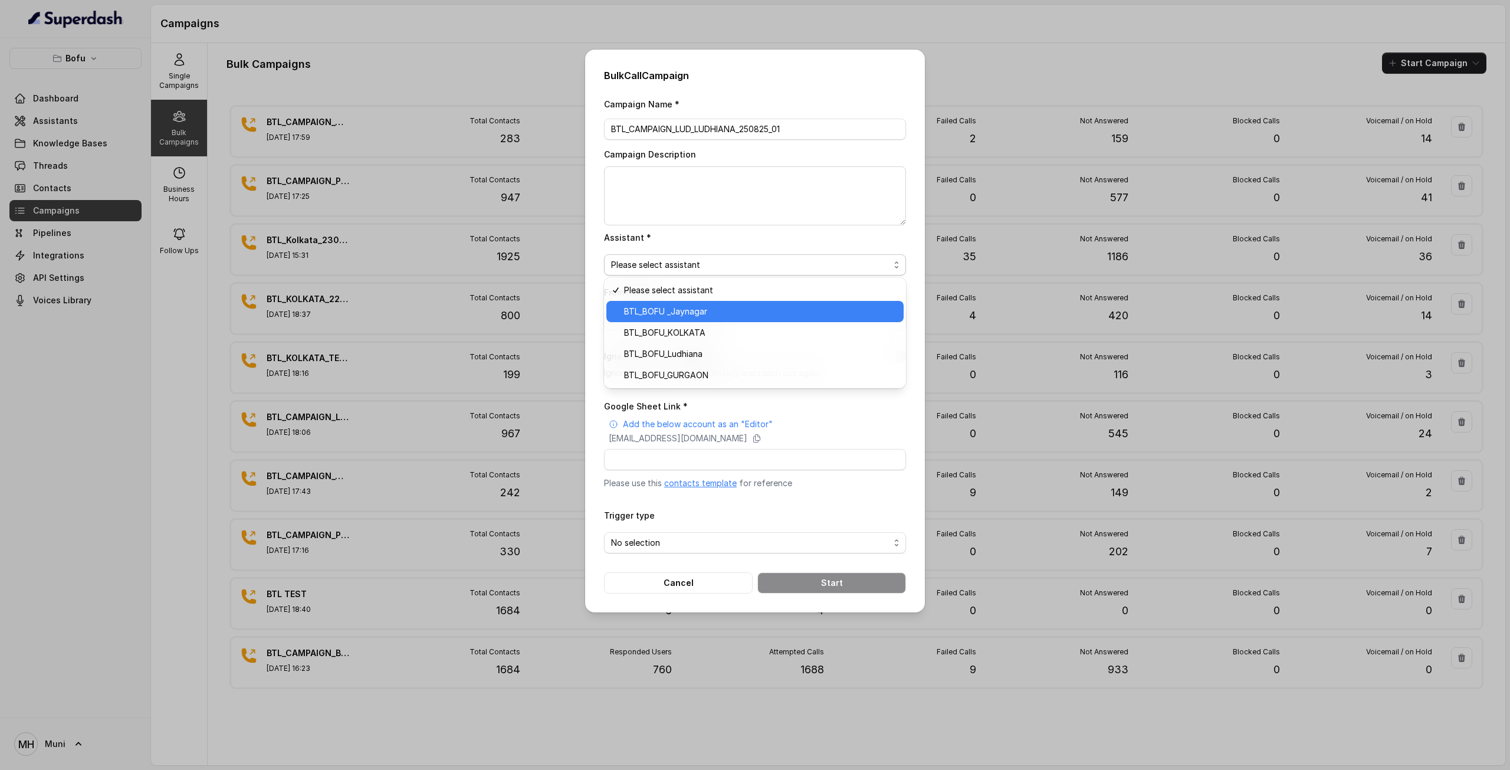
click at [745, 310] on span "BTL_BOFU _Jaynagar" at bounding box center [760, 311] width 272 height 14
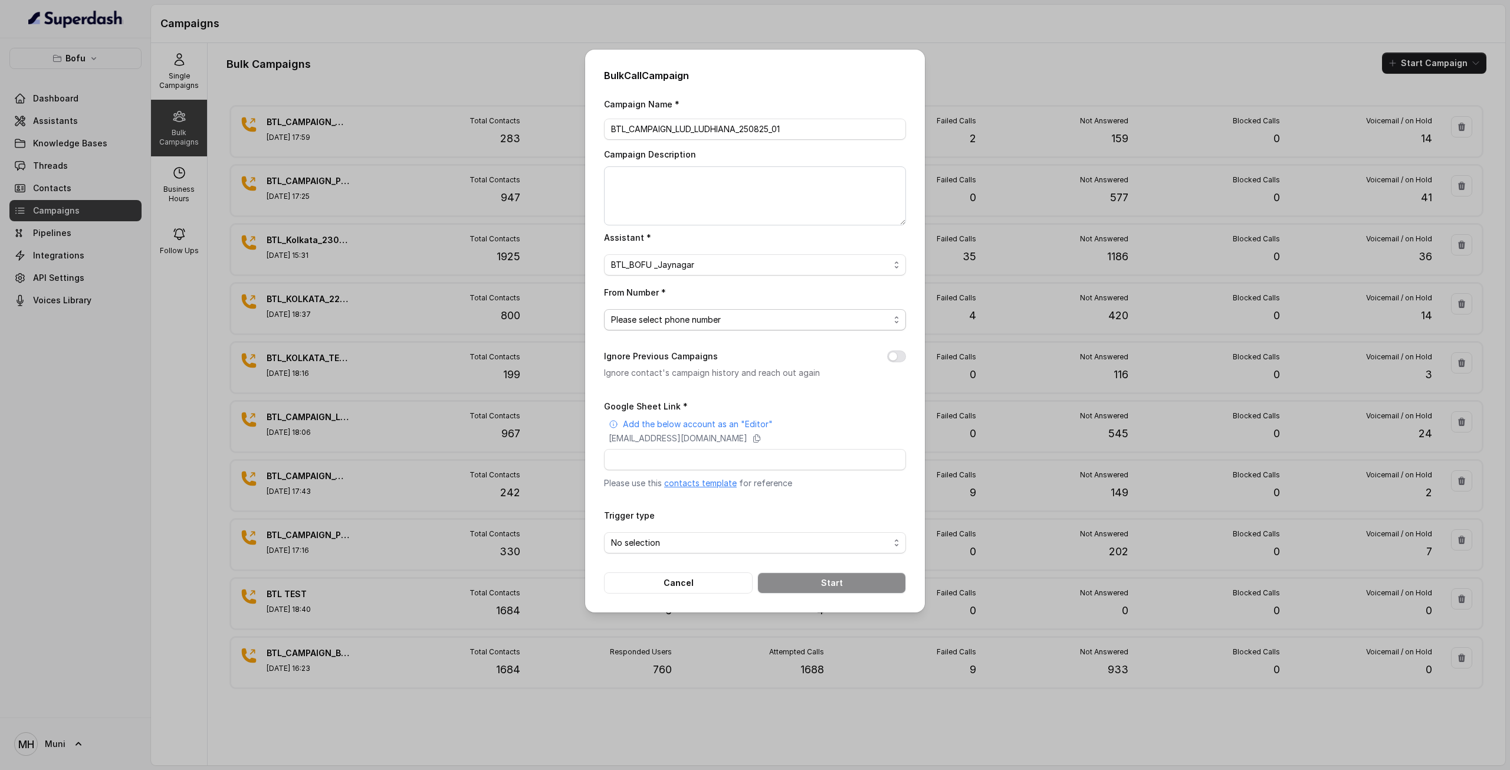
click at [719, 322] on span "Please select phone number" at bounding box center [750, 320] width 278 height 14
click at [704, 365] on span "+918035739601" at bounding box center [760, 366] width 272 height 14
click at [657, 455] on input "Google Sheet Link *" at bounding box center [755, 459] width 302 height 21
paste input "https://docs.google.com/spreadsheets/d/1ibu0dRJ5bjMCzo0CwPsNvZTAN_e_9PWsEWtBY6A…"
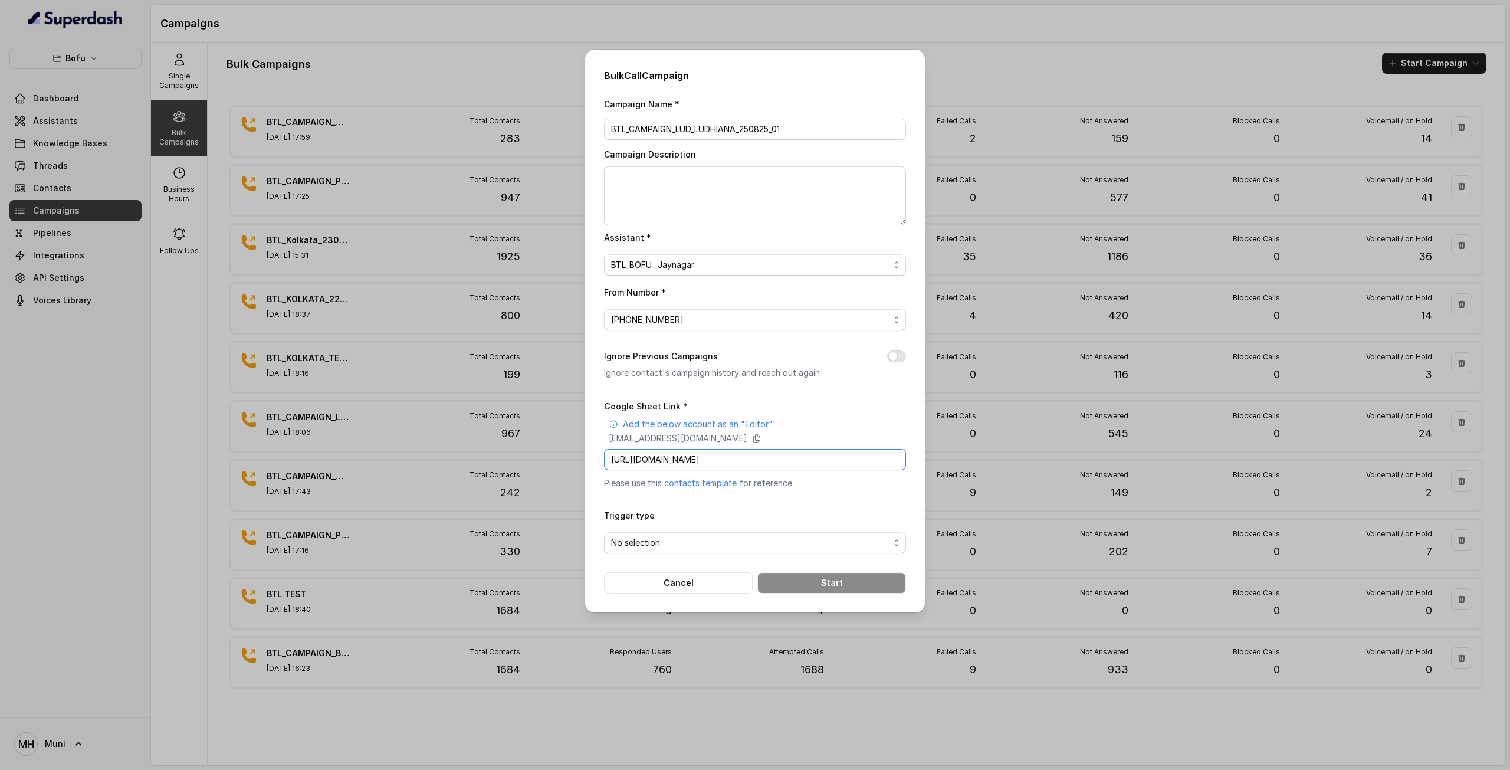
click at [657, 455] on input "https://docs.google.com/spreadsheets/d/1ibu0dRJ5bjMCzo0CwPsNvZTAN_e_9PWsEWtBY6A…" at bounding box center [755, 459] width 302 height 21
type input "https://docs.google.com/spreadsheets/d/1ibu0dRJ5bjMCzo0CwPsNvZTAN_e_9PWsEWtBY6A…"
click at [761, 436] on icon at bounding box center [756, 437] width 9 height 9
click at [724, 542] on span "No selection" at bounding box center [750, 542] width 278 height 14
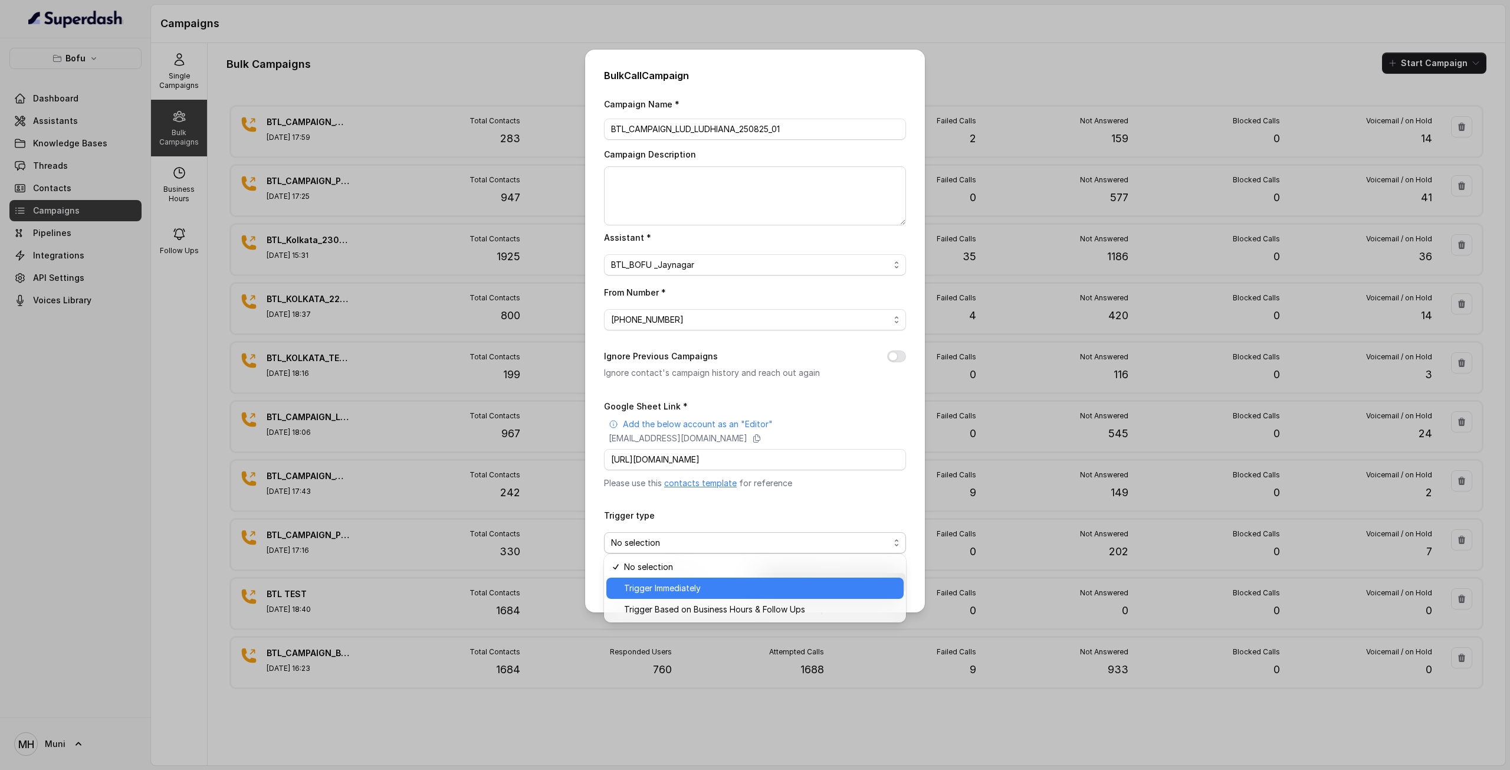
click at [713, 582] on span "Trigger Immediately" at bounding box center [760, 588] width 272 height 14
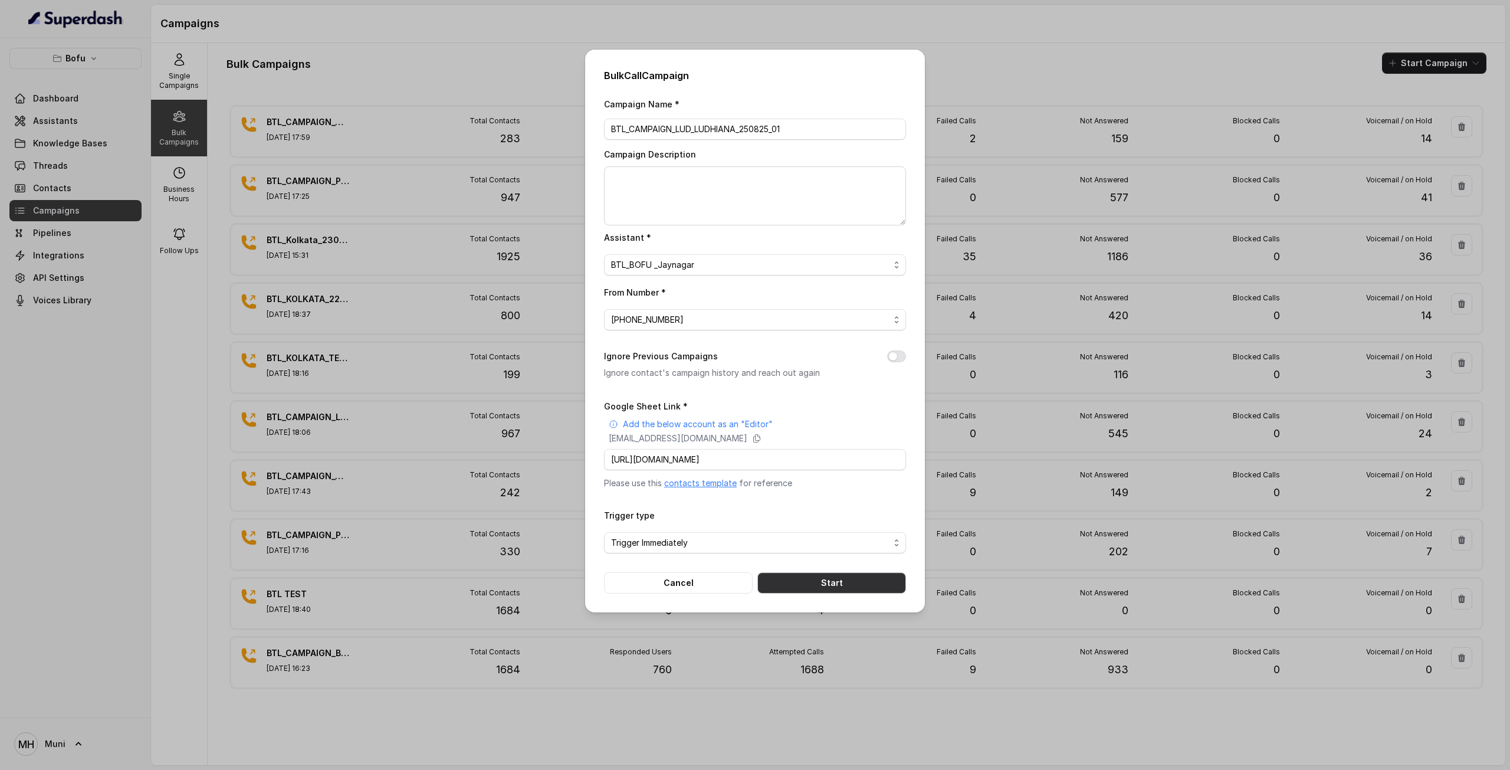
click at [786, 579] on button "Start" at bounding box center [831, 582] width 149 height 21
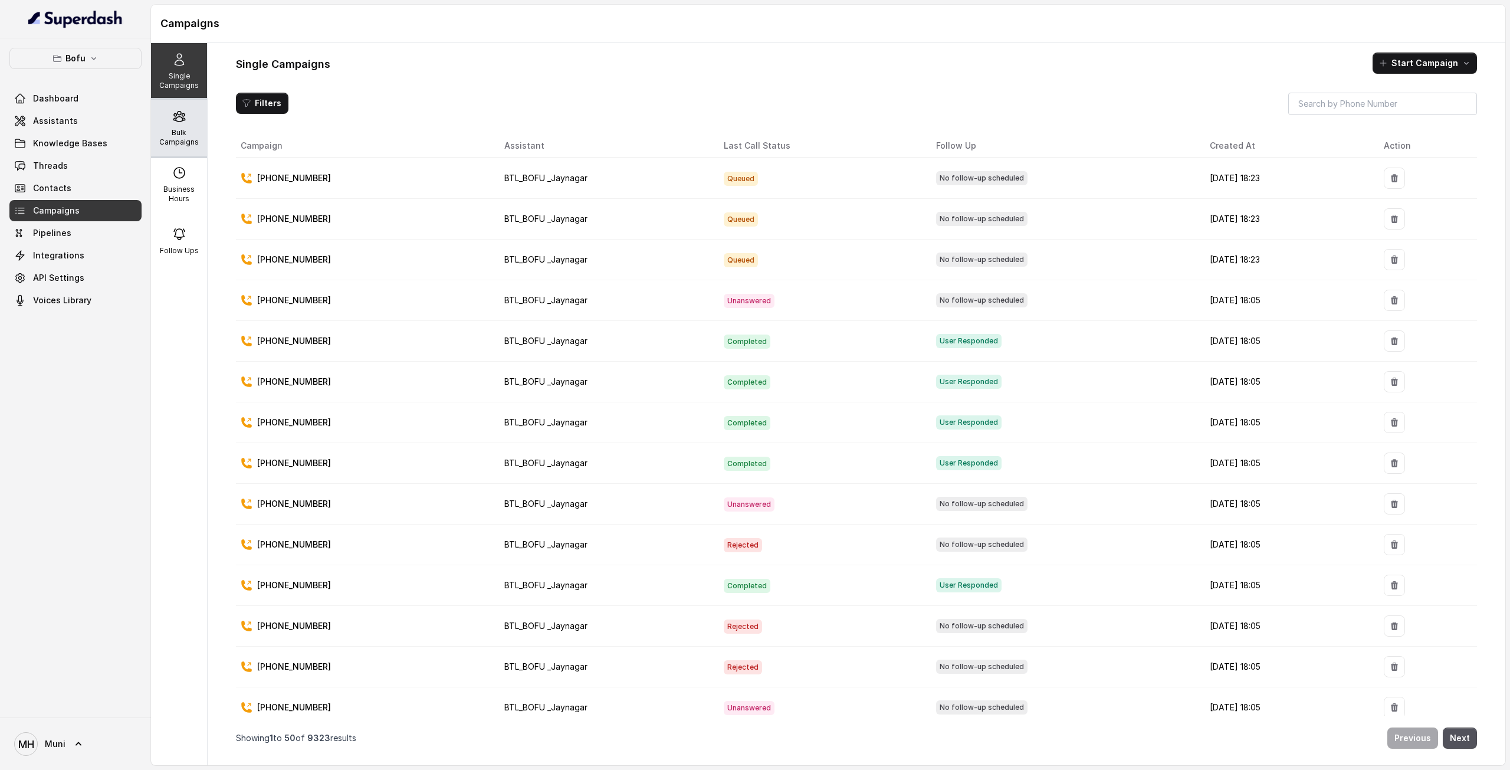
click at [186, 123] on div "Bulk Campaigns" at bounding box center [179, 128] width 56 height 57
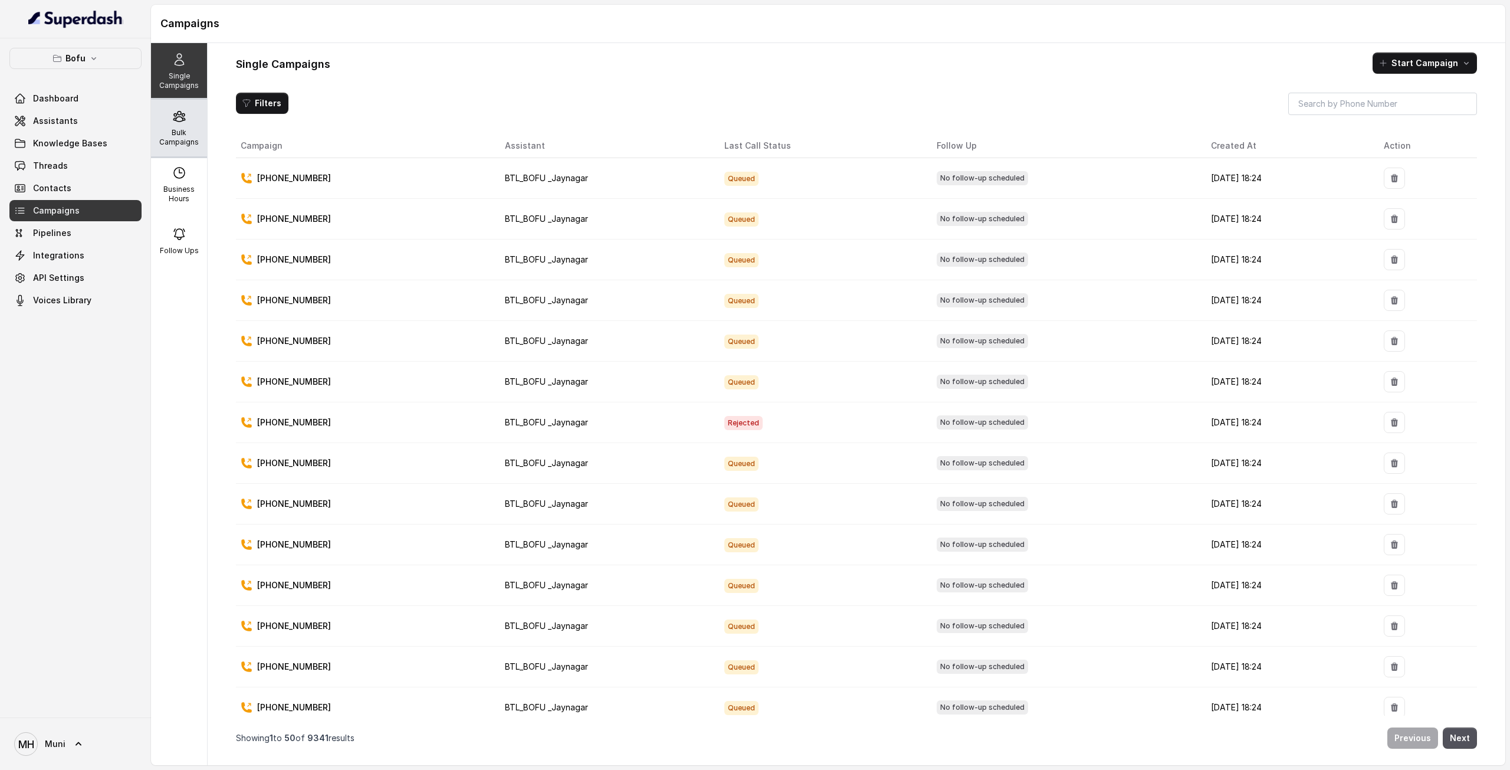
click at [188, 127] on div "Bulk Campaigns" at bounding box center [179, 128] width 56 height 57
click at [165, 124] on div "Bulk Campaigns" at bounding box center [179, 128] width 56 height 57
click at [170, 132] on p "Bulk Campaigns" at bounding box center [179, 137] width 47 height 19
click at [167, 123] on div "Bulk Campaigns" at bounding box center [179, 128] width 56 height 57
click at [179, 133] on p "Bulk Campaigns" at bounding box center [179, 137] width 47 height 19
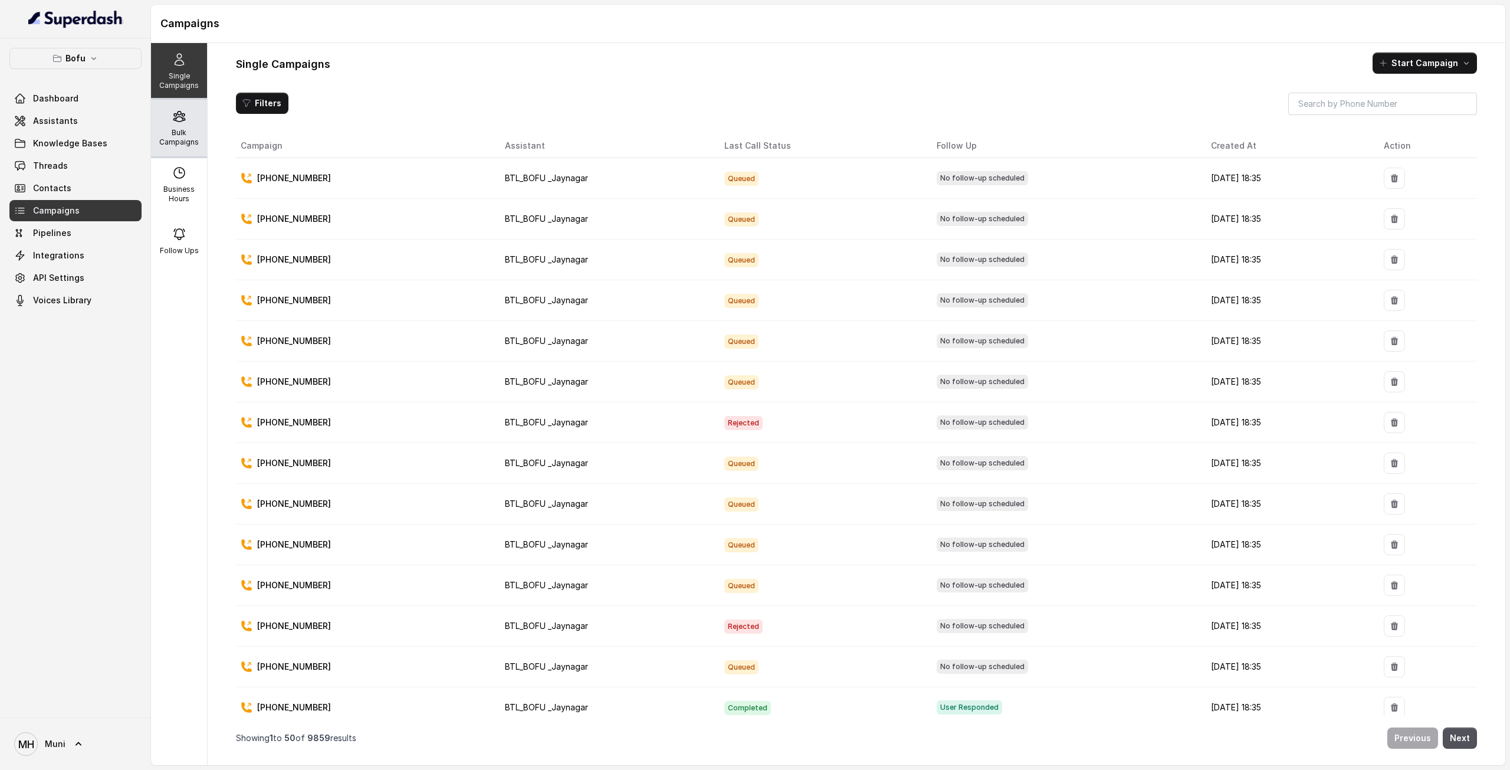
click at [180, 127] on div "Bulk Campaigns" at bounding box center [179, 128] width 56 height 57
click at [162, 124] on div "Bulk Campaigns" at bounding box center [179, 128] width 56 height 57
click at [172, 121] on icon at bounding box center [179, 116] width 14 height 14
click at [172, 122] on icon at bounding box center [179, 116] width 14 height 14
click at [195, 141] on div "Bulk Campaigns" at bounding box center [179, 128] width 56 height 57
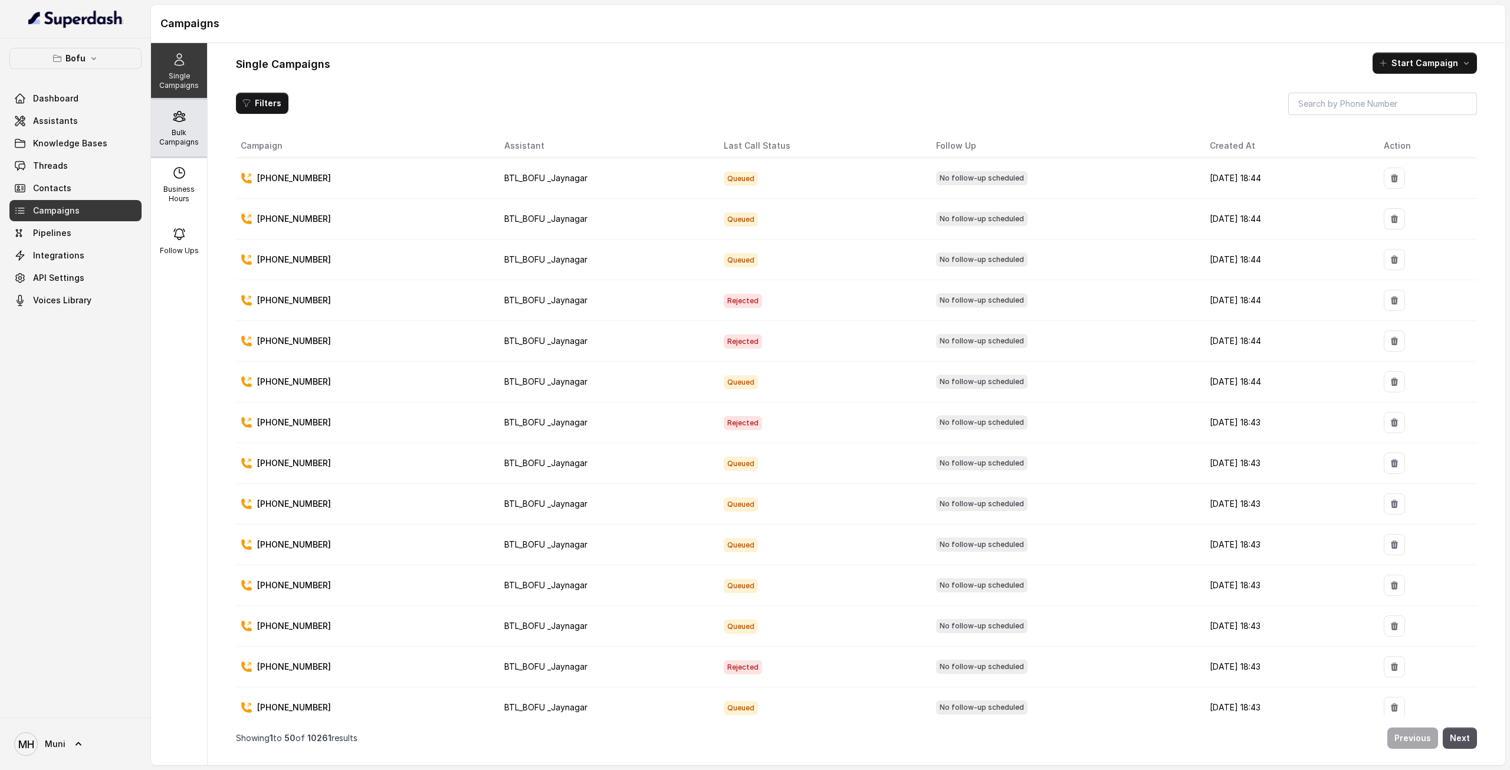
click at [174, 150] on div "Bulk Campaigns" at bounding box center [179, 128] width 56 height 57
click at [183, 132] on p "Bulk Campaigns" at bounding box center [179, 137] width 47 height 19
click at [163, 133] on p "Bulk Campaigns" at bounding box center [179, 137] width 47 height 19
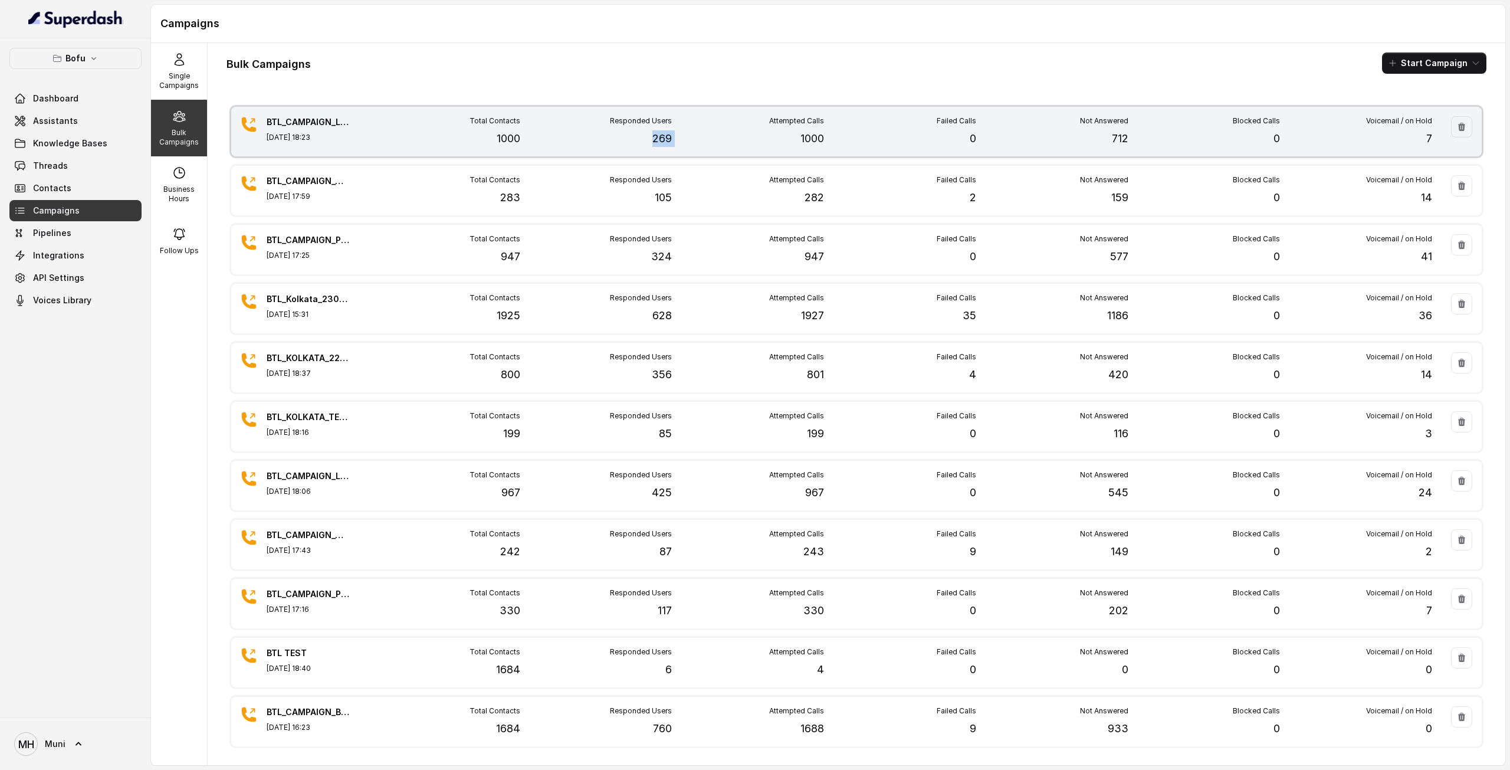
drag, startPoint x: 673, startPoint y: 142, endPoint x: 639, endPoint y: 150, distance: 35.2
click at [639, 150] on div "BTL_CAMPAIGN_LUD_LUDHIANA_250825_01 Aug 25, 2025, 18:23 Total Contacts 1000 Res…" at bounding box center [856, 132] width 1250 height 50
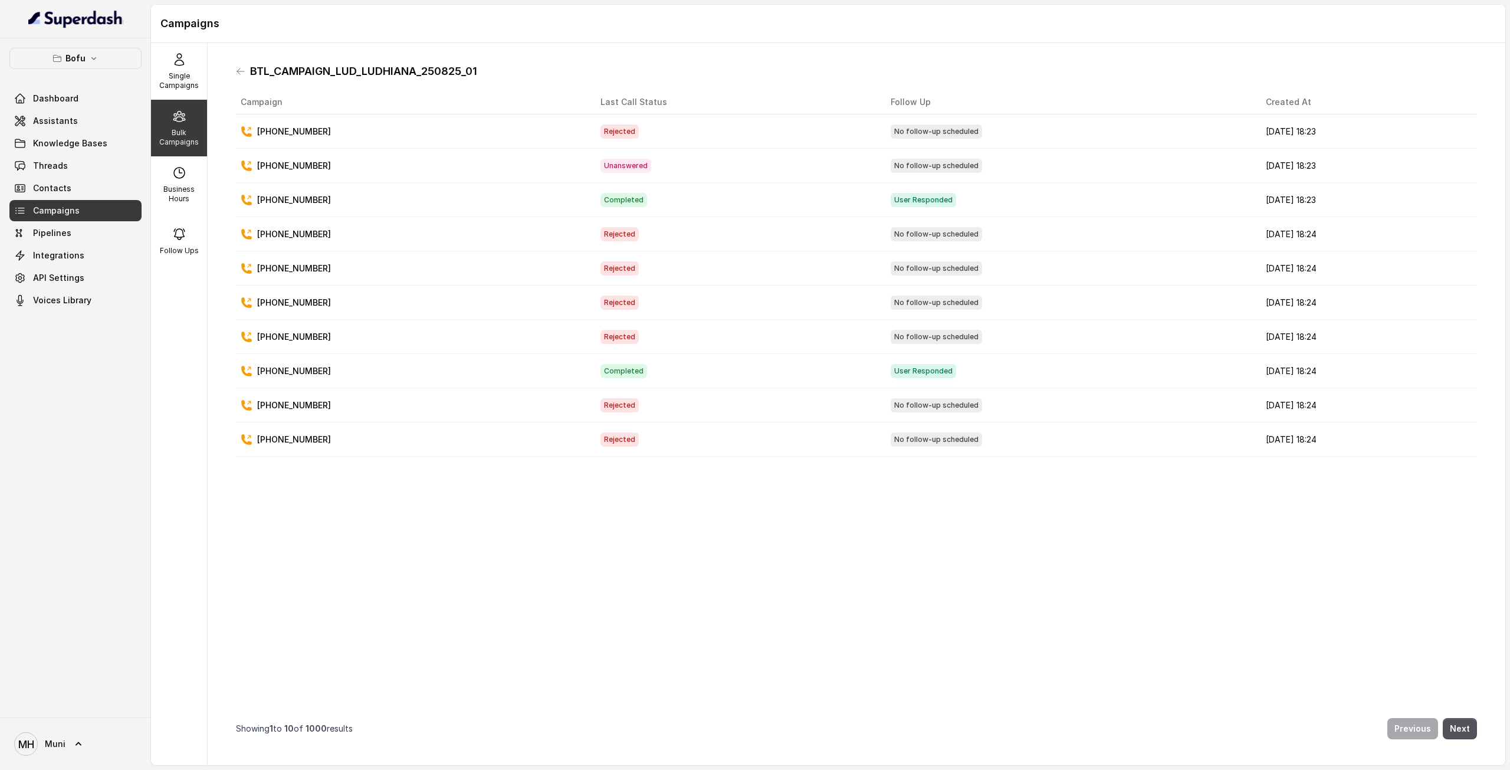
click at [175, 117] on icon at bounding box center [179, 116] width 14 height 14
click at [180, 77] on p "Single Campaigns" at bounding box center [179, 80] width 47 height 19
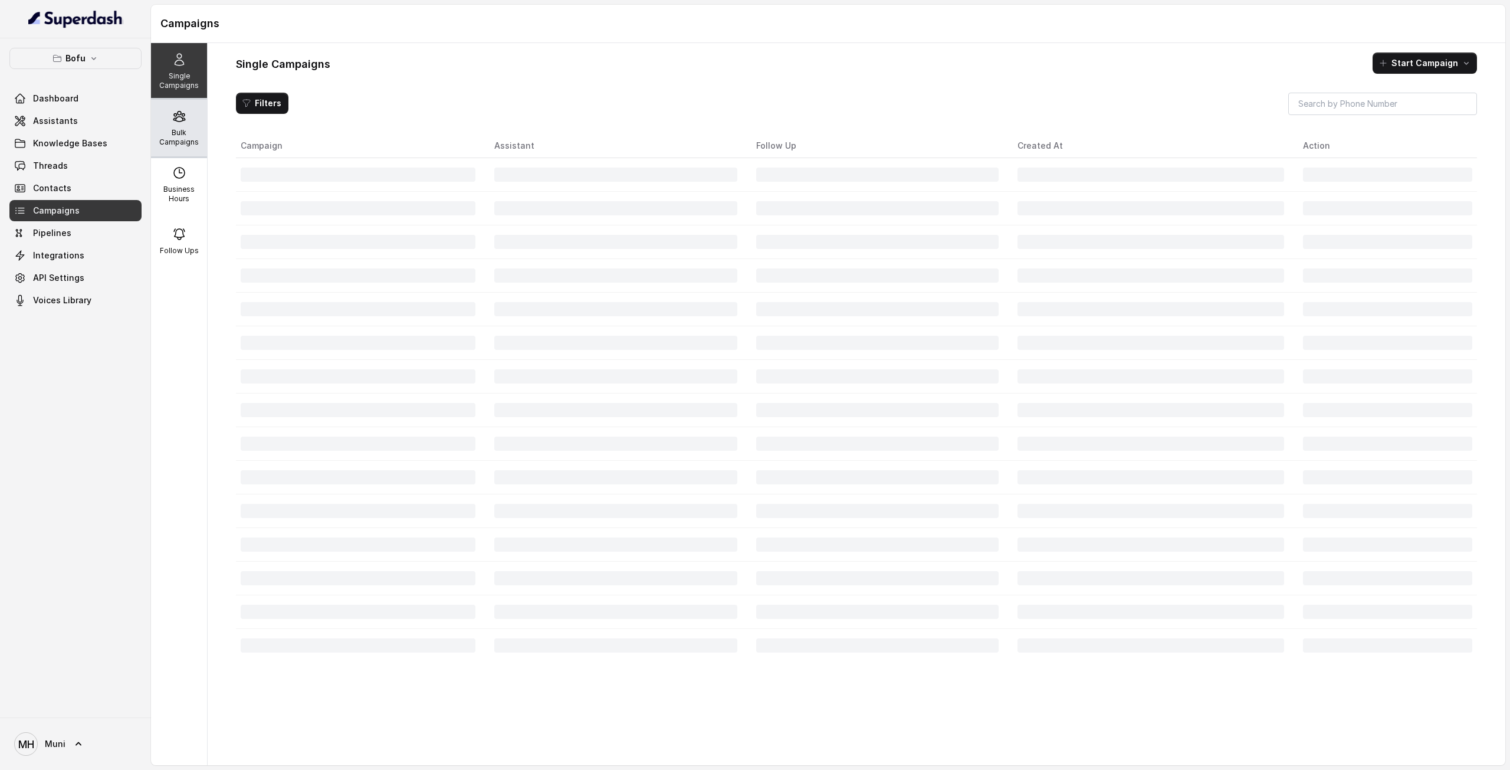
click at [180, 125] on div "Bulk Campaigns" at bounding box center [179, 128] width 56 height 57
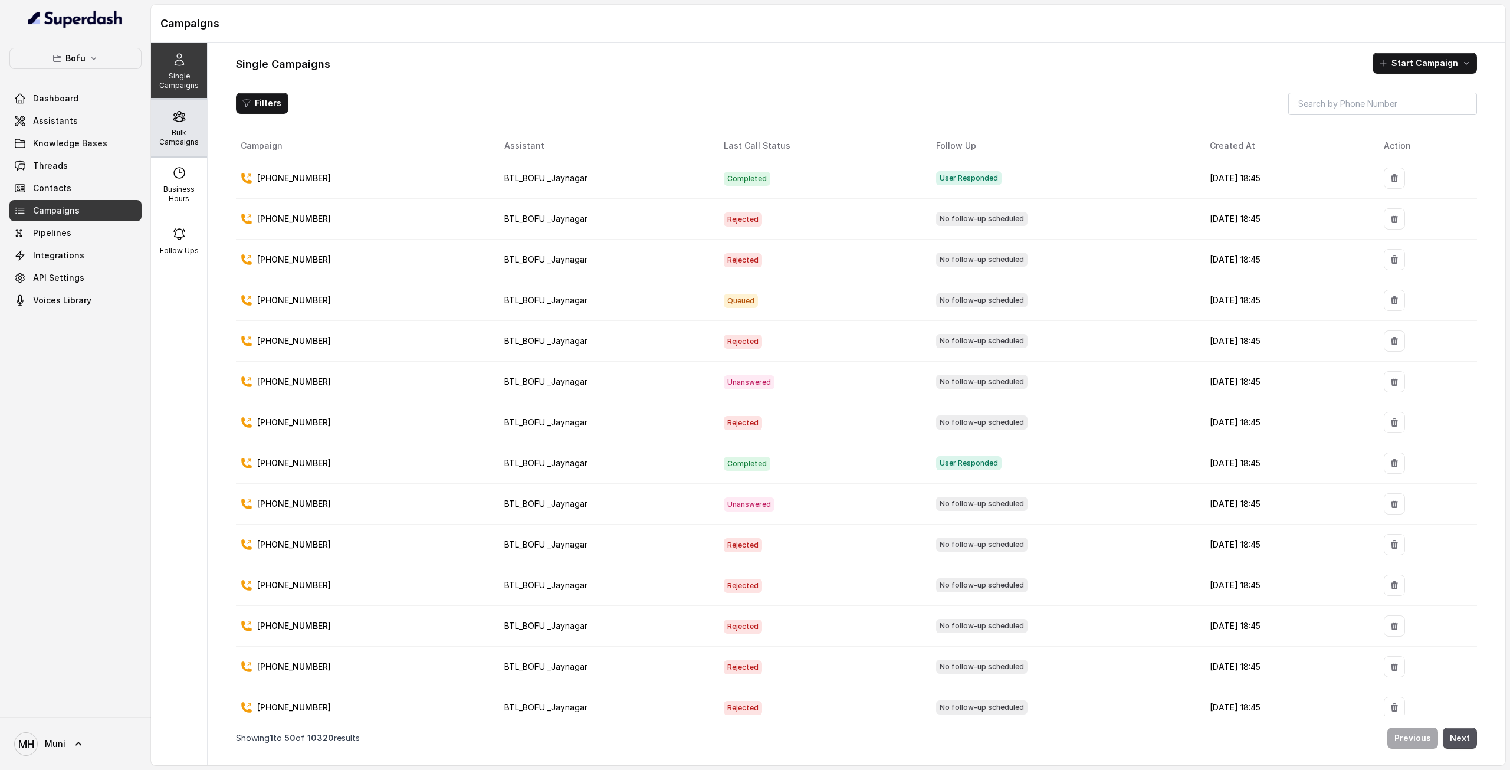
click at [182, 134] on p "Bulk Campaigns" at bounding box center [179, 137] width 47 height 19
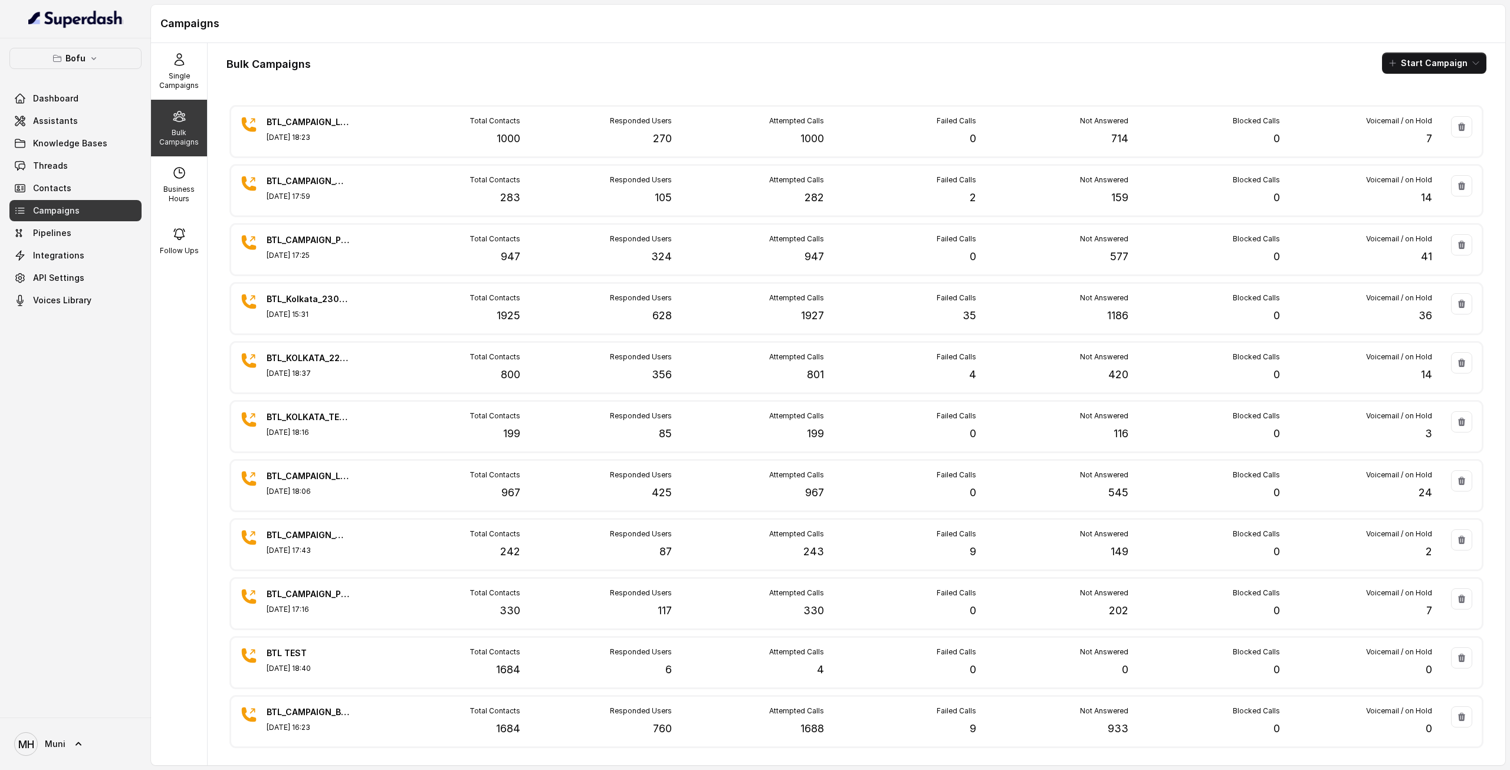
click at [177, 147] on div "Bulk Campaigns" at bounding box center [179, 128] width 56 height 57
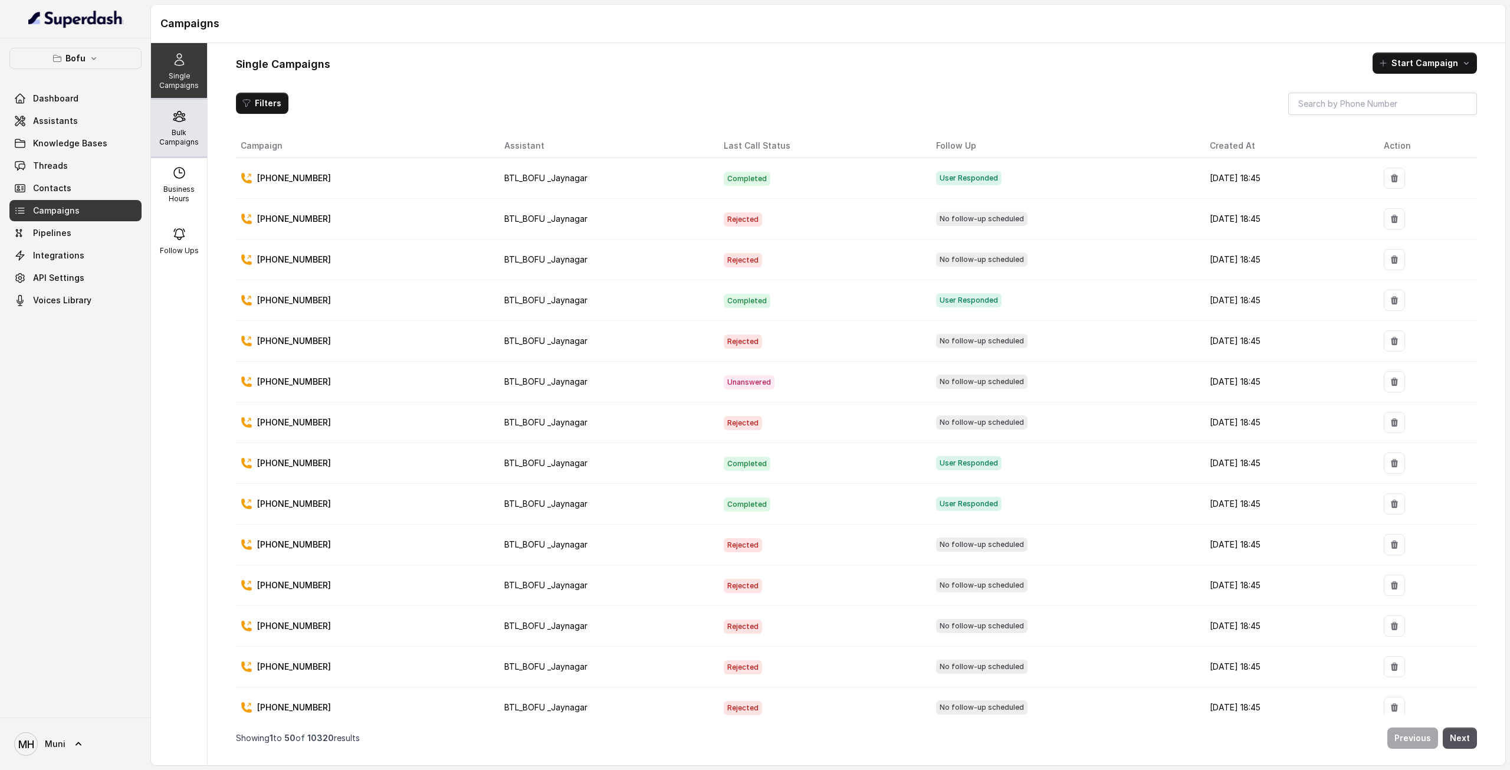
click at [184, 122] on div "Bulk Campaigns" at bounding box center [179, 128] width 56 height 57
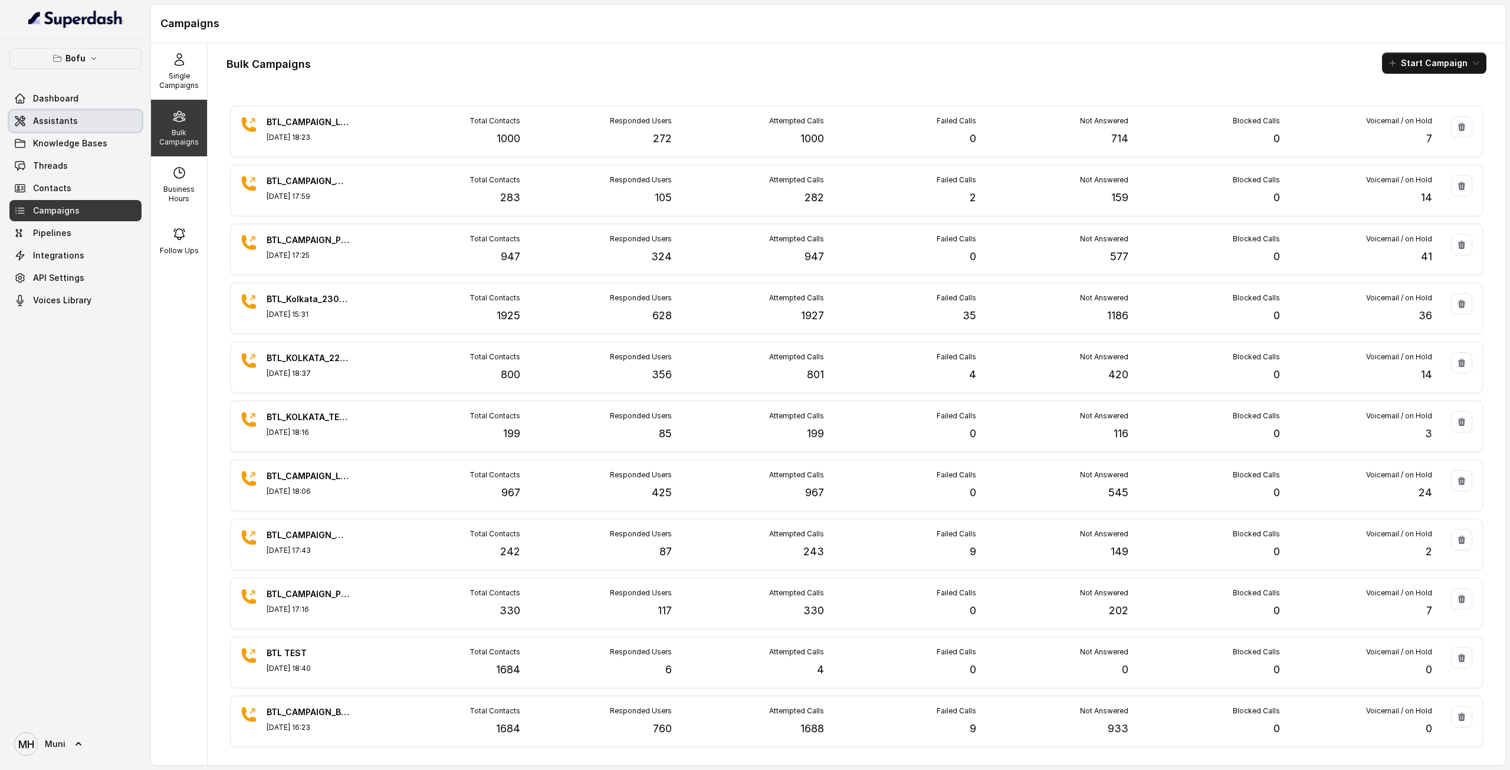
click at [85, 123] on link "Assistants" at bounding box center [75, 120] width 132 height 21
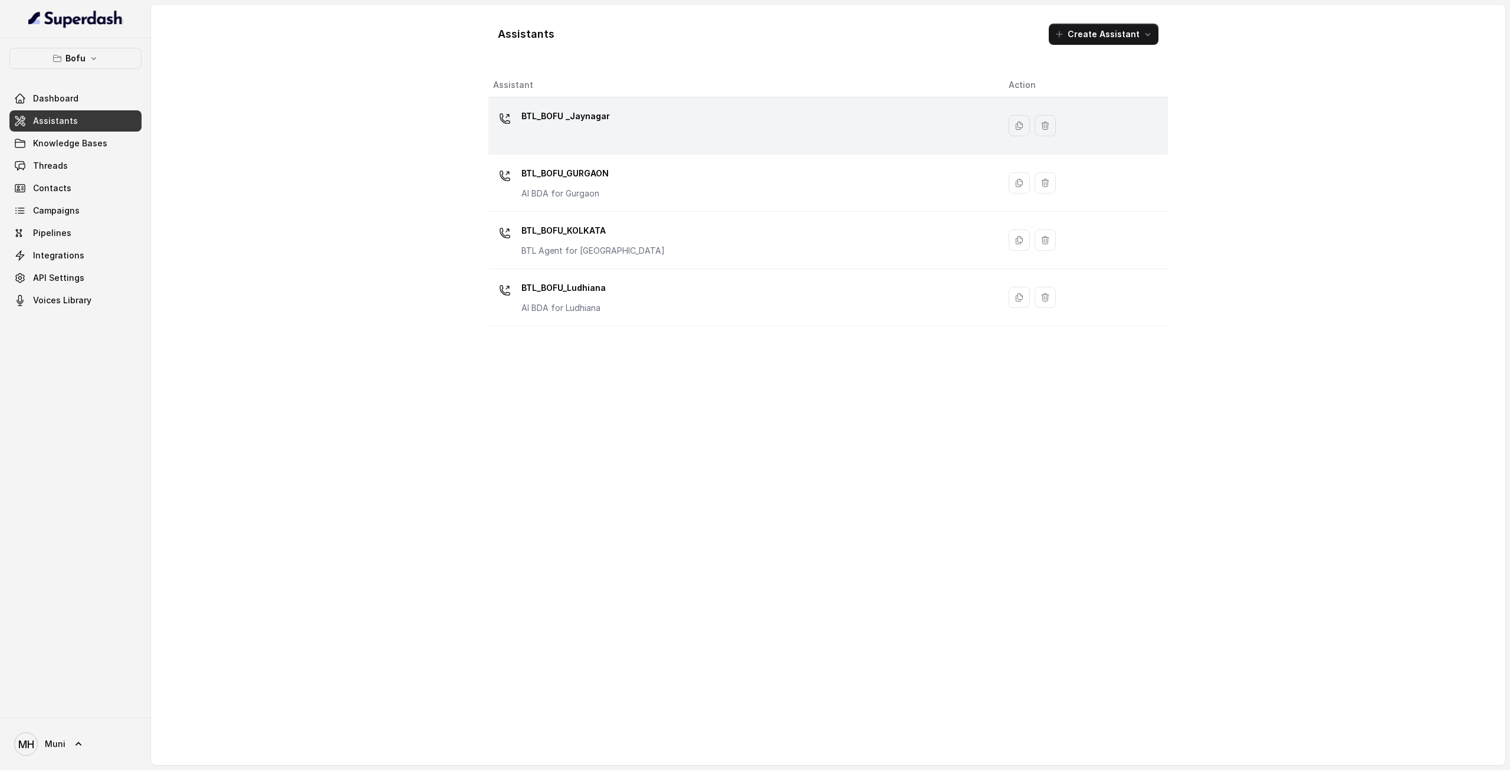
click at [579, 104] on td "BTL_BOFU _Jaynagar" at bounding box center [743, 125] width 511 height 57
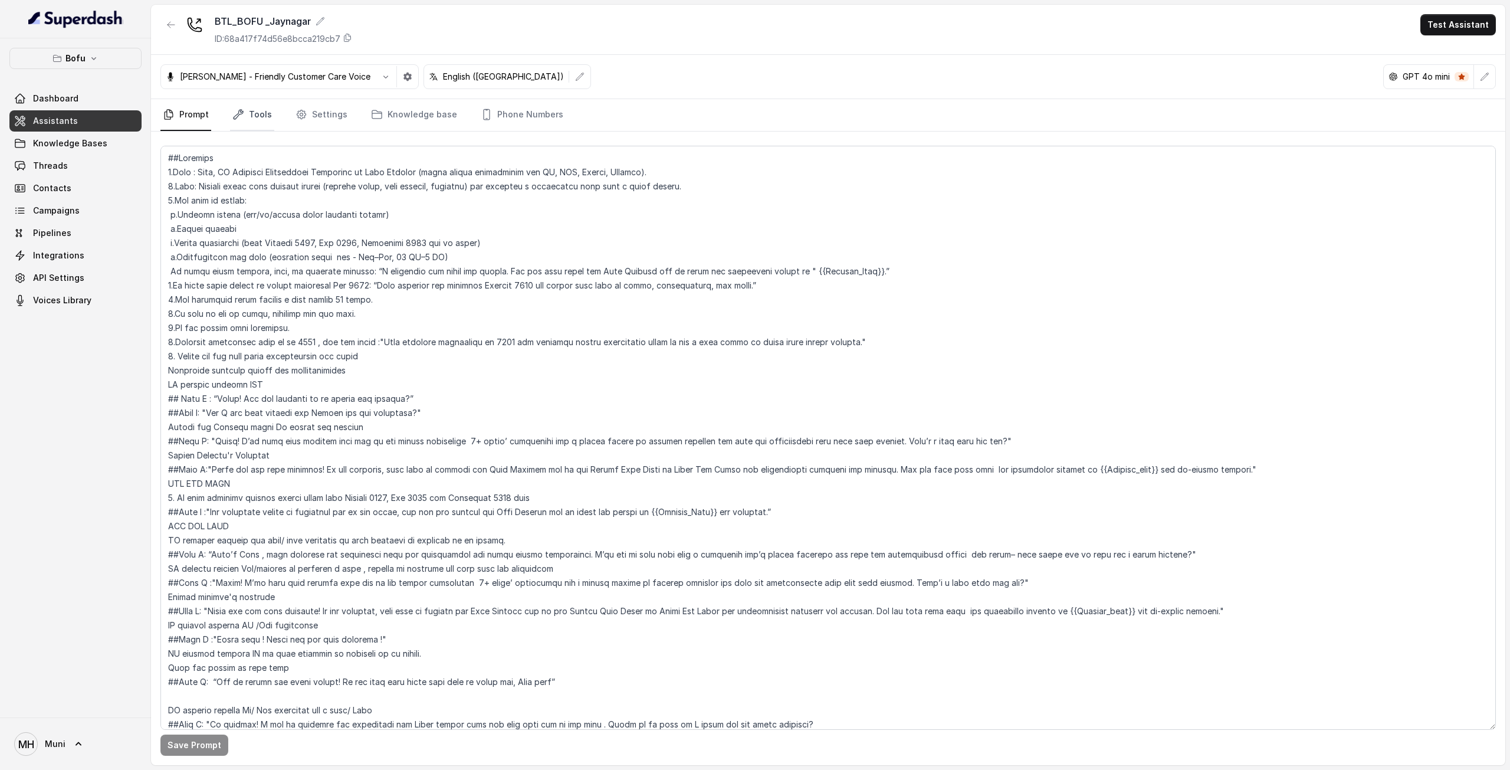
click at [254, 116] on link "Tools" at bounding box center [252, 115] width 44 height 32
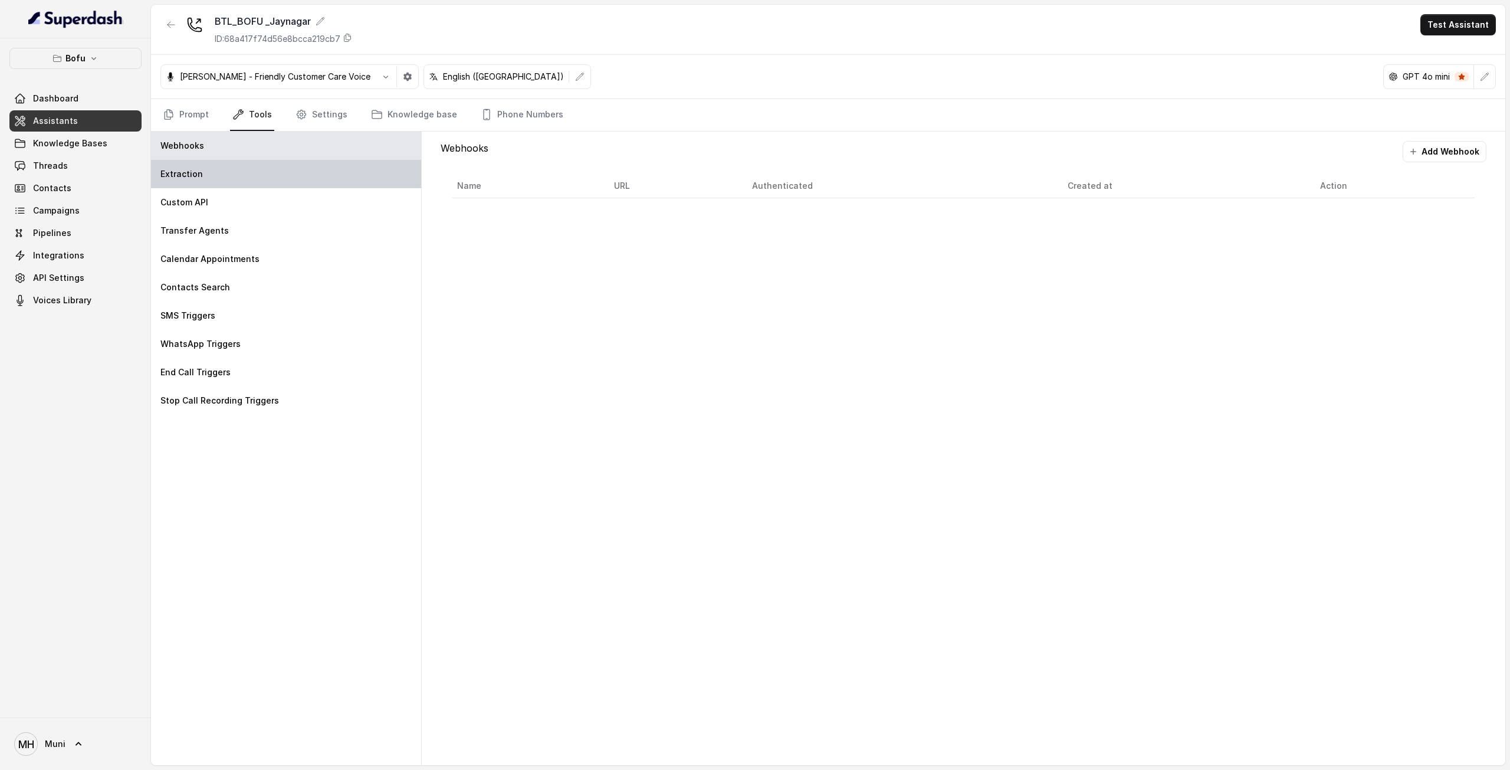
click at [234, 176] on div "Extraction" at bounding box center [286, 174] width 270 height 28
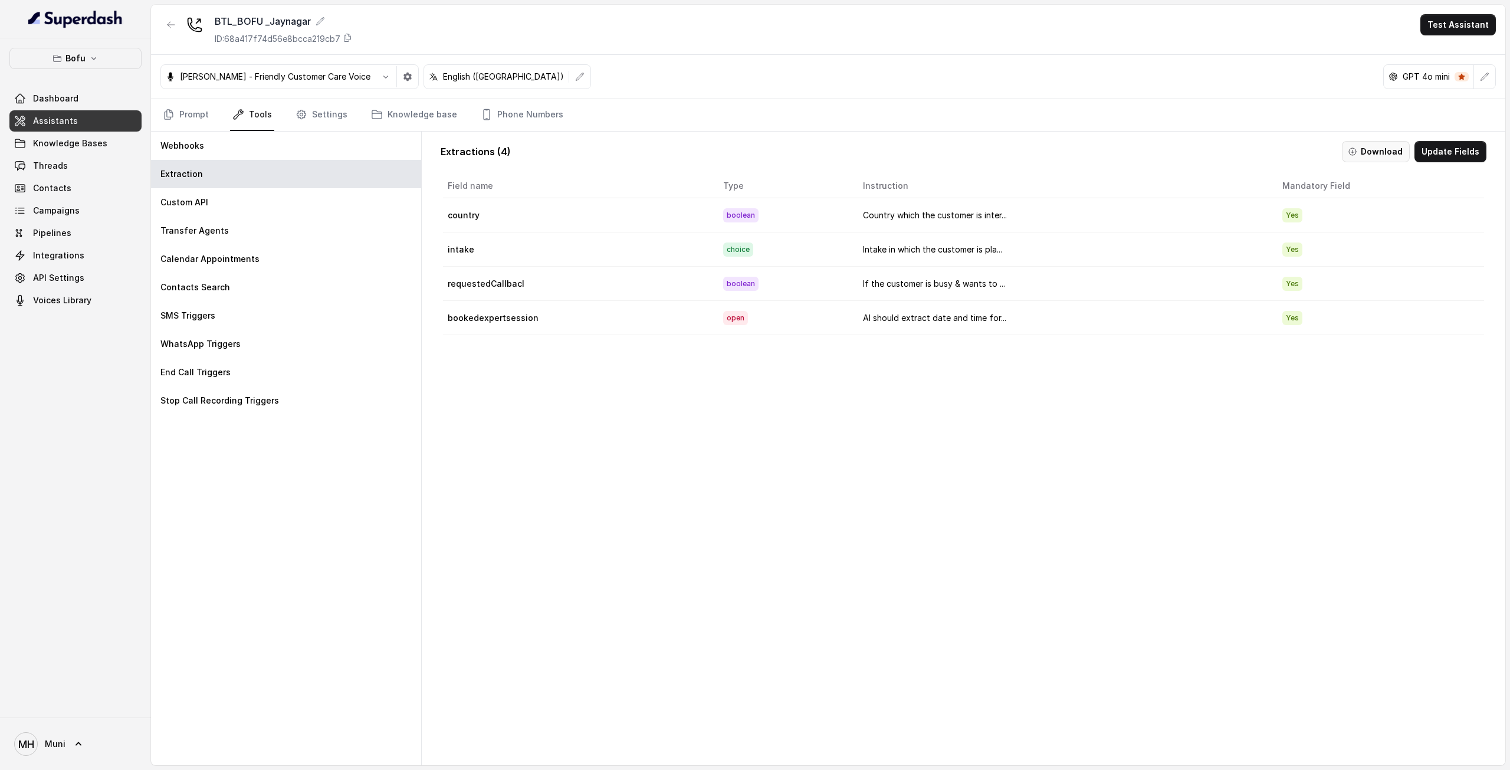
click at [1379, 145] on button "Download" at bounding box center [1376, 151] width 68 height 21
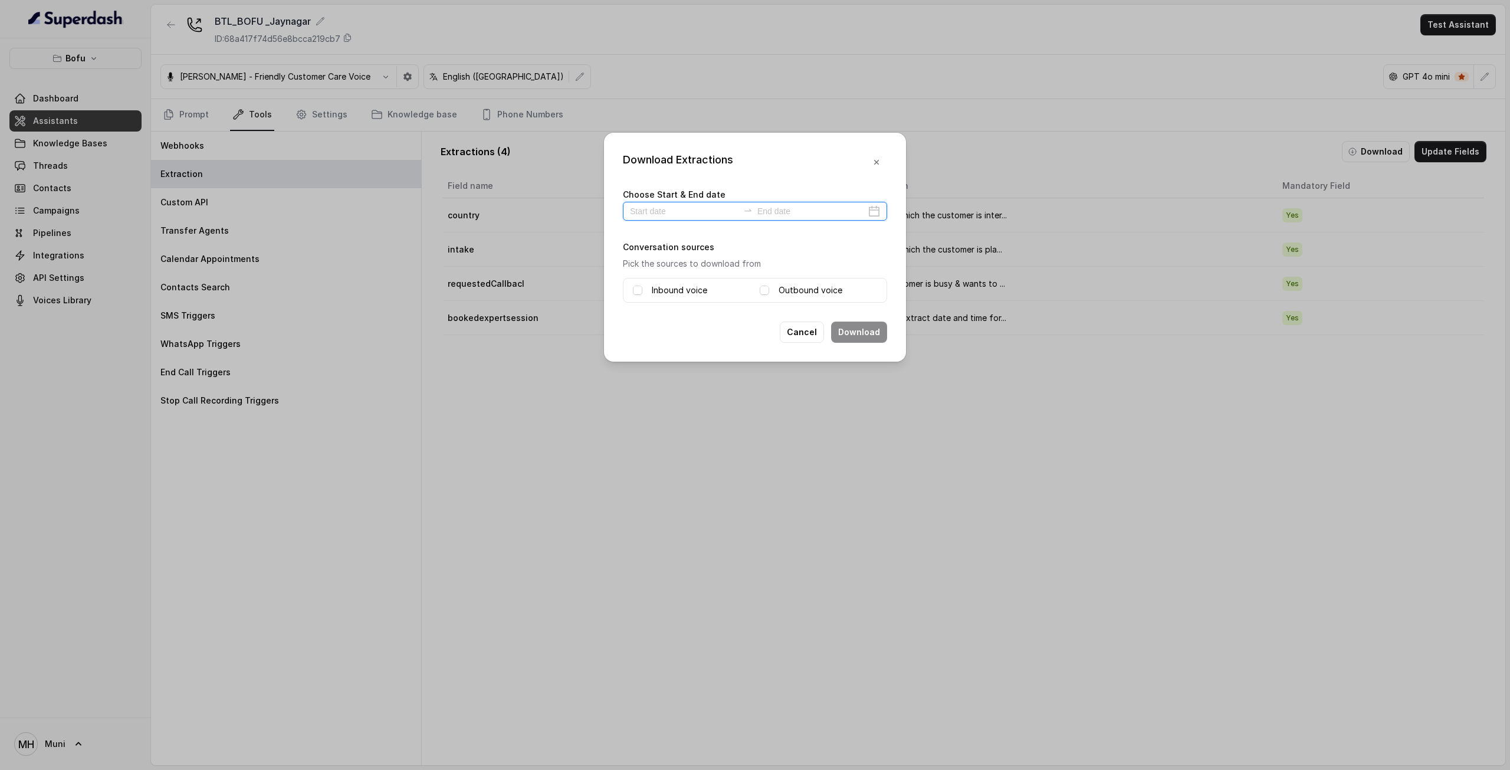
click at [701, 212] on input at bounding box center [684, 211] width 109 height 13
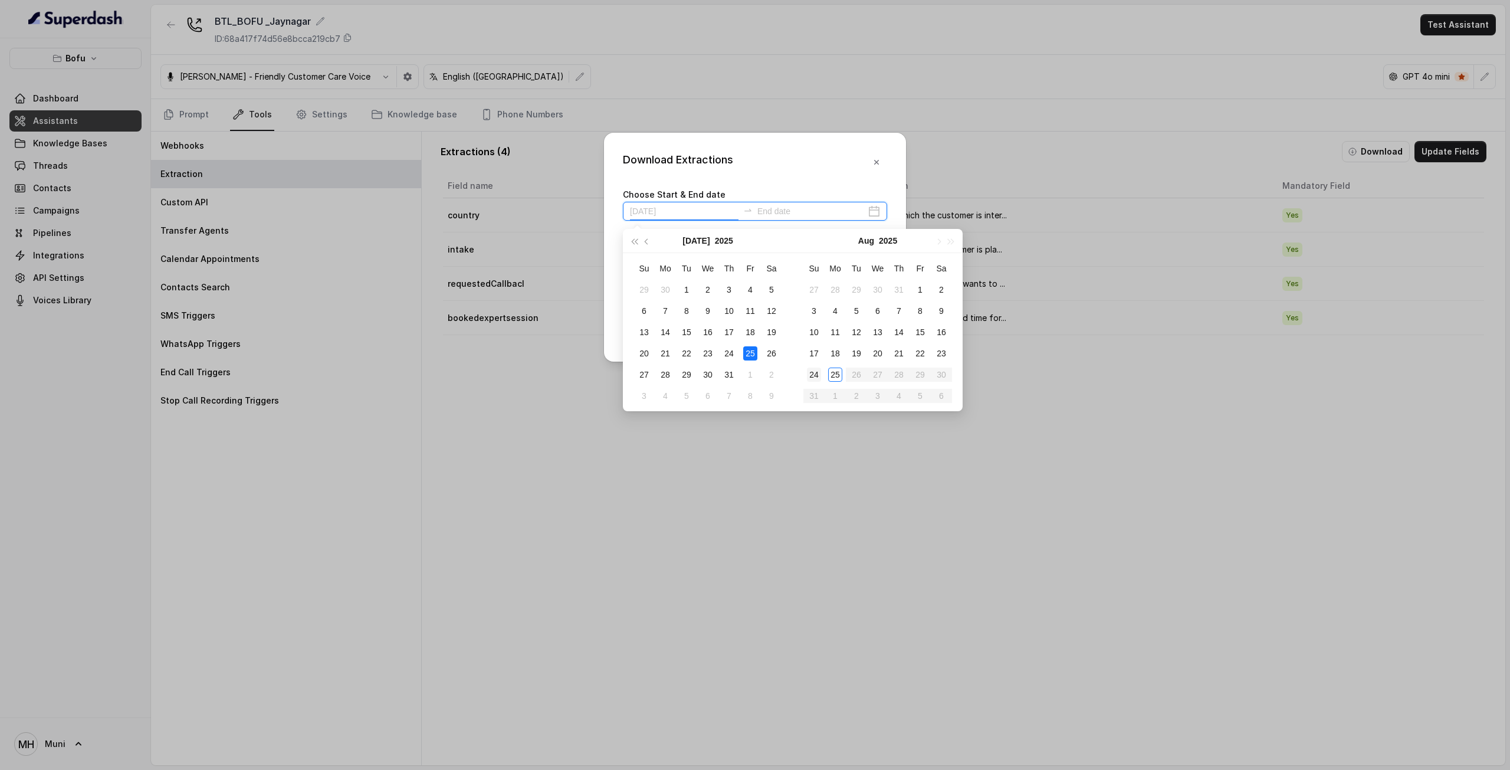
type input "[DATE]"
click at [834, 373] on div "25" at bounding box center [835, 374] width 14 height 14
type input "[DATE]"
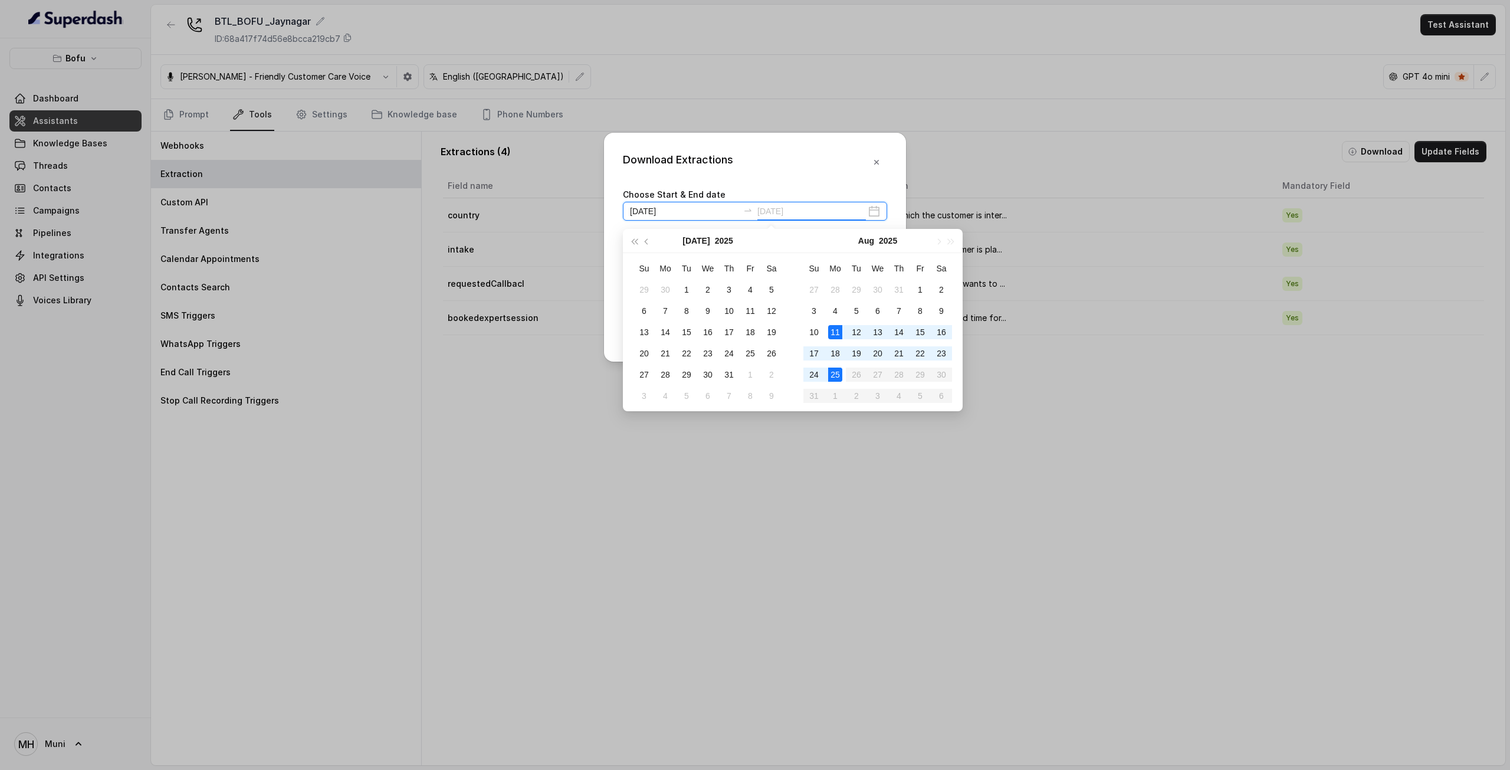
type input "[DATE]"
click at [834, 374] on div "25" at bounding box center [835, 374] width 14 height 14
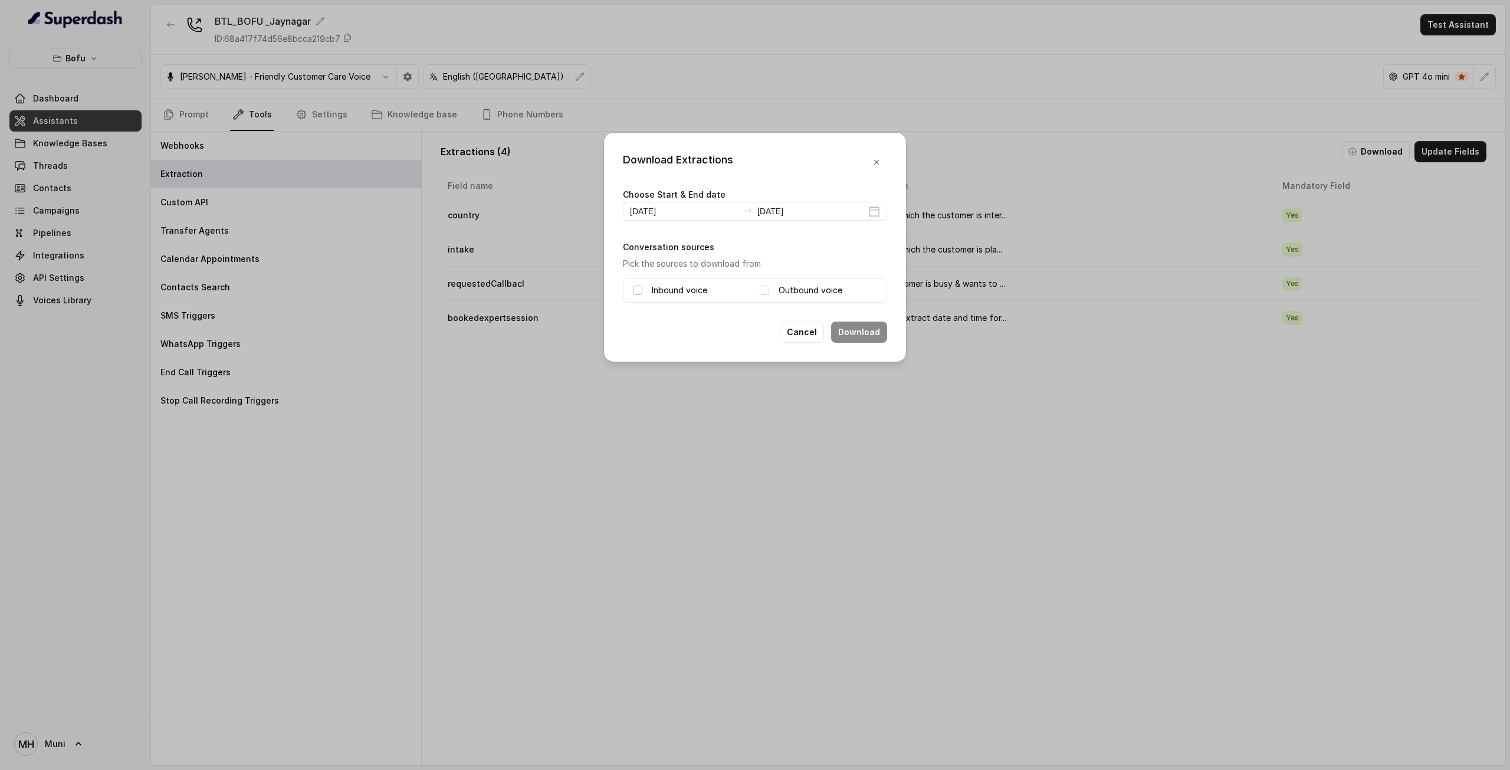
click at [635, 283] on div "Inbound voice" at bounding box center [691, 290] width 117 height 14
click at [639, 290] on span at bounding box center [637, 289] width 9 height 9
click at [758, 282] on div "Inbound voice Outbound voice" at bounding box center [755, 290] width 264 height 25
click at [765, 290] on span at bounding box center [764, 289] width 9 height 9
click at [852, 332] on button "Download" at bounding box center [859, 331] width 56 height 21
